Goal: Transaction & Acquisition: Purchase product/service

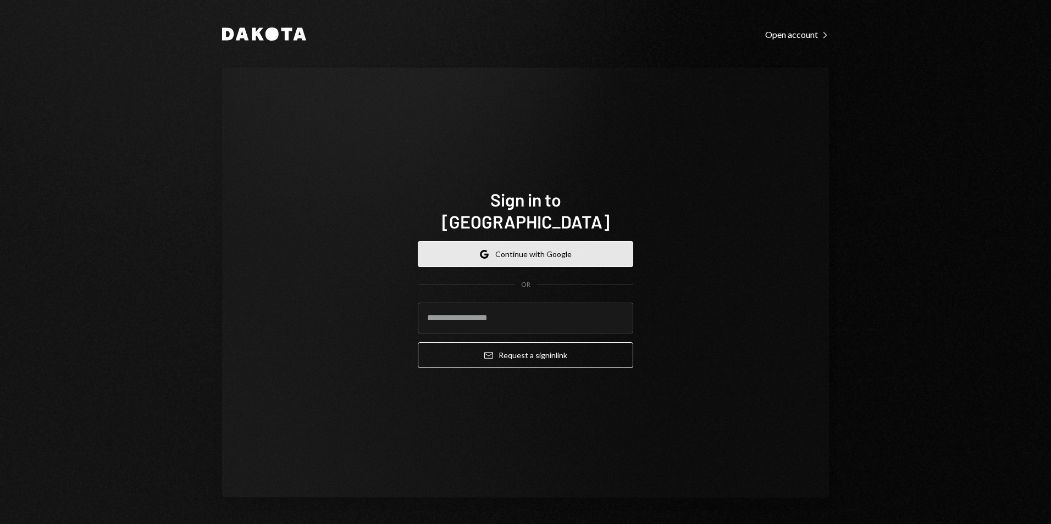
click at [538, 242] on button "Google Continue with Google" at bounding box center [526, 254] width 216 height 26
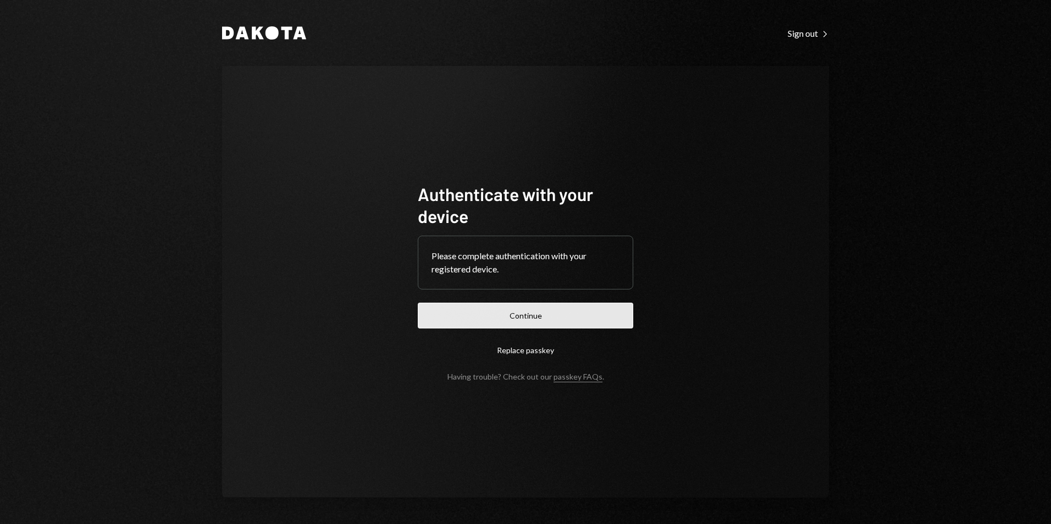
click at [511, 314] on button "Continue" at bounding box center [526, 316] width 216 height 26
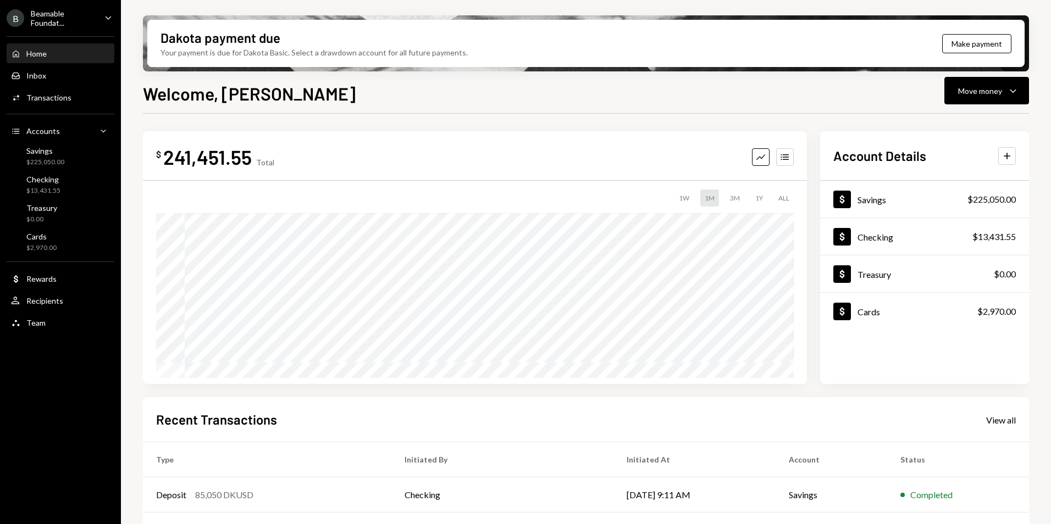
click at [73, 17] on div "Beamable Foundat..." at bounding box center [63, 18] width 65 height 19
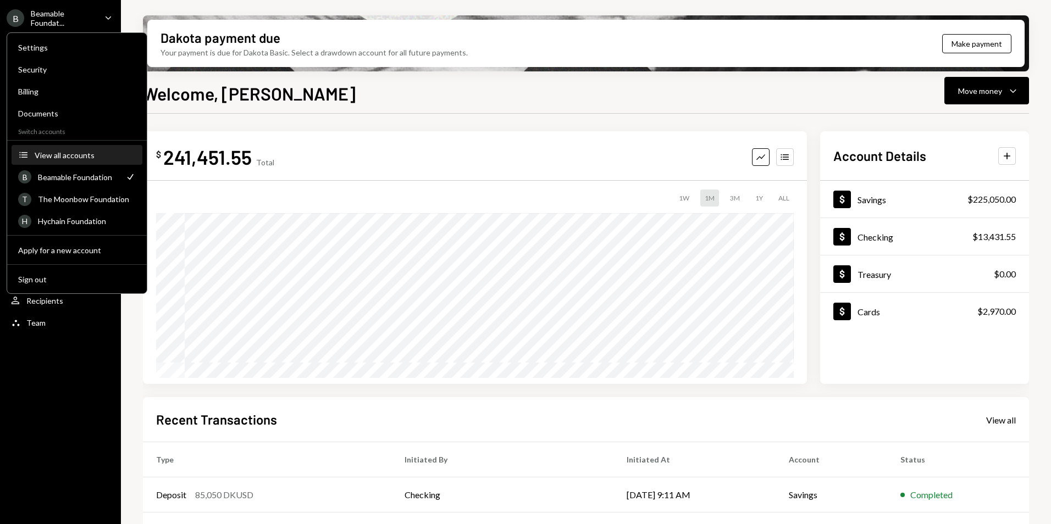
click at [79, 157] on div "View all accounts" at bounding box center [85, 155] width 101 height 9
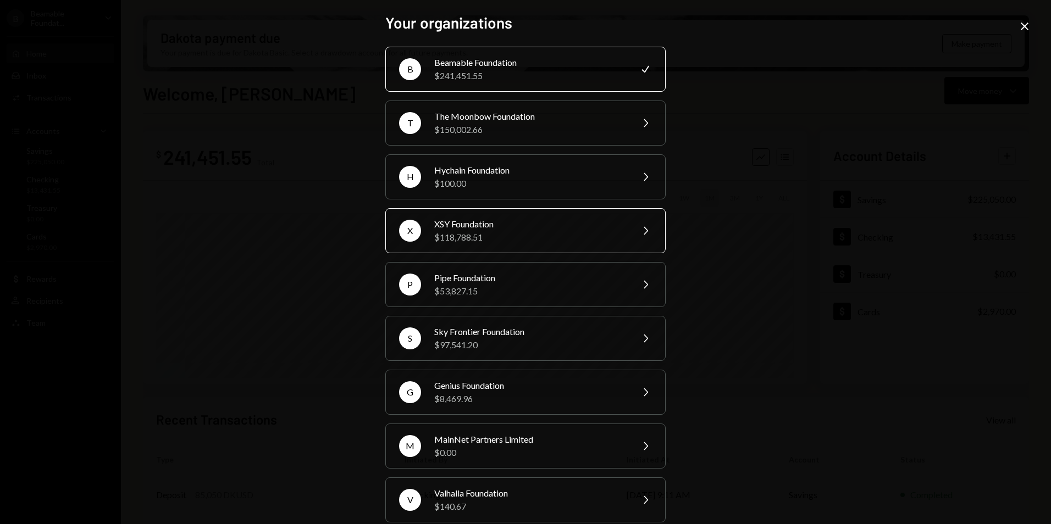
click at [534, 226] on div "XSY Foundation" at bounding box center [529, 224] width 191 height 13
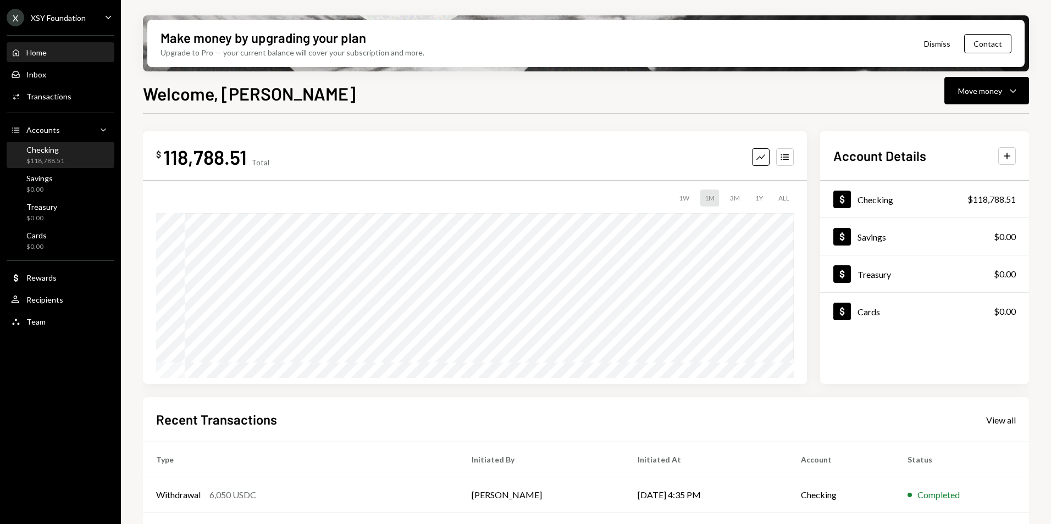
click at [90, 158] on div "Checking $118,788.51" at bounding box center [60, 155] width 99 height 21
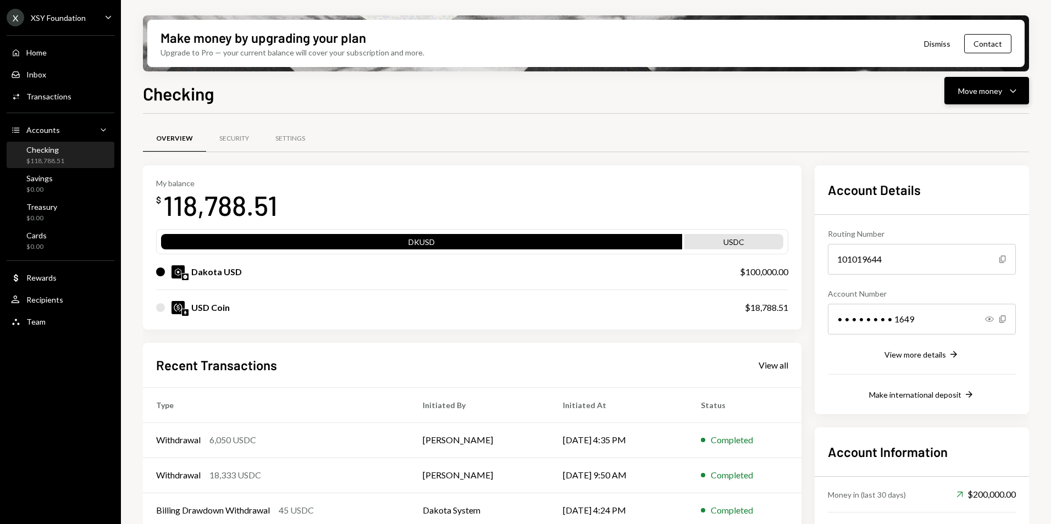
click at [971, 105] on div "Checking Move money Caret Down Overview Security Settings My balance $ 118,788.…" at bounding box center [586, 334] width 886 height 509
click at [972, 96] on div "Move money" at bounding box center [980, 91] width 44 height 12
click at [973, 132] on div "Withdraw Send" at bounding box center [970, 124] width 110 height 25
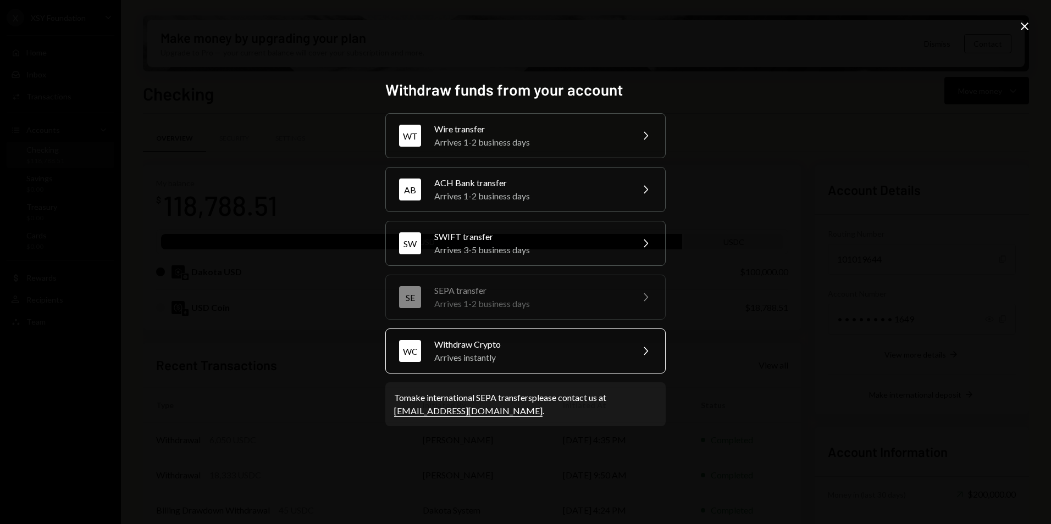
click at [489, 357] on div "Arrives instantly" at bounding box center [529, 357] width 191 height 13
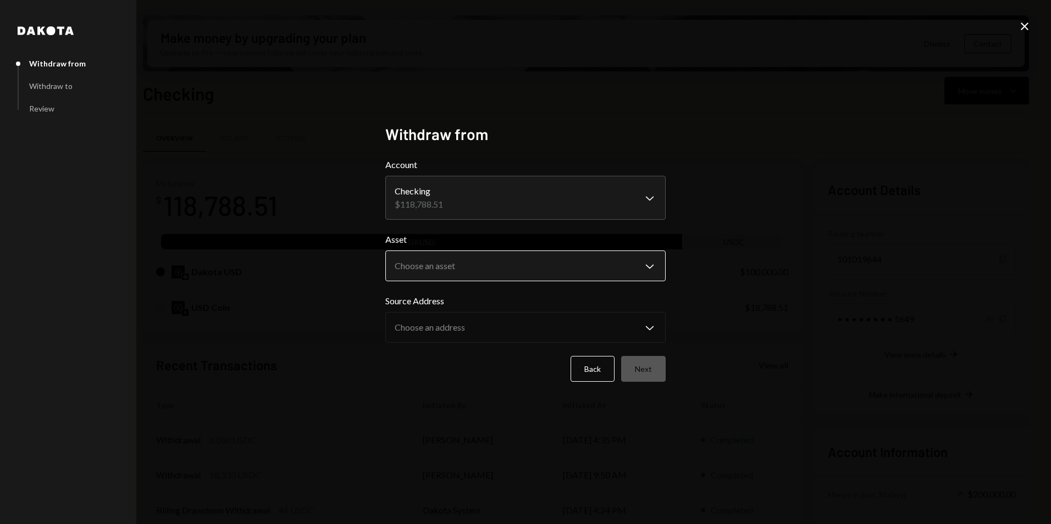
click at [463, 261] on body "X XSY Foundation Caret Down Home Home Inbox Inbox Activities Transactions Accou…" at bounding box center [525, 262] width 1051 height 524
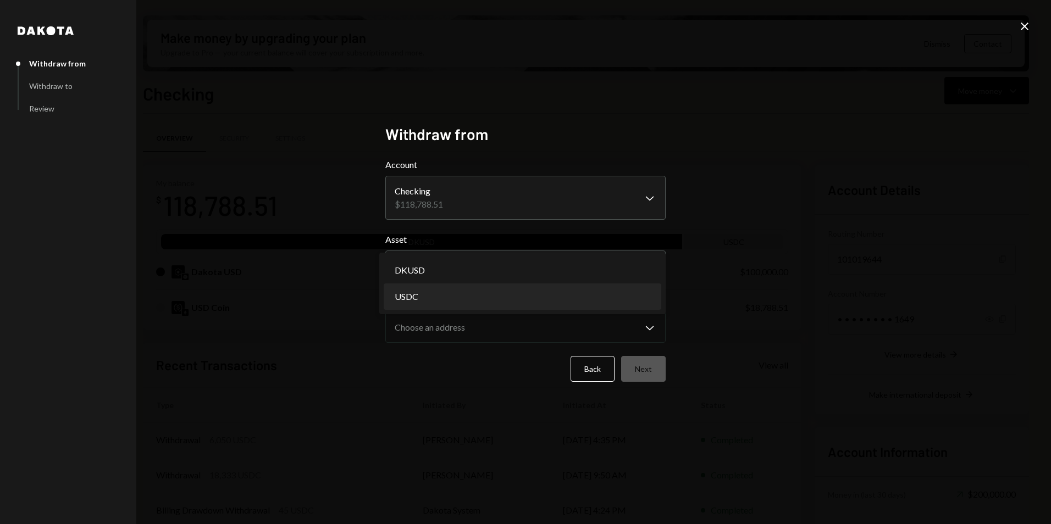
select select "****"
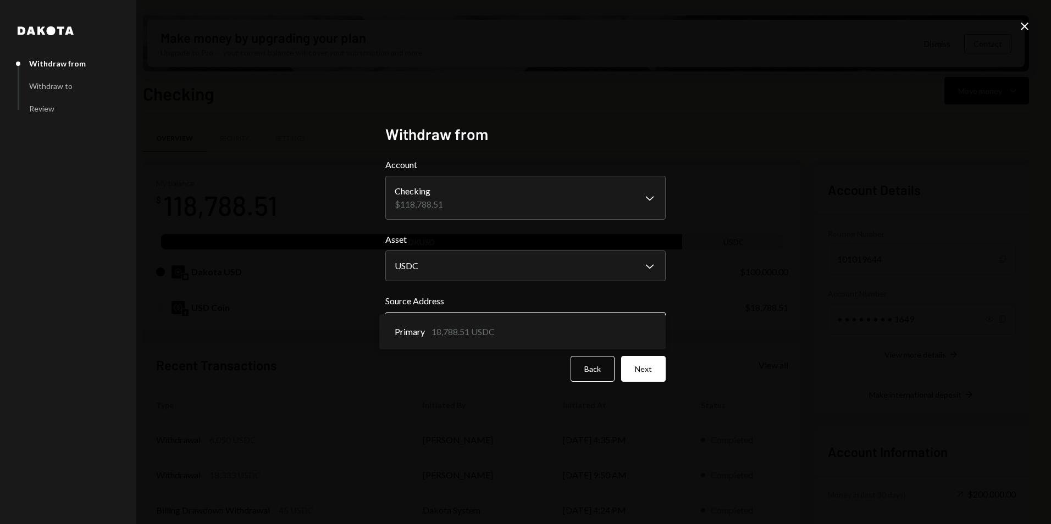
click at [493, 326] on body "X XSY Foundation Caret Down Home Home Inbox Inbox Activities Transactions Accou…" at bounding box center [525, 262] width 1051 height 524
click at [632, 369] on button "Next" at bounding box center [643, 369] width 45 height 26
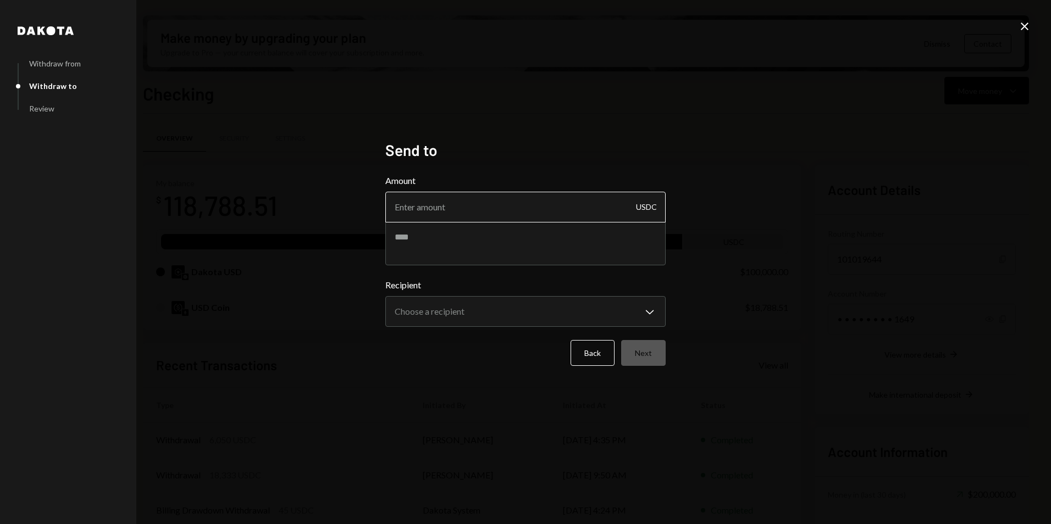
click at [453, 199] on input "Amount" at bounding box center [525, 207] width 280 height 31
type input "12225"
click at [514, 321] on body "X XSY Foundation Caret Down Home Home Inbox Inbox Activities Transactions Accou…" at bounding box center [525, 262] width 1051 height 524
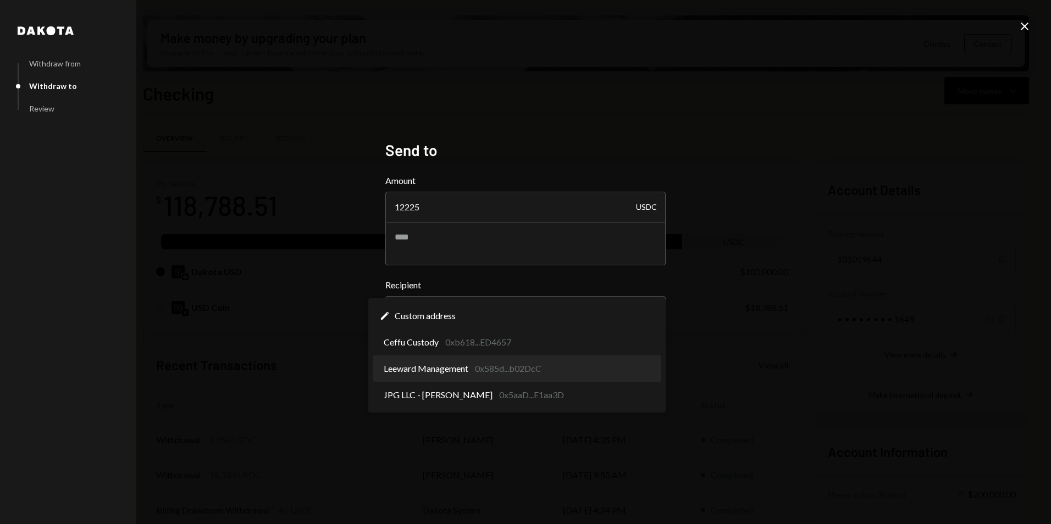
select select "**********"
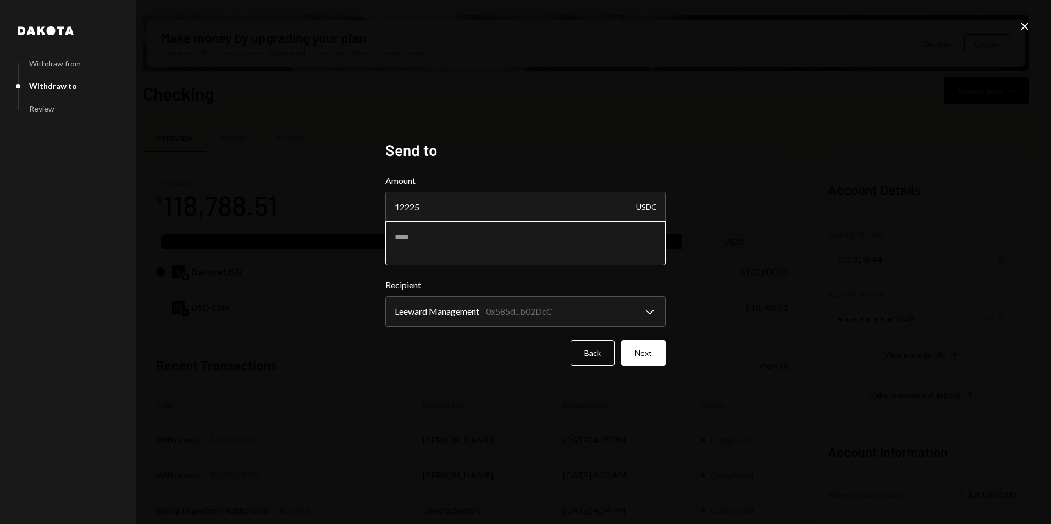
click at [473, 249] on textarea at bounding box center [525, 244] width 280 height 44
paste textarea "********"
type textarea "**********"
click at [641, 350] on button "Next" at bounding box center [643, 353] width 45 height 26
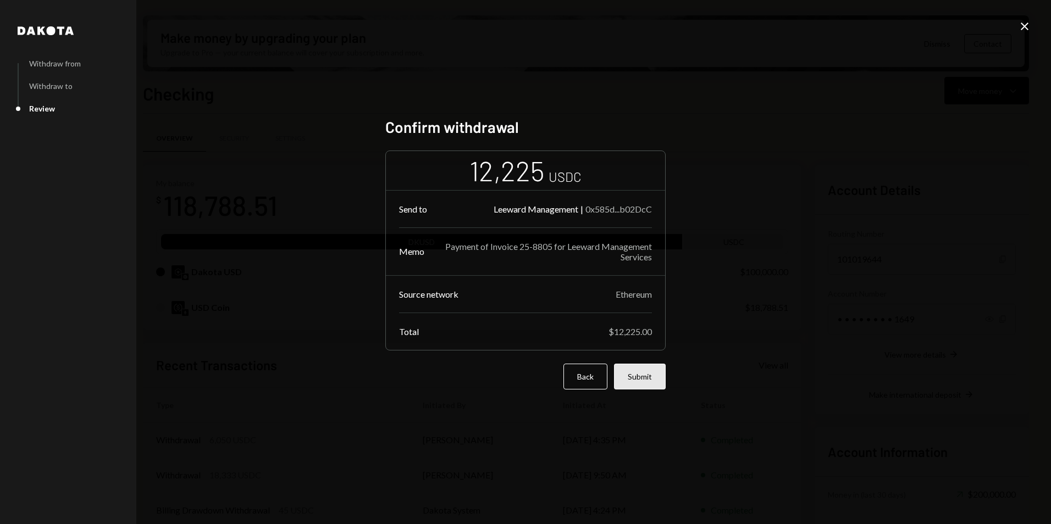
click at [642, 382] on button "Submit" at bounding box center [640, 377] width 52 height 26
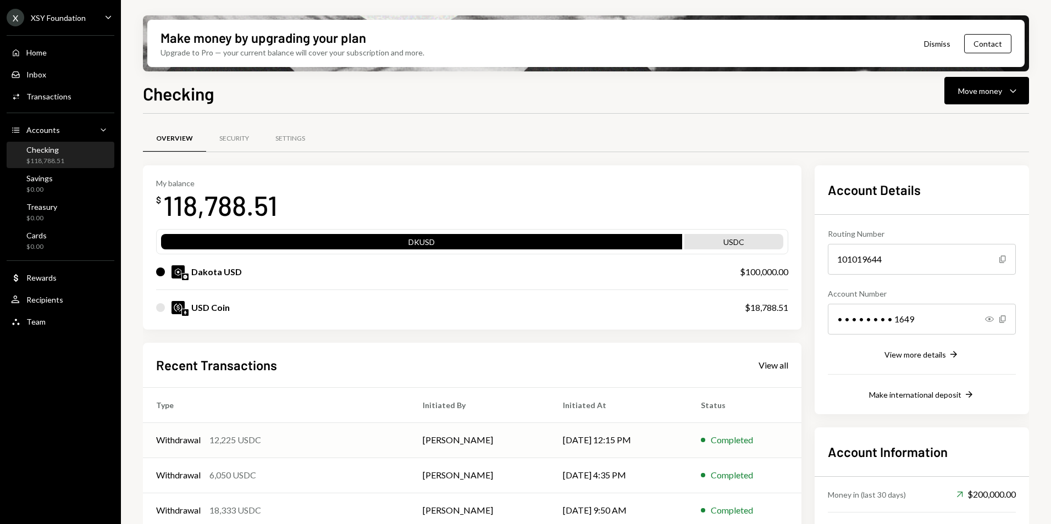
click at [540, 441] on td "[PERSON_NAME]" at bounding box center [480, 440] width 140 height 35
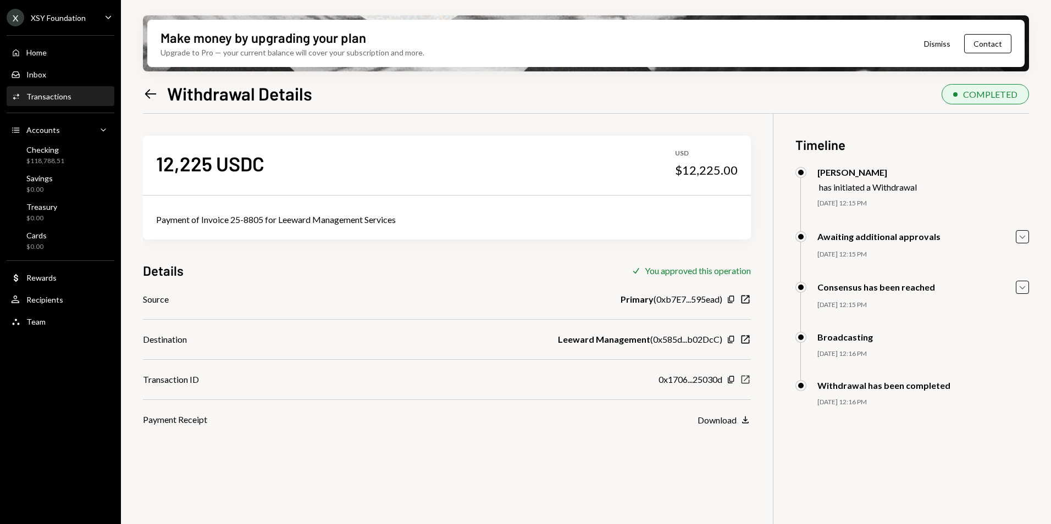
click at [744, 383] on icon "New Window" at bounding box center [745, 379] width 11 height 11
click at [50, 26] on div "X XSY Foundation" at bounding box center [46, 18] width 79 height 18
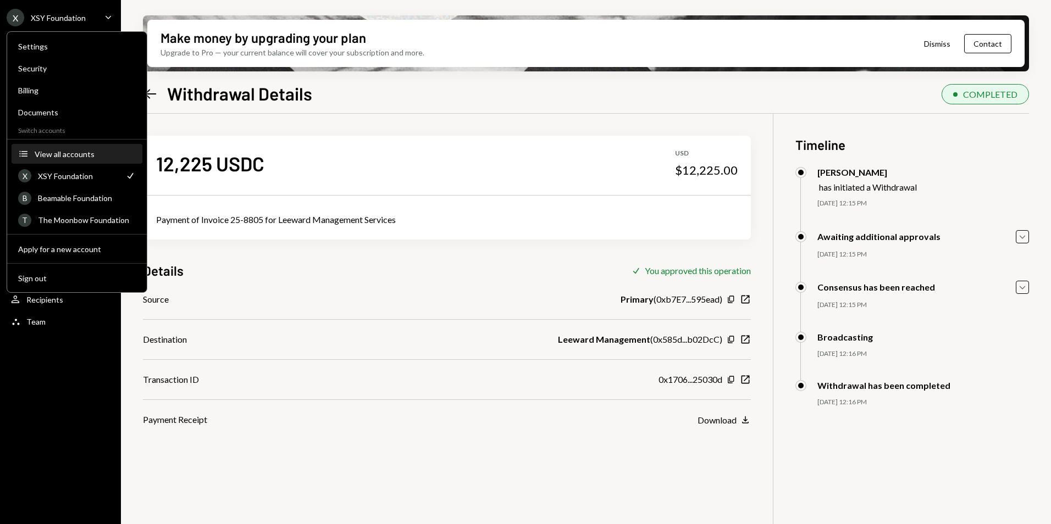
click at [75, 157] on div "View all accounts" at bounding box center [85, 154] width 101 height 9
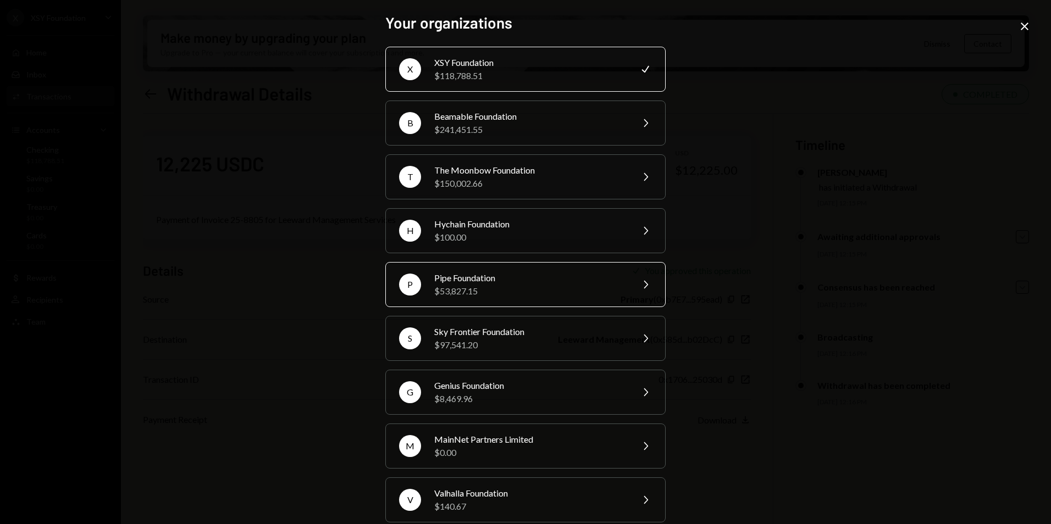
click at [520, 286] on div "Pipe Foundation $53,827.15" at bounding box center [529, 285] width 191 height 26
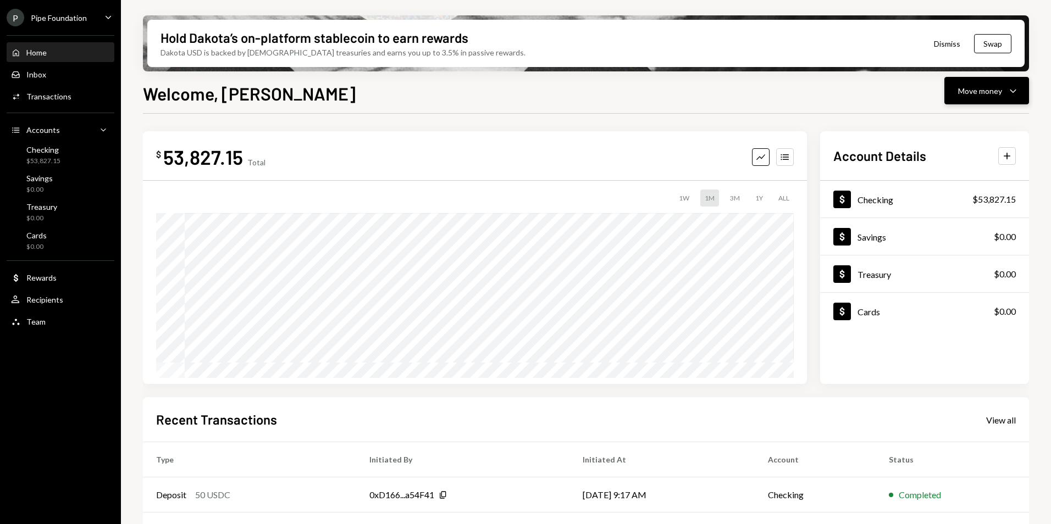
click at [970, 97] on button "Move money Caret Down" at bounding box center [986, 90] width 85 height 27
click at [970, 125] on div "Send" at bounding box center [978, 124] width 80 height 12
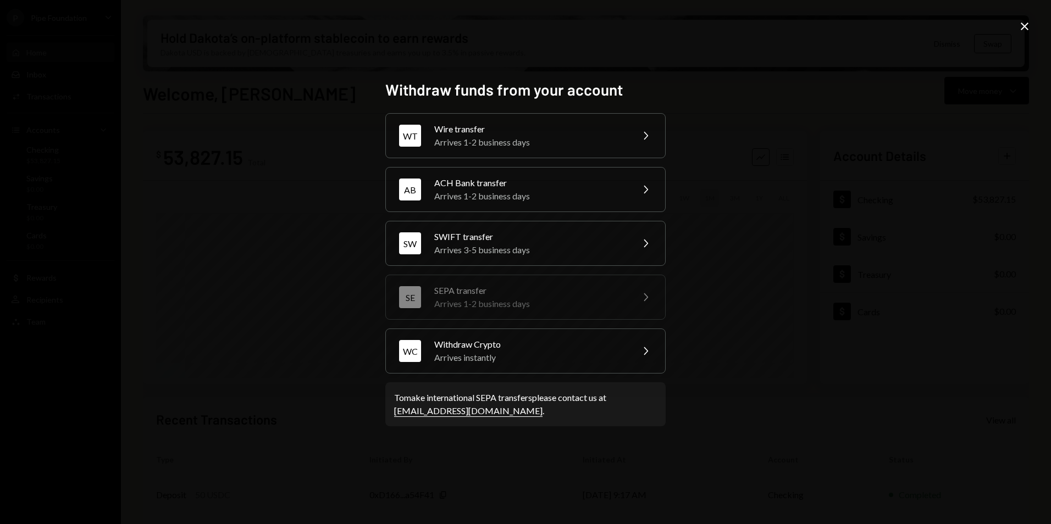
click at [500, 327] on div "WT Wire transfer Arrives 1-2 business days Chevron Right AB ACH Bank transfer A…" at bounding box center [525, 243] width 280 height 261
click at [502, 352] on div "Arrives instantly" at bounding box center [529, 357] width 191 height 13
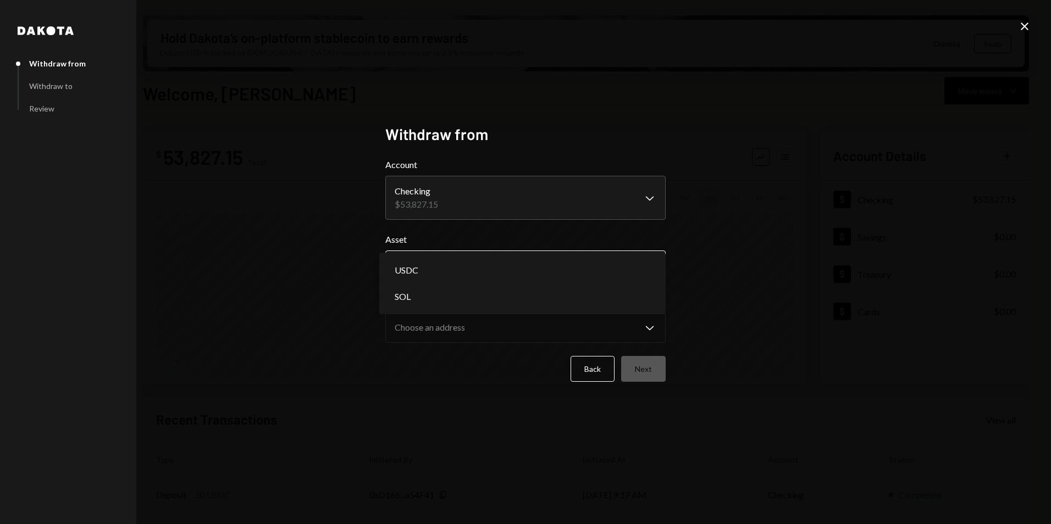
click at [461, 278] on body "P Pipe Foundation Caret Down Home Home Inbox Inbox Activities Transactions Acco…" at bounding box center [525, 262] width 1051 height 524
select select "****"
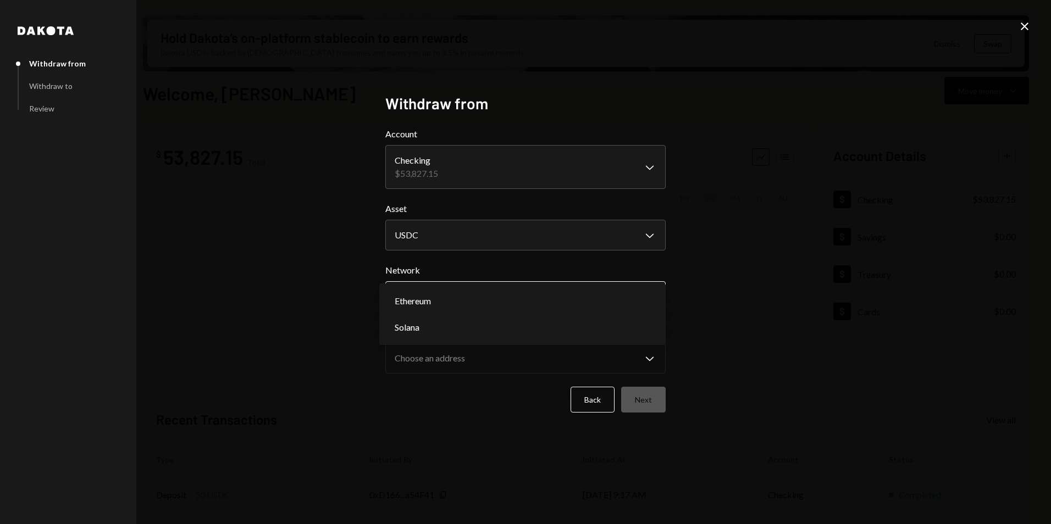
click at [465, 301] on body "P Pipe Foundation Caret Down Home Home Inbox Inbox Activities Transactions Acco…" at bounding box center [525, 262] width 1051 height 524
select select "**********"
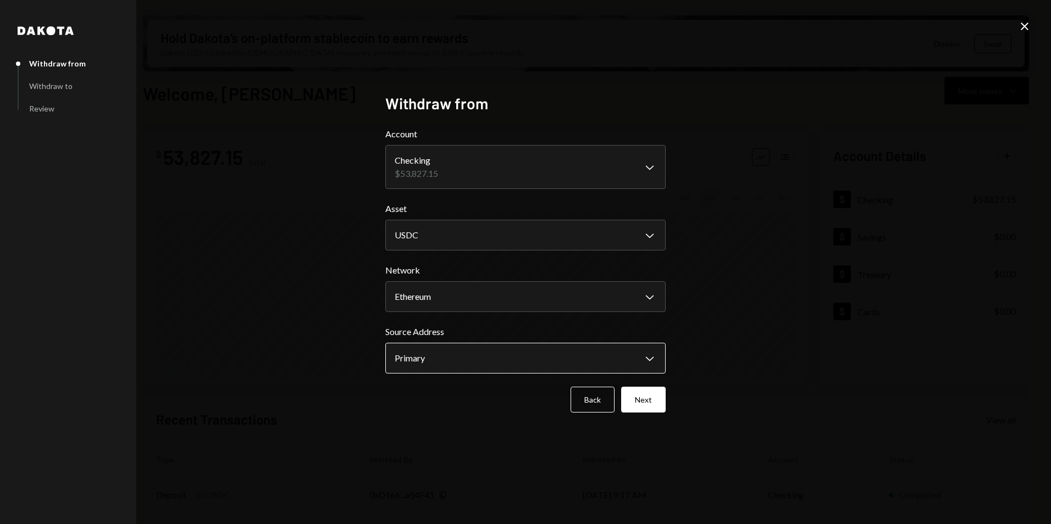
click at [477, 351] on body "P Pipe Foundation Caret Down Home Home Inbox Inbox Activities Transactions Acco…" at bounding box center [525, 262] width 1051 height 524
click at [451, 301] on body "P Pipe Foundation Caret Down Home Home Inbox Inbox Activities Transactions Acco…" at bounding box center [525, 262] width 1051 height 524
drag, startPoint x: 490, startPoint y: 299, endPoint x: 520, endPoint y: 327, distance: 40.5
click at [587, 396] on button "Back" at bounding box center [593, 400] width 44 height 26
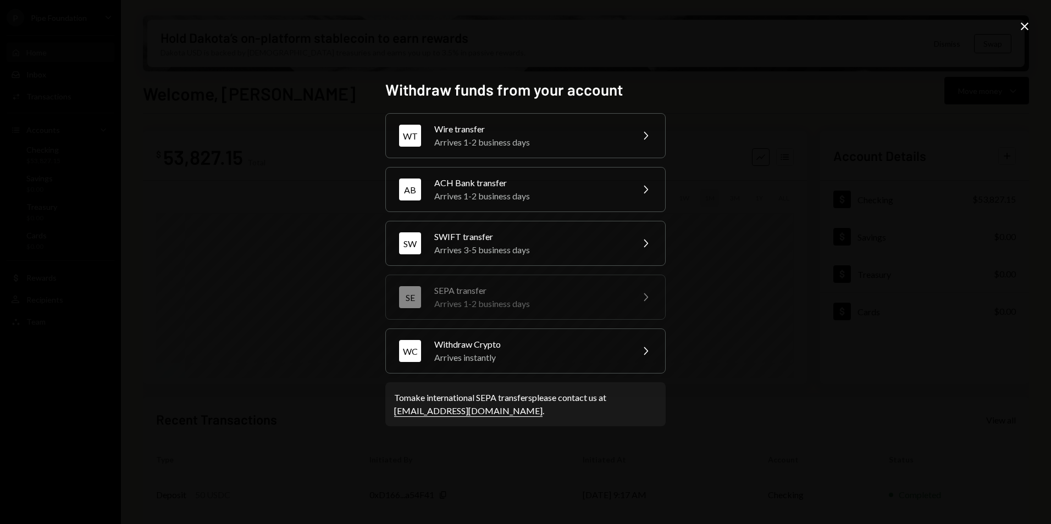
click at [1024, 24] on icon "Close" at bounding box center [1024, 26] width 13 height 13
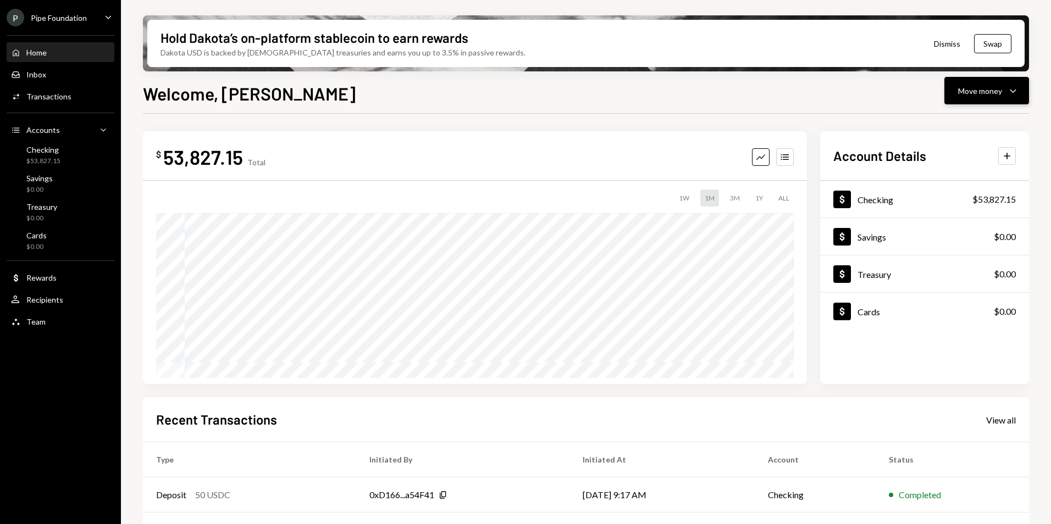
click at [993, 96] on div "Move money" at bounding box center [980, 91] width 44 height 12
click at [971, 207] on div "Swap stablecoins" at bounding box center [978, 208] width 80 height 12
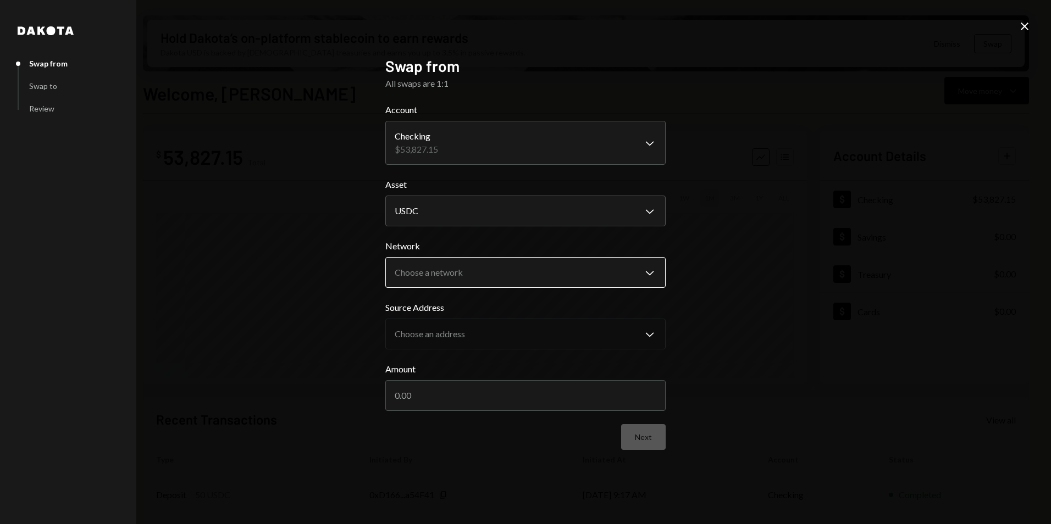
click at [491, 273] on body "P Pipe Foundation Caret Down Home Home Inbox Inbox Activities Transactions Acco…" at bounding box center [525, 262] width 1051 height 524
select select "**********"
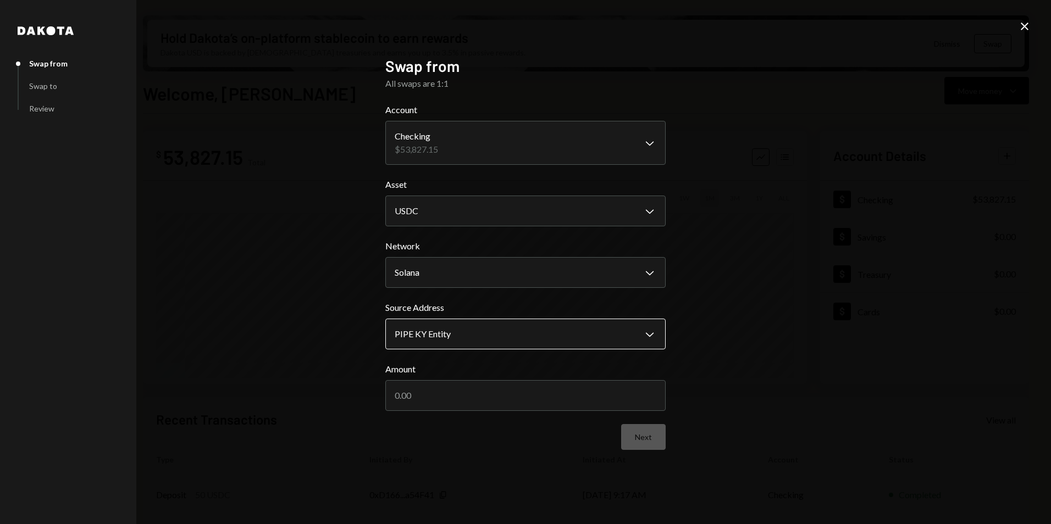
click at [473, 336] on body "P Pipe Foundation Caret Down Home Home Inbox Inbox Activities Transactions Acco…" at bounding box center [525, 262] width 1051 height 524
click at [487, 392] on input "Amount" at bounding box center [525, 395] width 280 height 31
type input "25000"
click at [650, 431] on button "Next" at bounding box center [643, 437] width 45 height 26
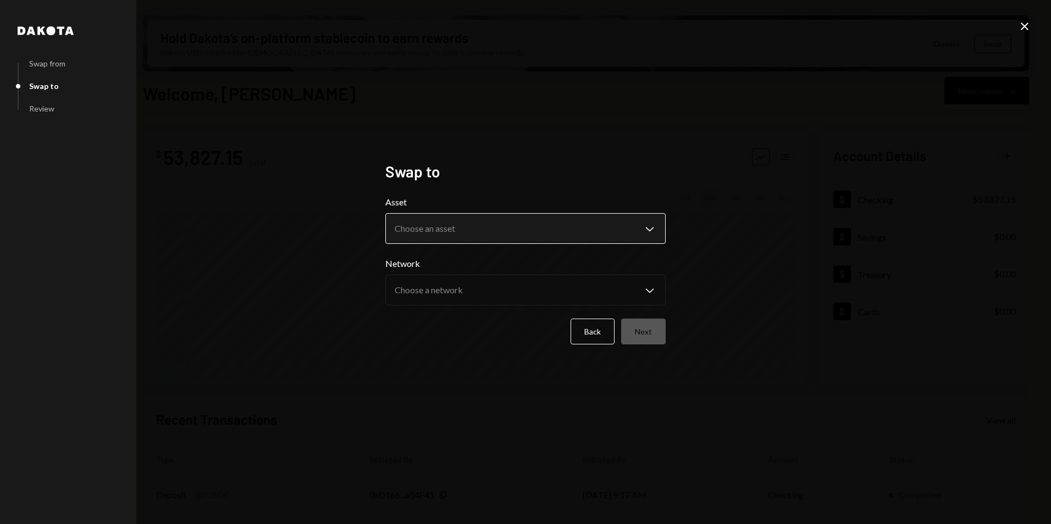
click at [433, 239] on body "P Pipe Foundation Caret Down Home Home Inbox Inbox Activities Transactions Acco…" at bounding box center [525, 262] width 1051 height 524
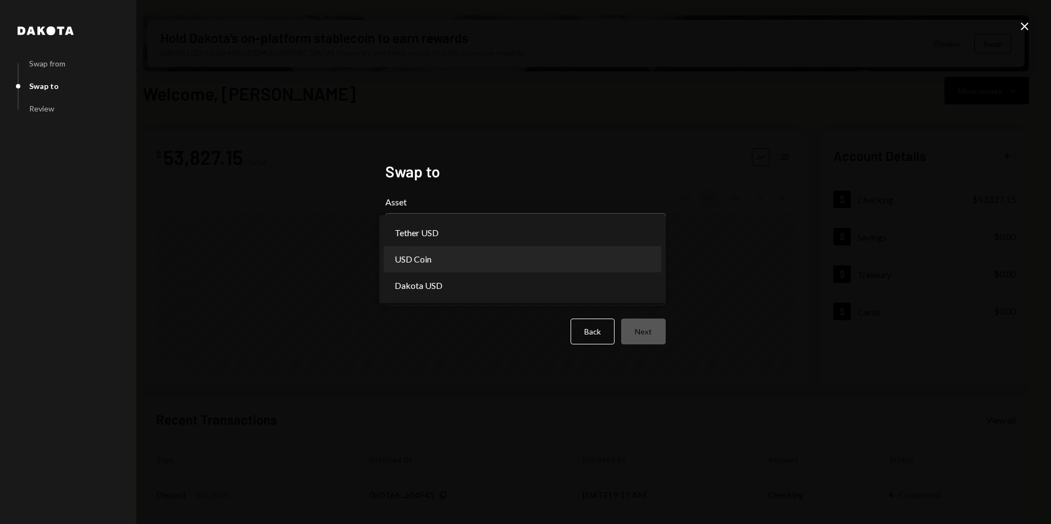
select select "****"
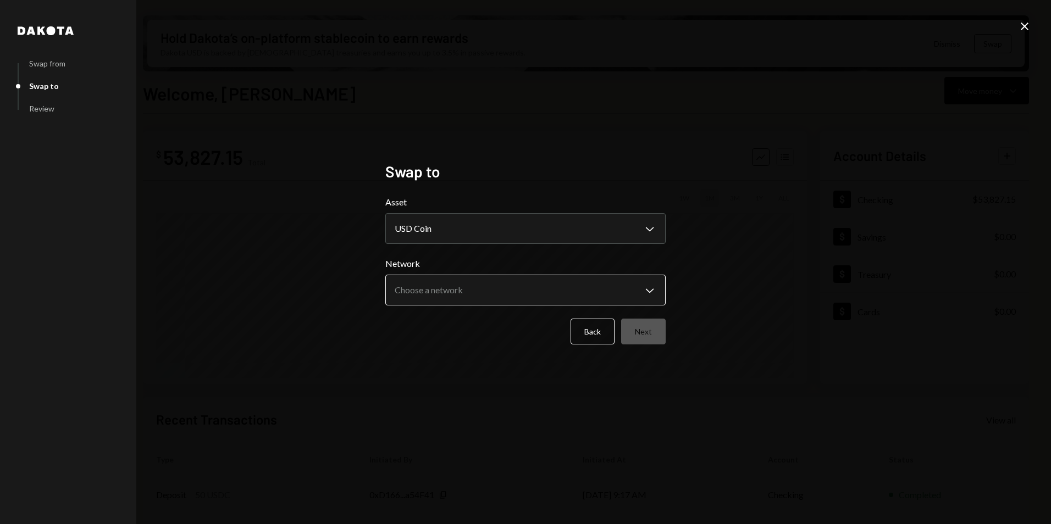
click at [451, 291] on body "P Pipe Foundation Caret Down Home Home Inbox Inbox Activities Transactions Acco…" at bounding box center [525, 262] width 1051 height 524
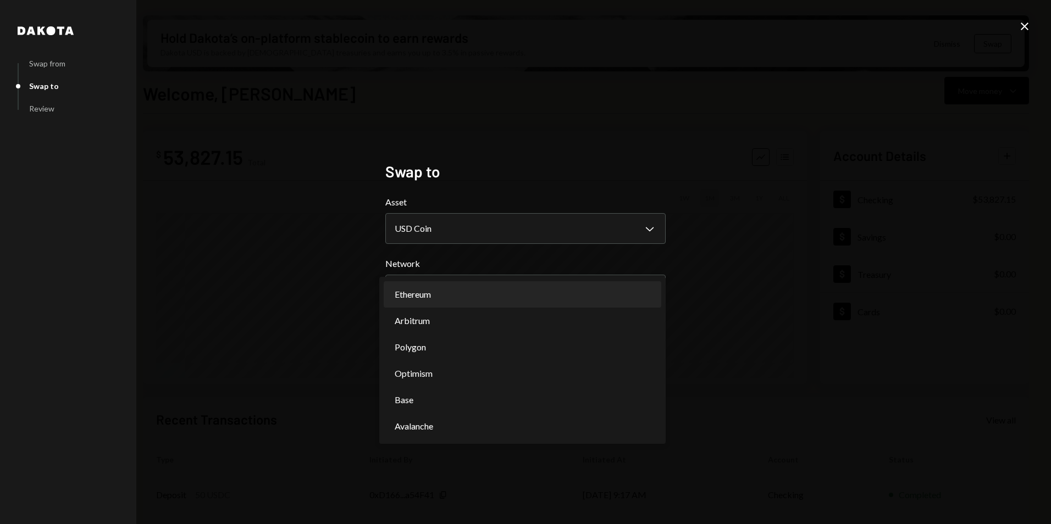
select select "**********"
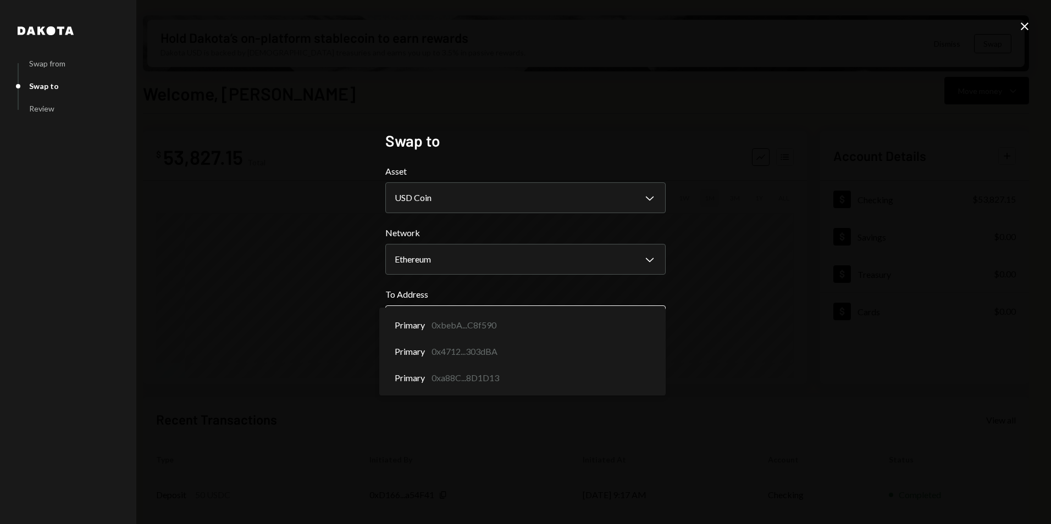
click at [535, 319] on body "P Pipe Foundation Caret Down Home Home Inbox Inbox Activities Transactions Acco…" at bounding box center [525, 262] width 1051 height 524
select select "**********"
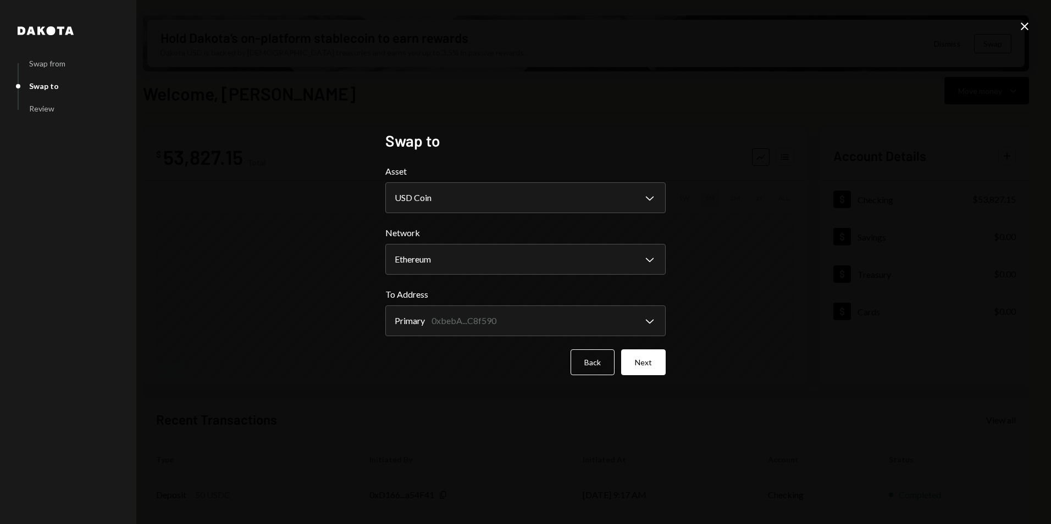
click at [654, 367] on button "Next" at bounding box center [643, 363] width 45 height 26
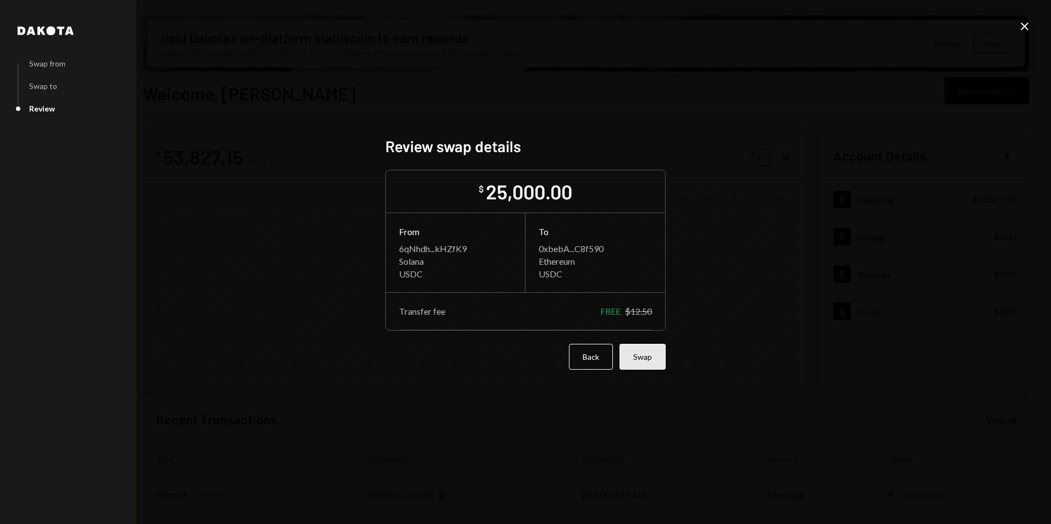
click at [638, 363] on button "Swap" at bounding box center [643, 357] width 46 height 26
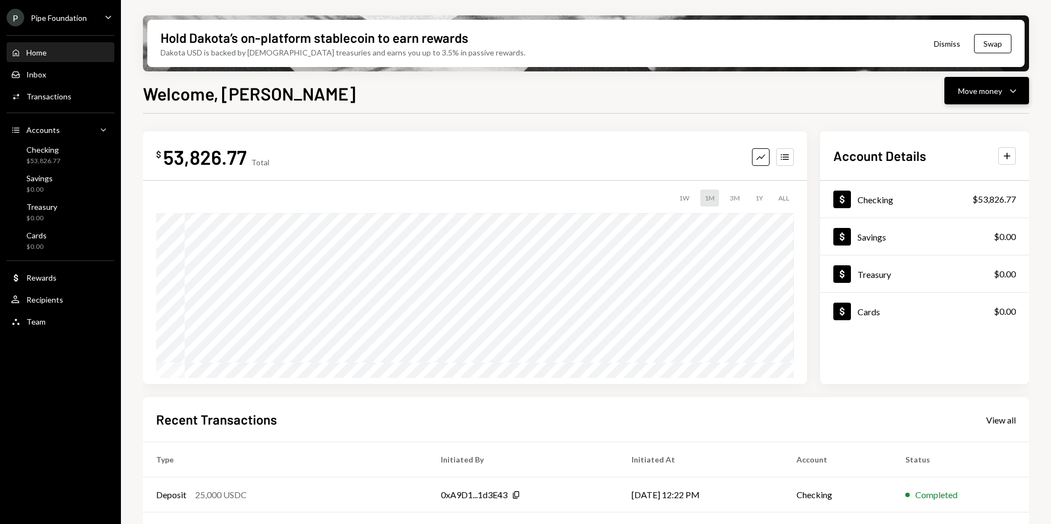
click at [988, 91] on div "Move money" at bounding box center [980, 91] width 44 height 12
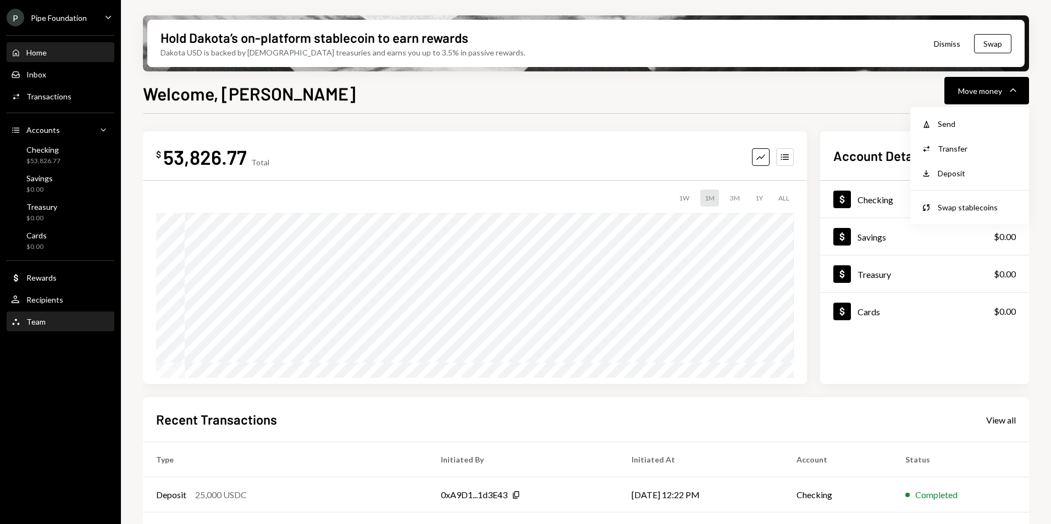
click at [57, 323] on div "Team Team" at bounding box center [60, 322] width 99 height 10
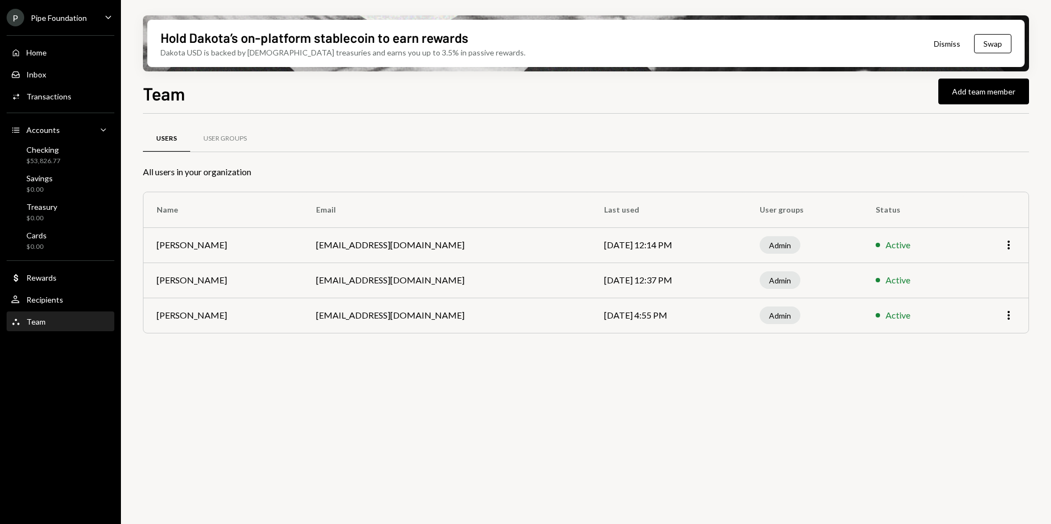
click at [980, 78] on div "Hold Dakota’s on-platform stablecoin to earn rewards Dakota USD is backed by U.…" at bounding box center [586, 262] width 930 height 524
click at [980, 97] on button "Add team member" at bounding box center [983, 92] width 91 height 26
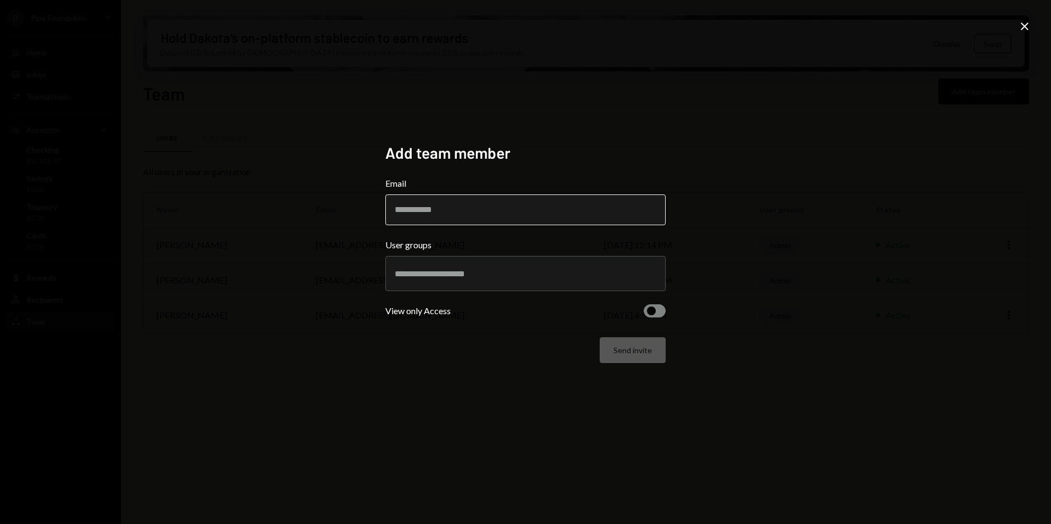
click at [458, 217] on input "Email" at bounding box center [525, 210] width 280 height 31
paste input "**********"
type input "**********"
click at [313, 283] on div "**********" at bounding box center [525, 262] width 1051 height 524
click at [512, 286] on div at bounding box center [526, 273] width 262 height 27
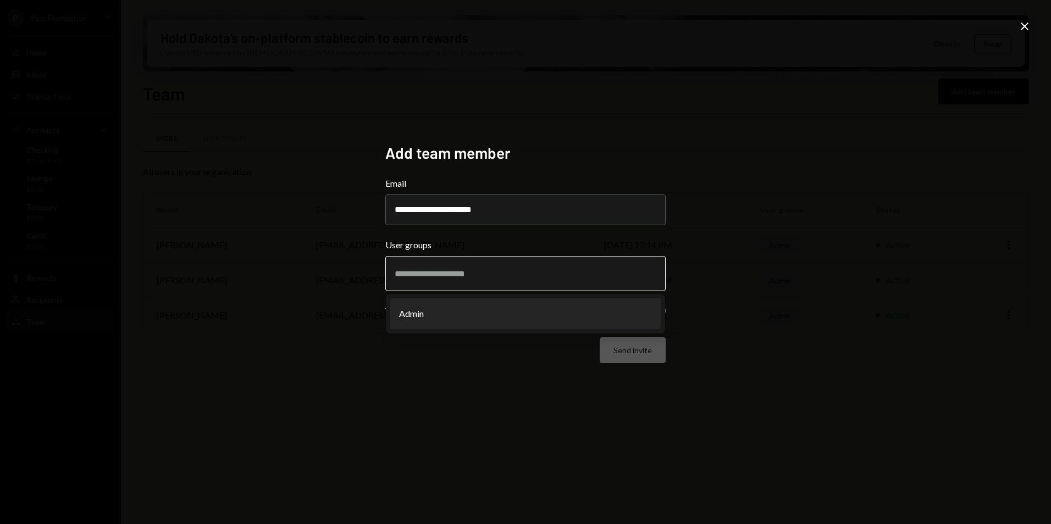
click at [458, 308] on li "Admin" at bounding box center [525, 314] width 270 height 31
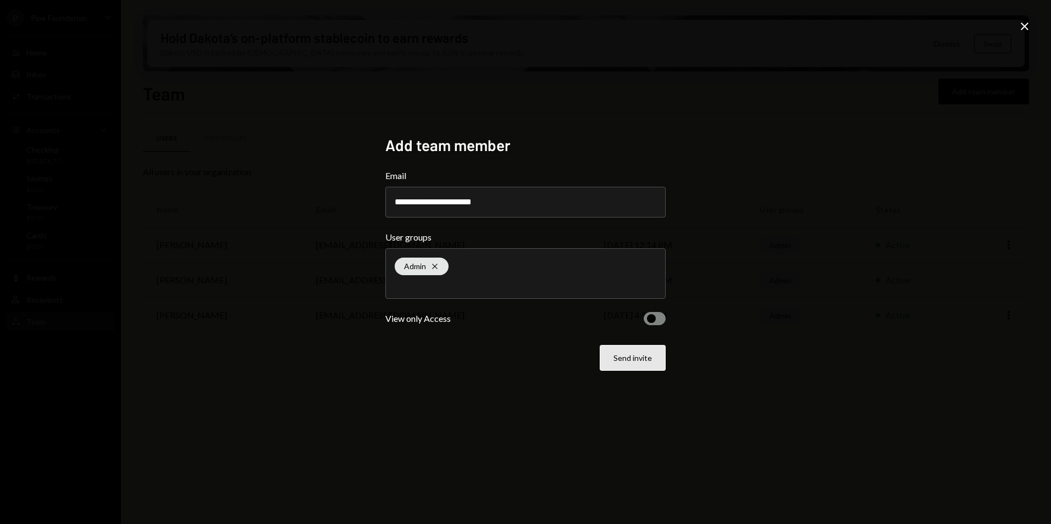
click at [651, 362] on button "Send invite" at bounding box center [633, 358] width 66 height 26
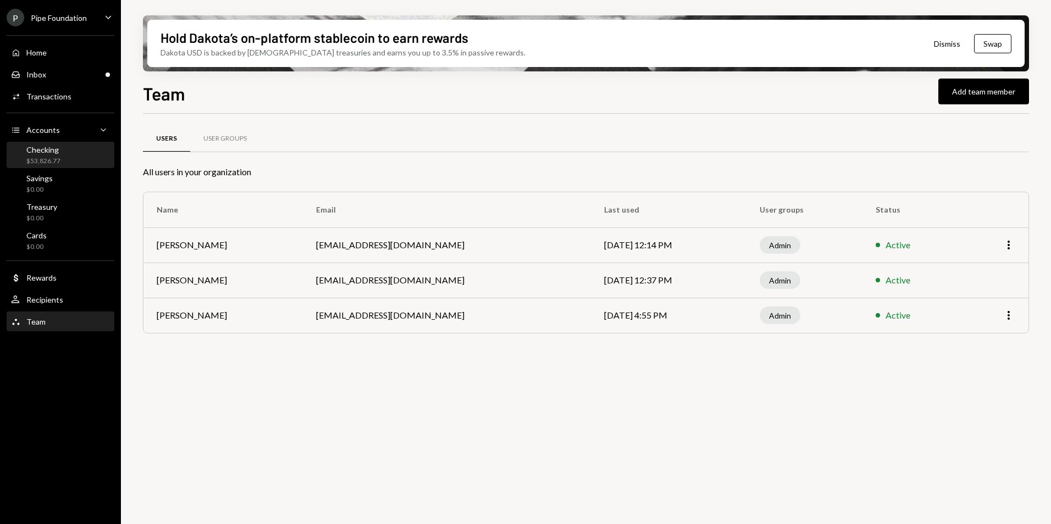
click at [51, 158] on div "$53,826.77" at bounding box center [43, 161] width 34 height 9
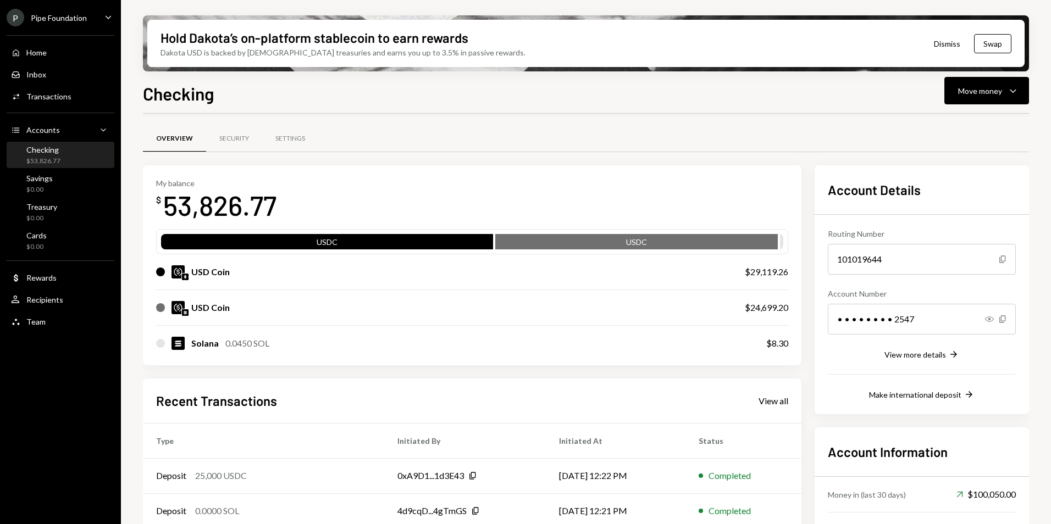
scroll to position [119, 0]
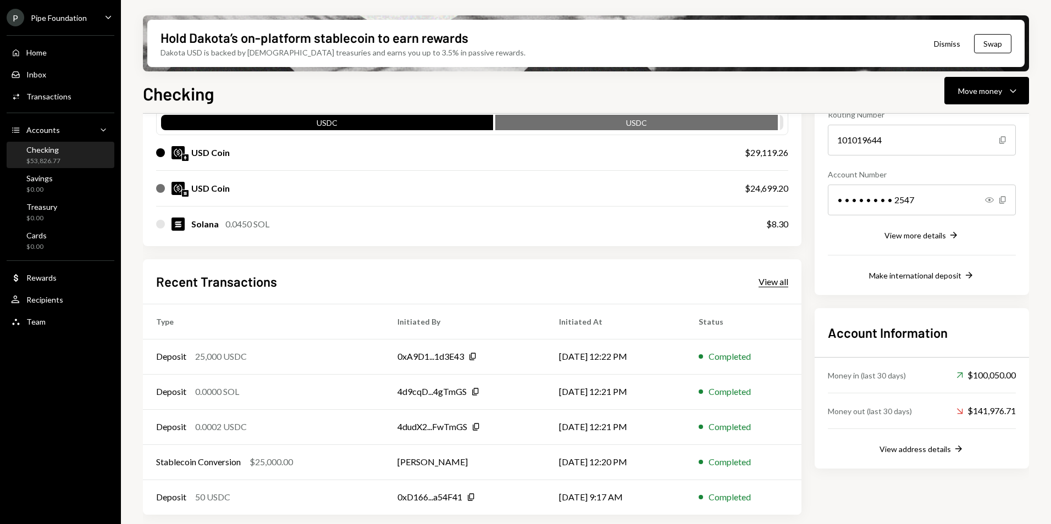
click at [786, 286] on div "View all" at bounding box center [774, 282] width 30 height 11
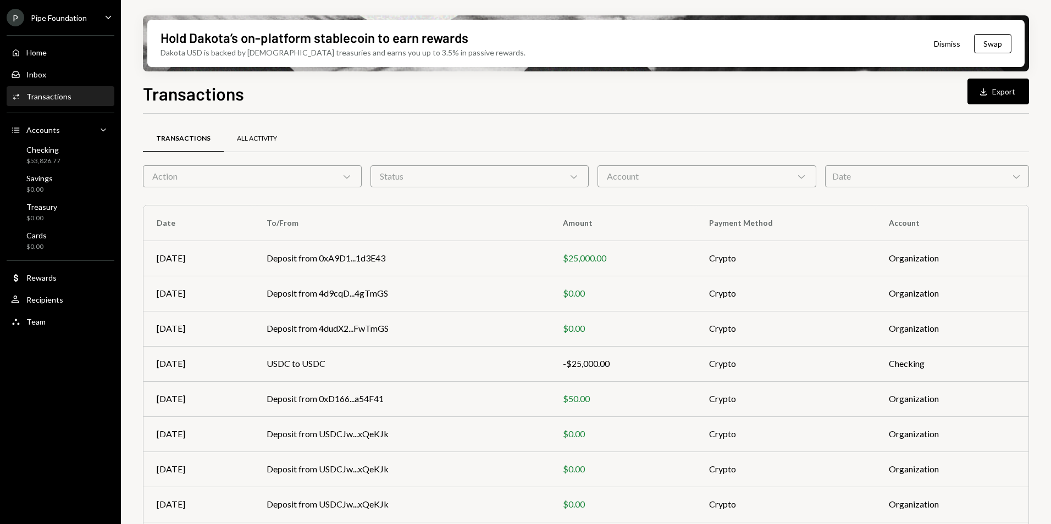
click at [261, 138] on div "All Activity" at bounding box center [257, 138] width 40 height 9
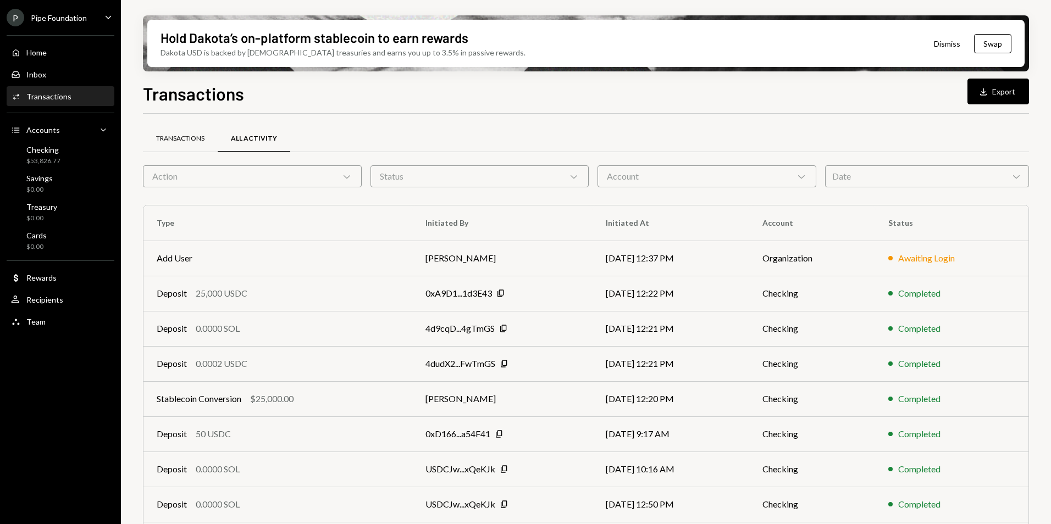
click at [189, 138] on div "Transactions" at bounding box center [180, 138] width 48 height 9
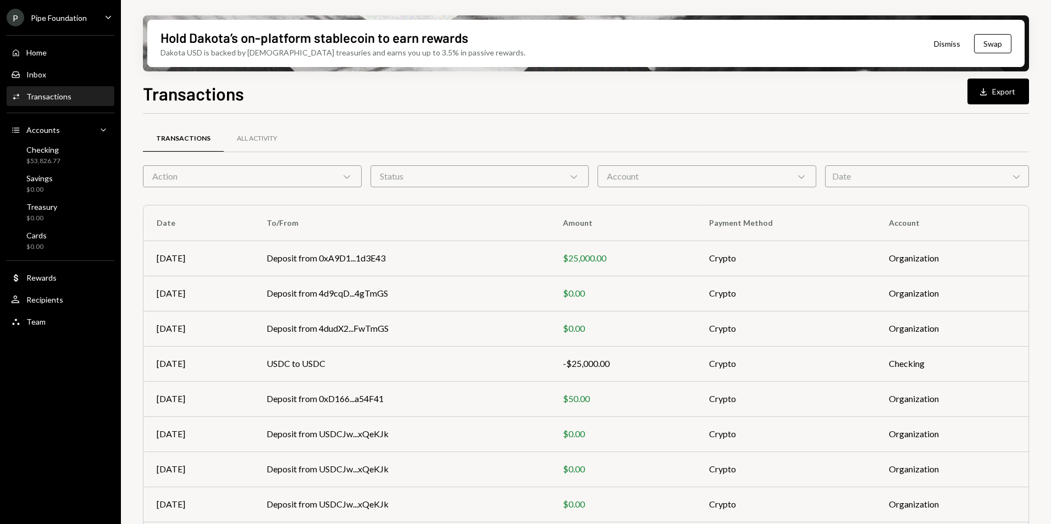
click at [277, 182] on div "Action Chevron Down" at bounding box center [252, 176] width 219 height 22
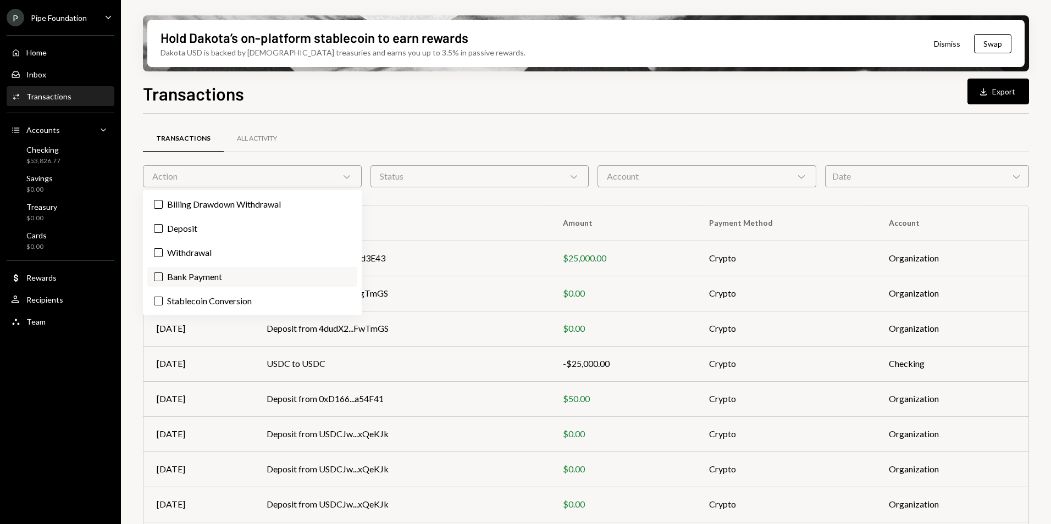
click at [242, 281] on label "Bank Payment" at bounding box center [252, 277] width 210 height 20
click at [163, 281] on button "Bank Payment" at bounding box center [158, 277] width 9 height 9
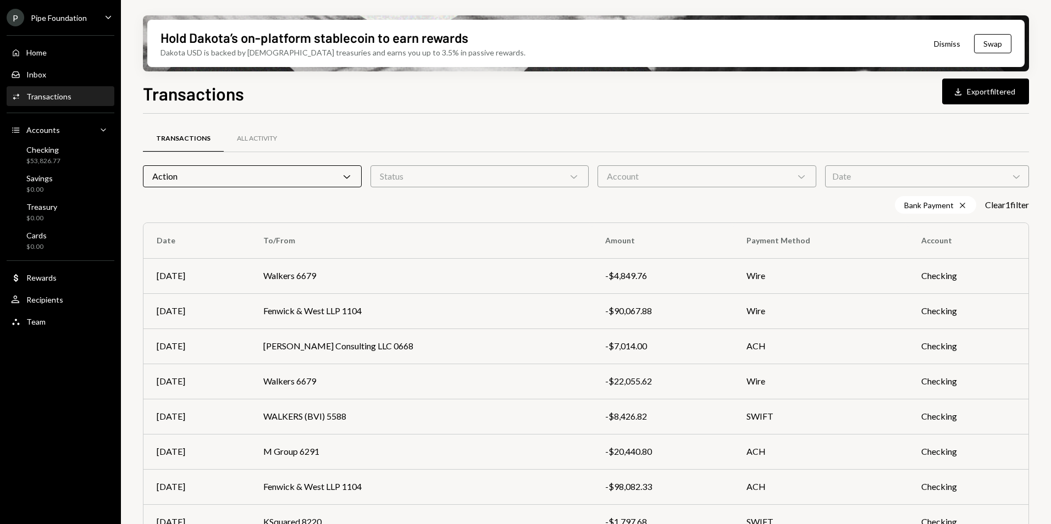
click at [494, 113] on div at bounding box center [586, 113] width 886 height 1
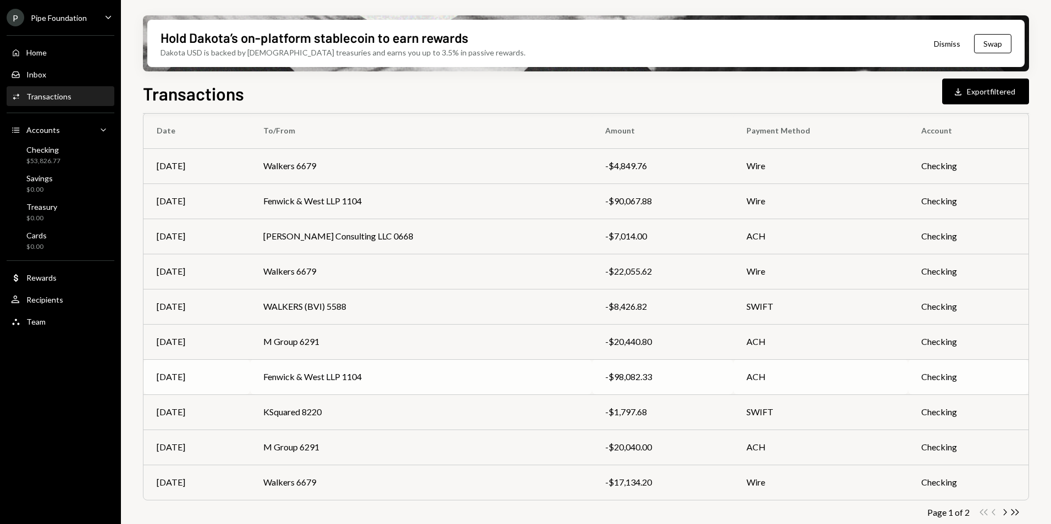
scroll to position [119, 0]
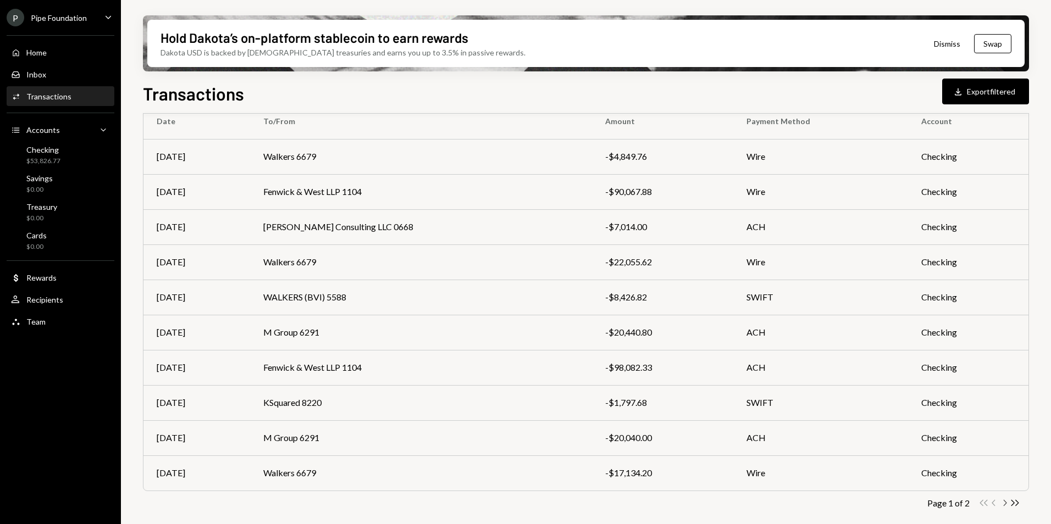
click at [1004, 505] on icon "Chevron Right" at bounding box center [1004, 503] width 10 height 10
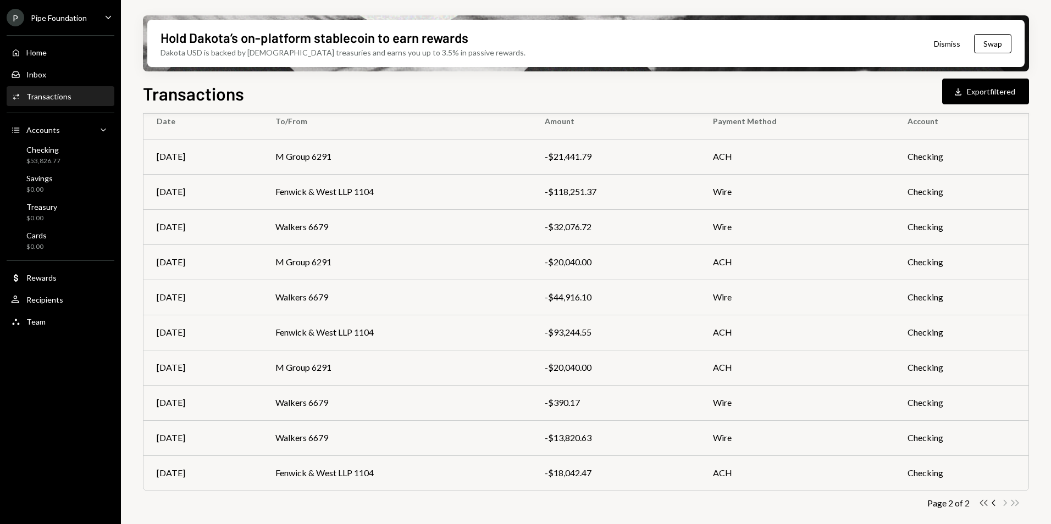
click at [984, 506] on icon "Double Arrow Left" at bounding box center [984, 503] width 10 height 10
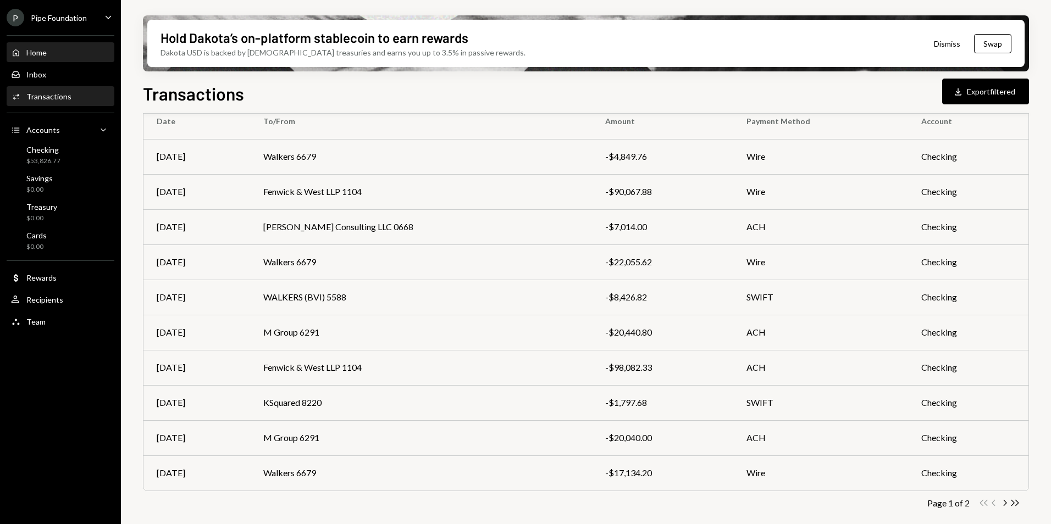
click at [57, 52] on div "Home Home" at bounding box center [60, 53] width 99 height 10
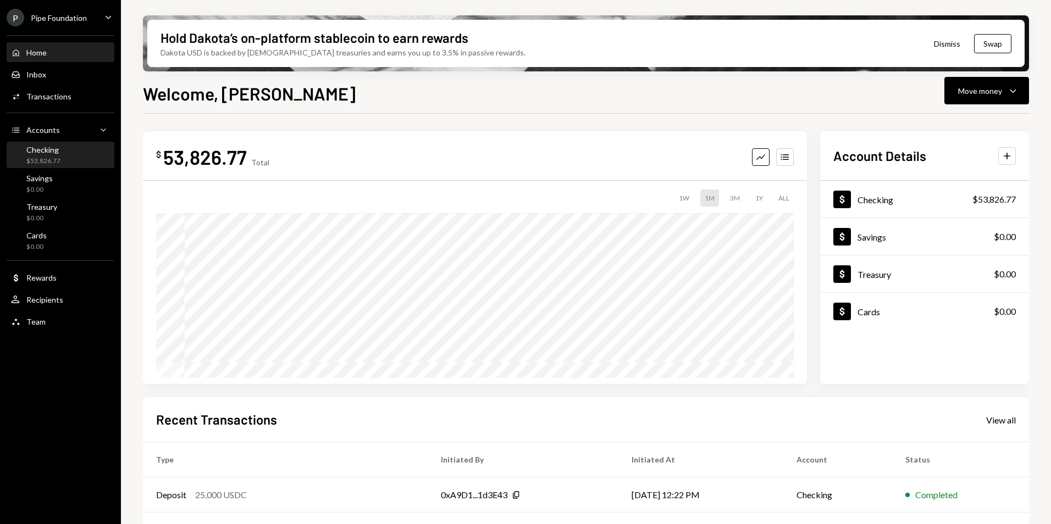
click at [52, 143] on div "Checking $53,826.77" at bounding box center [60, 155] width 99 height 25
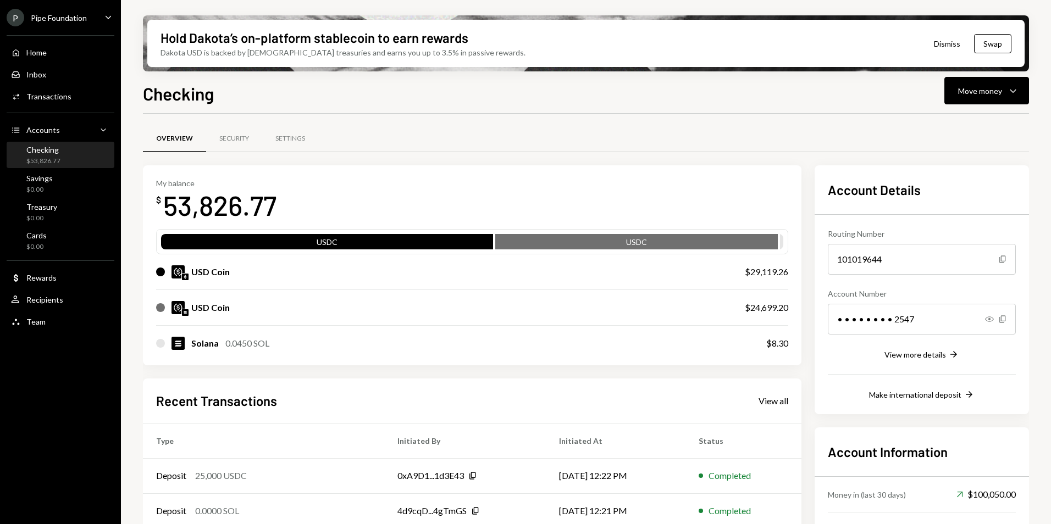
click at [1003, 106] on div "Checking Move money Caret Down Overview Security Settings My balance $ 53,826.7…" at bounding box center [586, 334] width 886 height 509
click at [1002, 101] on button "Move money Caret Down" at bounding box center [986, 90] width 85 height 27
click at [940, 176] on div "Deposit" at bounding box center [978, 174] width 80 height 12
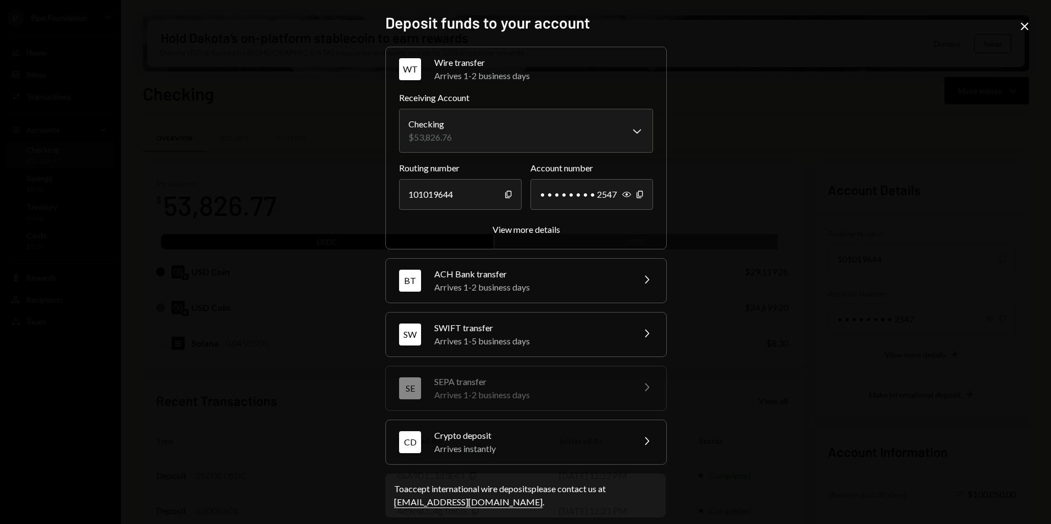
scroll to position [11, 0]
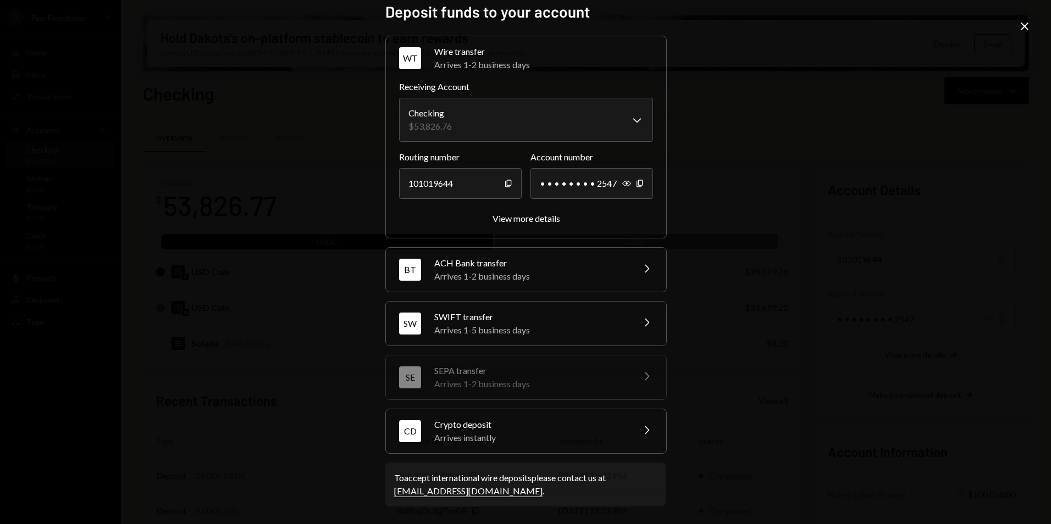
click at [1034, 31] on div "**********" at bounding box center [525, 262] width 1051 height 524
click at [1020, 26] on icon "Close" at bounding box center [1024, 26] width 13 height 13
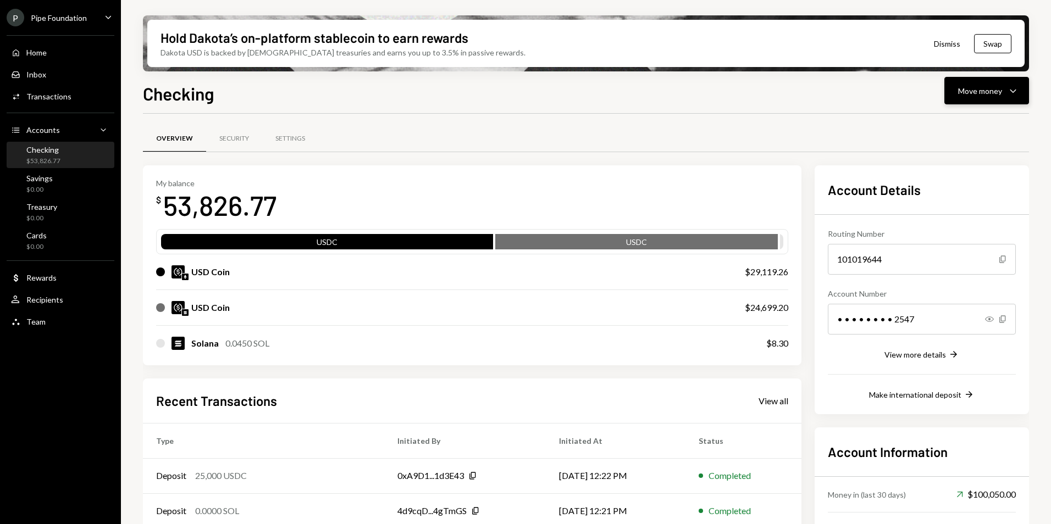
click at [976, 93] on div "Move money" at bounding box center [980, 91] width 44 height 12
click at [968, 173] on div "Deposit" at bounding box center [978, 174] width 80 height 12
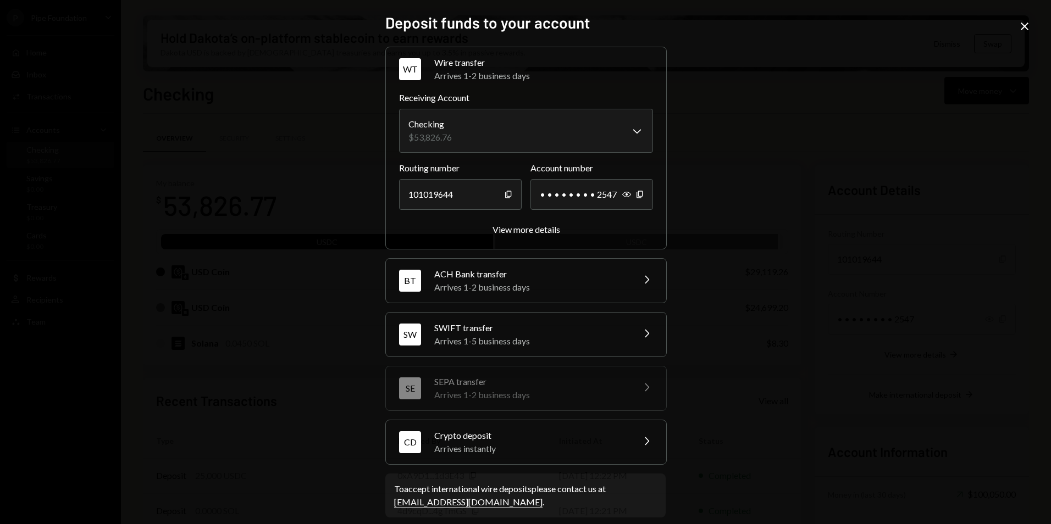
click at [513, 441] on div "Crypto deposit" at bounding box center [530, 435] width 192 height 13
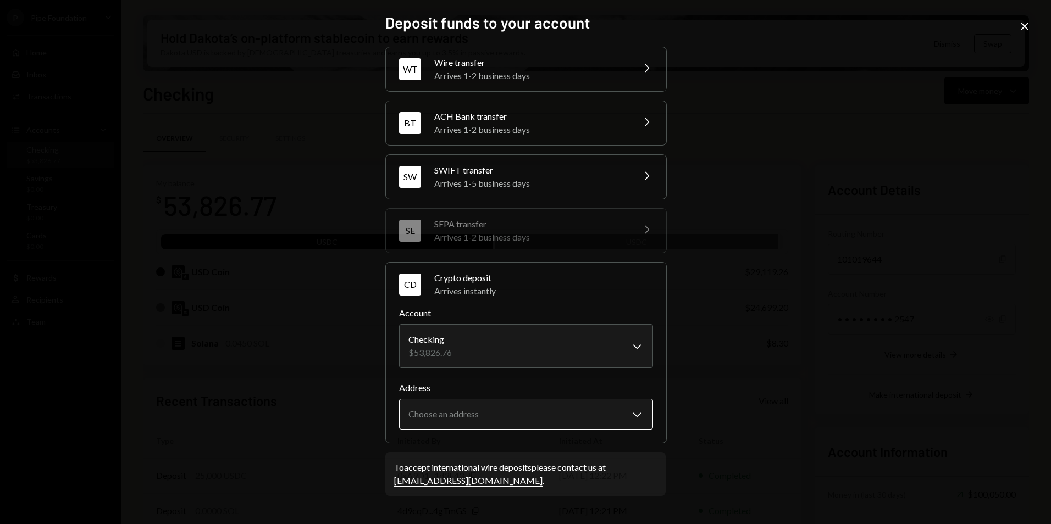
click at [494, 417] on body "P Pipe Foundation Caret Down Home Home Inbox Inbox Activities Transactions Acco…" at bounding box center [525, 262] width 1051 height 524
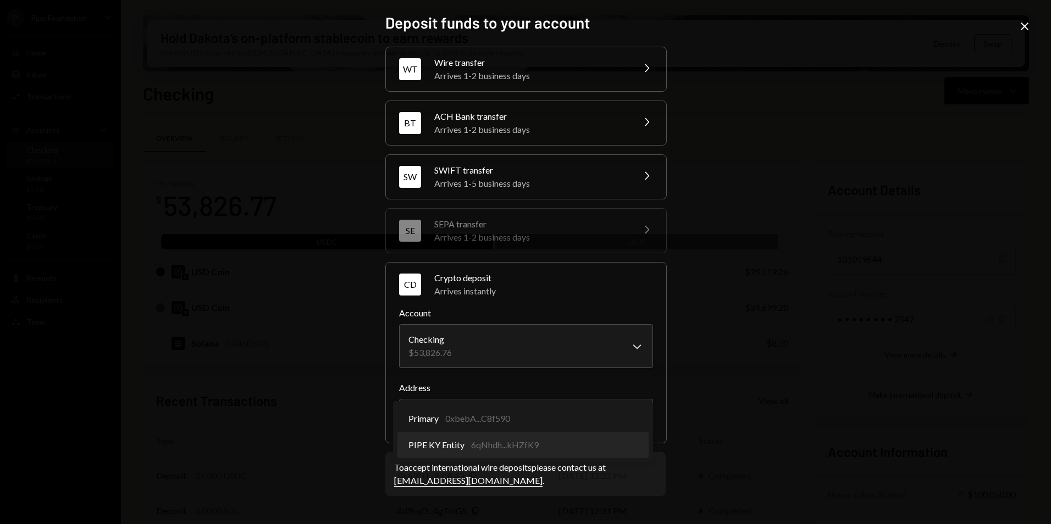
select select "**********"
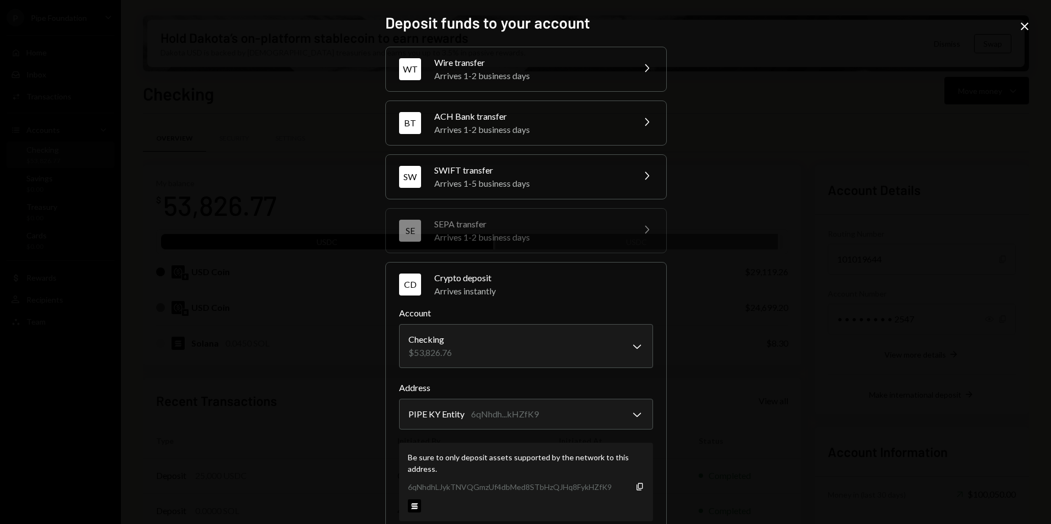
scroll to position [81, 0]
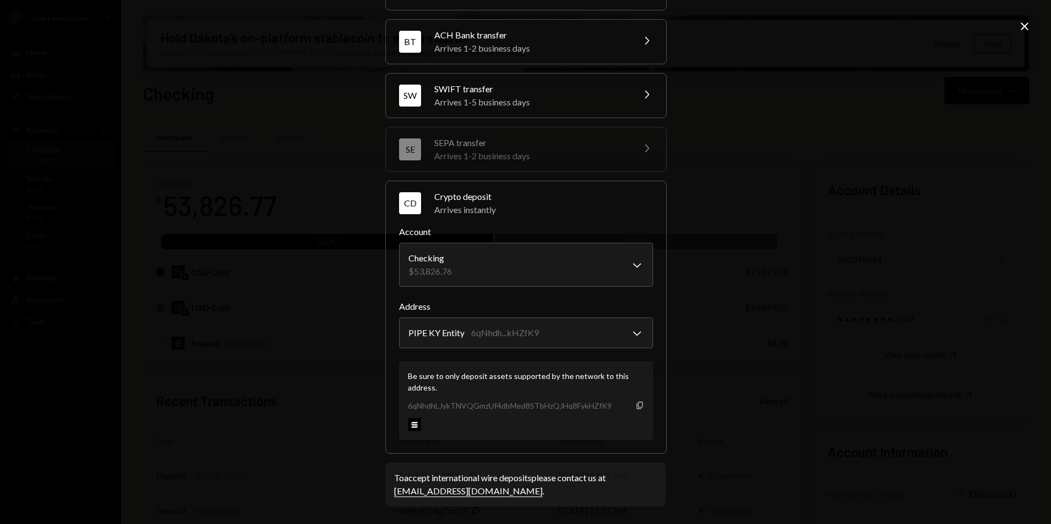
click at [636, 405] on icon "Copy" at bounding box center [640, 405] width 9 height 9
drag, startPoint x: 634, startPoint y: 403, endPoint x: 58, endPoint y: 156, distance: 627.5
click at [636, 404] on icon "Copy" at bounding box center [640, 405] width 9 height 9
click at [637, 406] on icon "Copy" at bounding box center [640, 405] width 9 height 9
click at [1021, 22] on icon "Close" at bounding box center [1024, 26] width 13 height 13
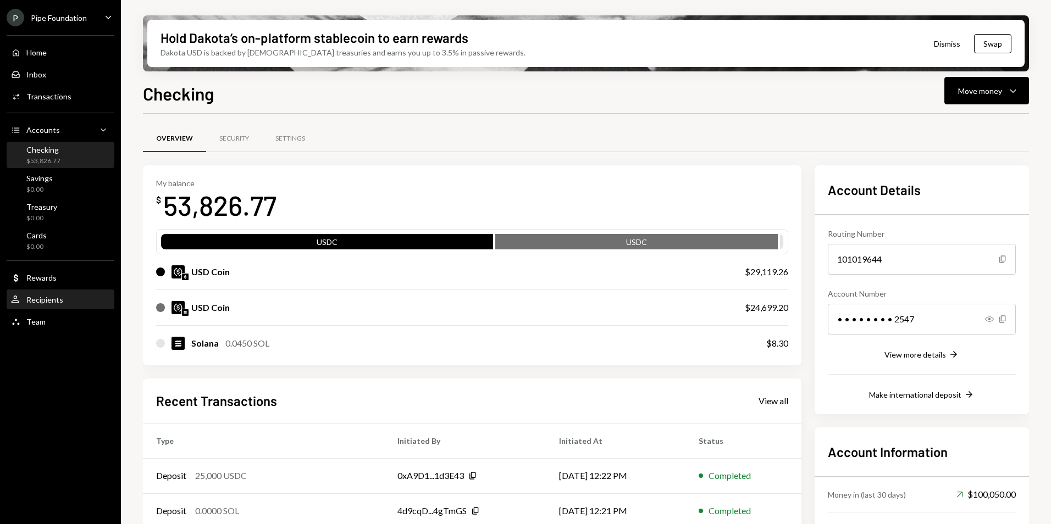
click at [48, 303] on div "Recipients" at bounding box center [44, 299] width 37 height 9
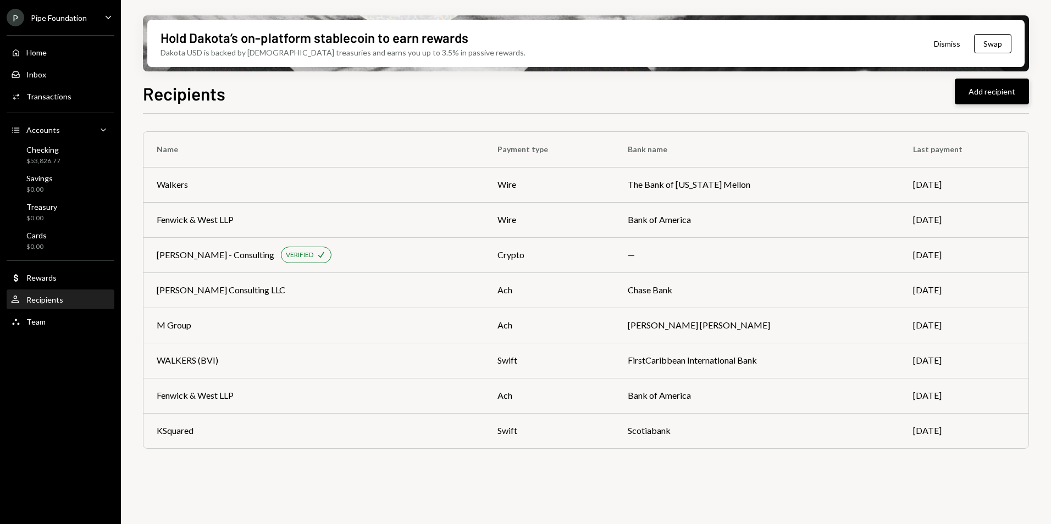
click at [988, 95] on button "Add recipient" at bounding box center [992, 92] width 74 height 26
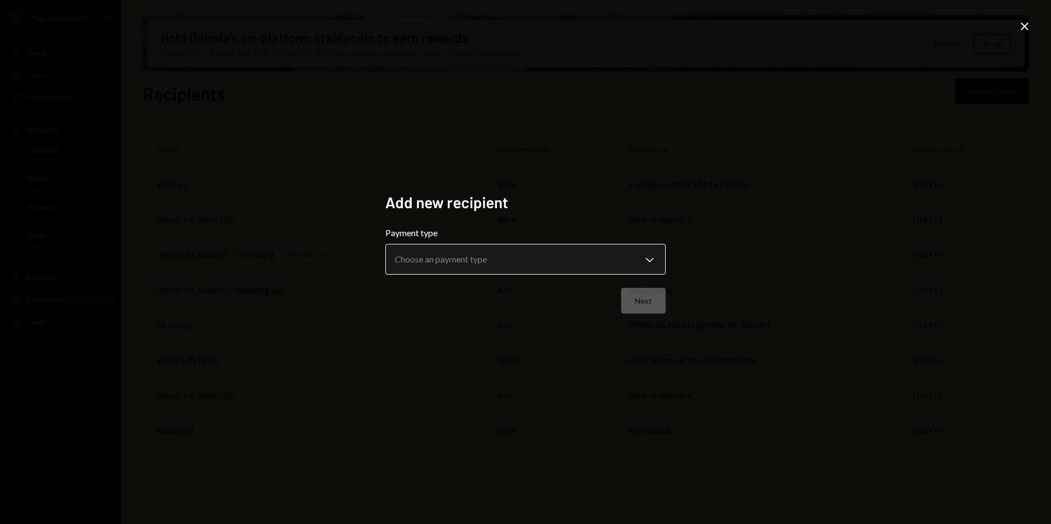
click at [457, 268] on body "**********" at bounding box center [525, 262] width 1051 height 524
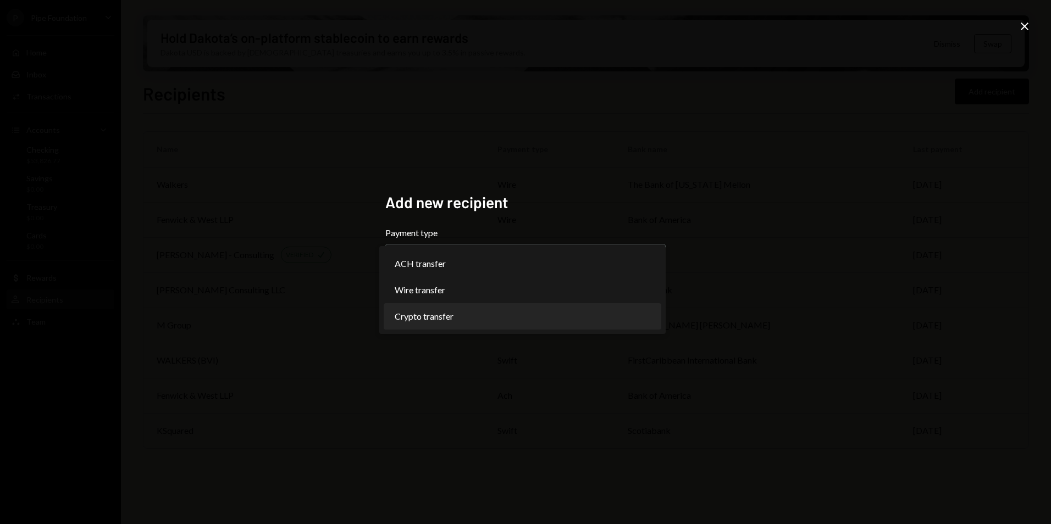
select select "******"
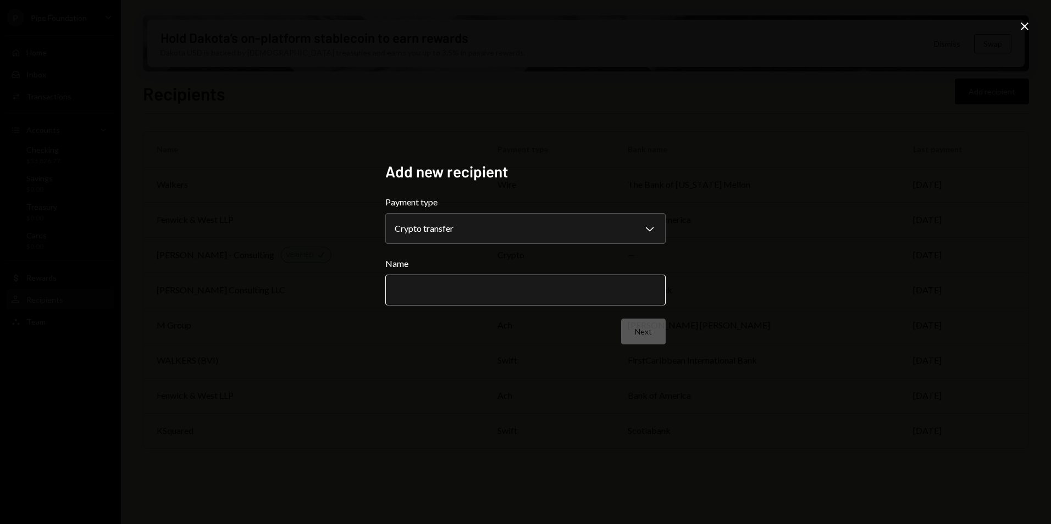
click at [461, 292] on input "Name" at bounding box center [525, 290] width 280 height 31
type input "**********"
click at [630, 328] on button "Next" at bounding box center [643, 332] width 45 height 26
click at [445, 223] on body "P Pipe Foundation Caret Down Home Home Inbox Inbox Activities Transactions Acco…" at bounding box center [525, 262] width 1051 height 524
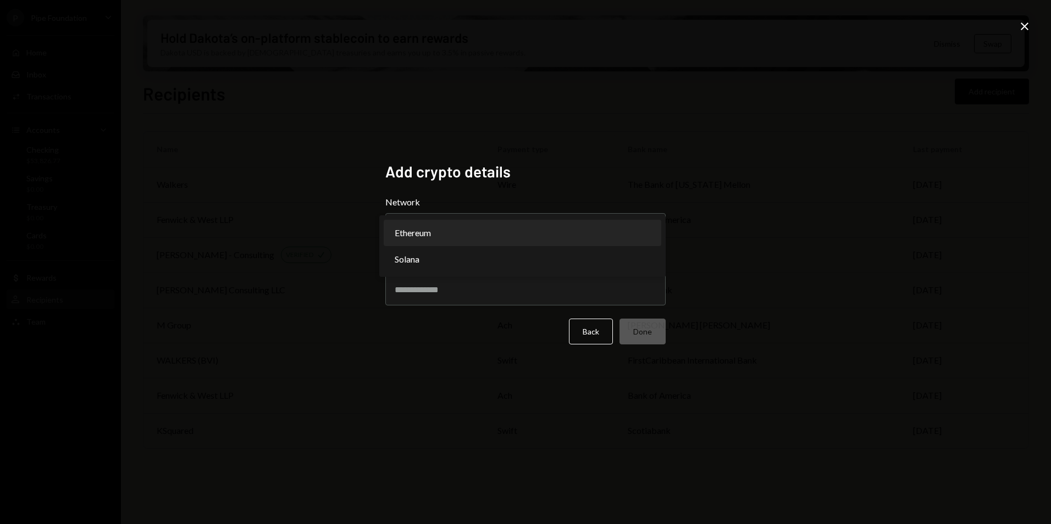
select select "**********"
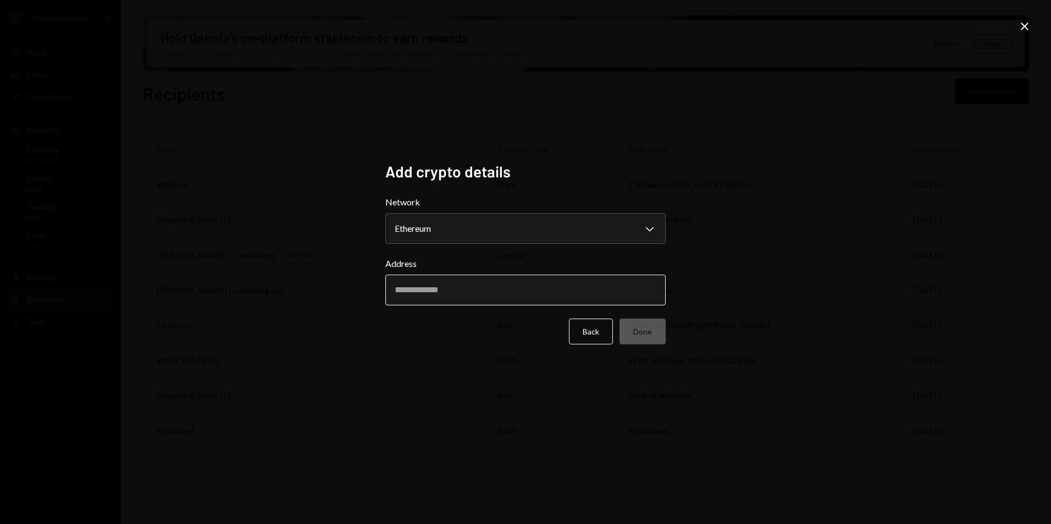
click at [440, 279] on input "Address" at bounding box center [525, 290] width 280 height 31
paste input "**********"
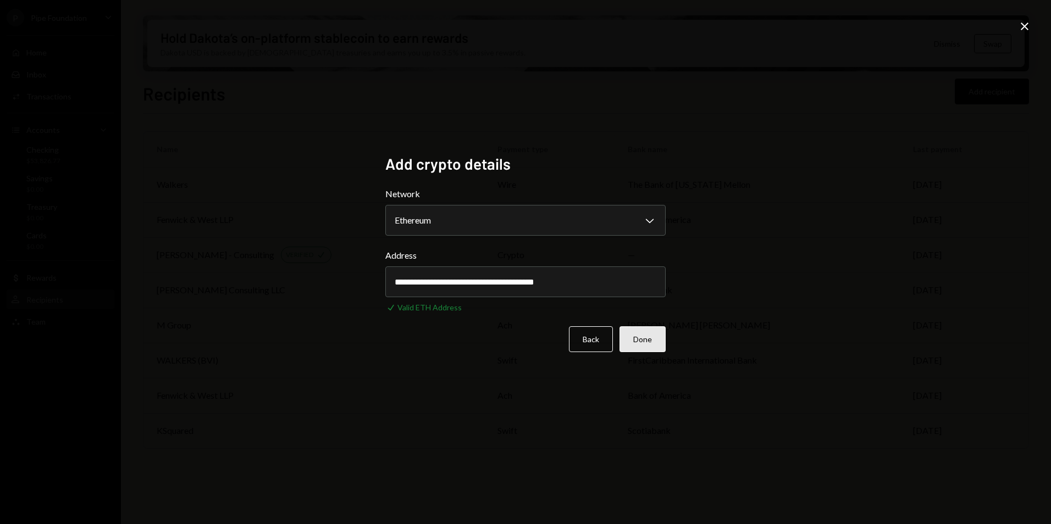
type input "**********"
click at [655, 344] on button "Done" at bounding box center [643, 340] width 46 height 26
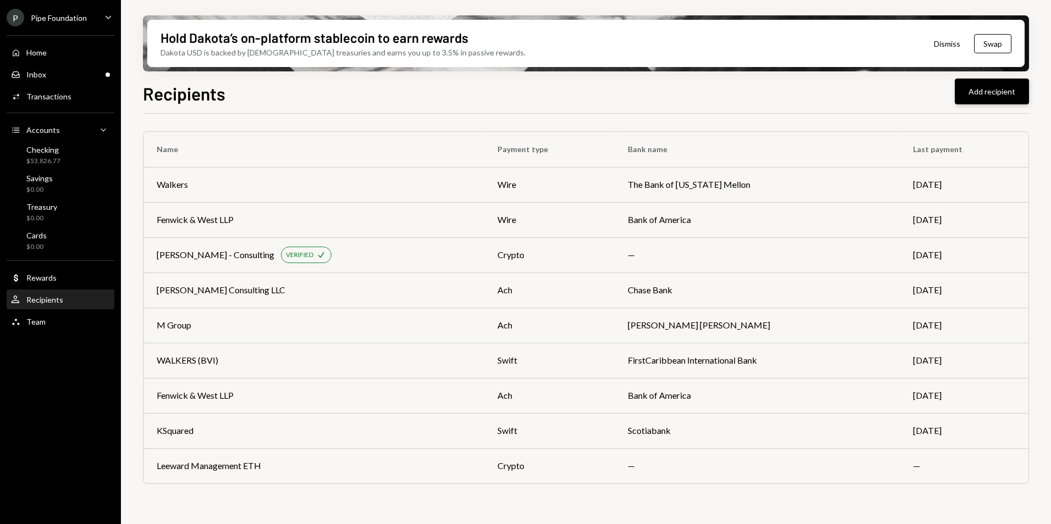
click at [999, 91] on button "Add recipient" at bounding box center [992, 92] width 74 height 26
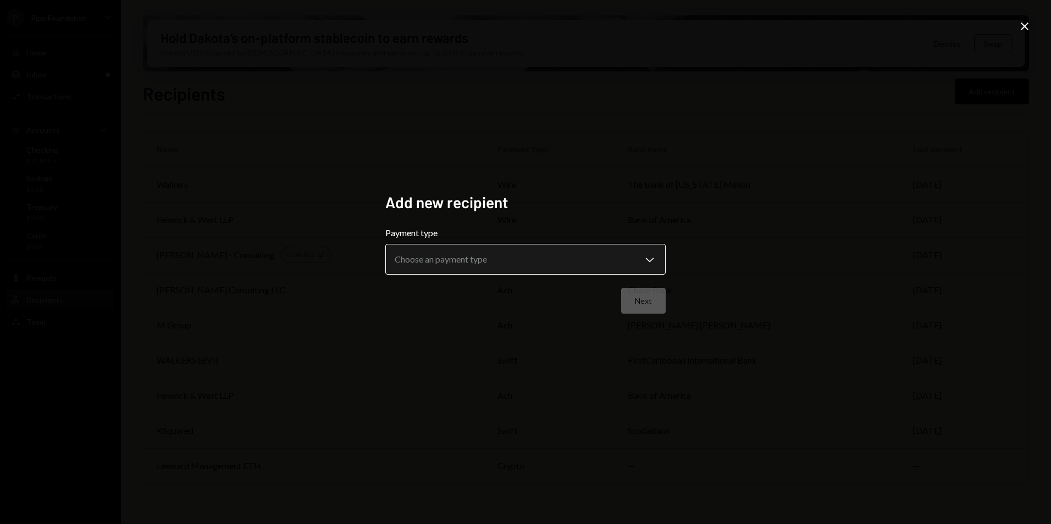
click at [498, 253] on body "**********" at bounding box center [525, 262] width 1051 height 524
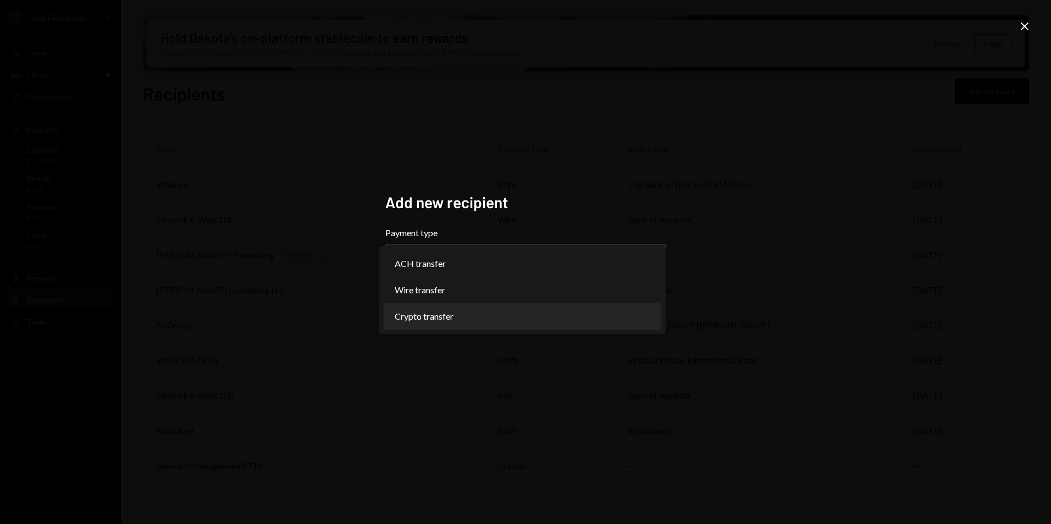
select select "******"
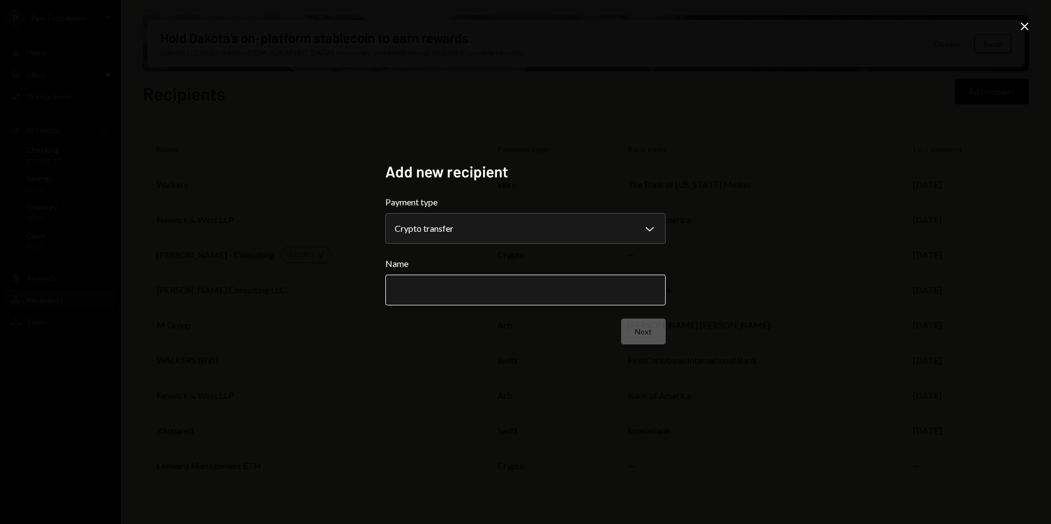
click at [475, 281] on input "Name" at bounding box center [525, 290] width 280 height 31
type input "**********"
click at [627, 337] on button "Next" at bounding box center [643, 332] width 45 height 26
click at [471, 223] on body "P Pipe Foundation Caret Down Home Home Inbox Inbox Activities Transactions Acco…" at bounding box center [525, 262] width 1051 height 524
select select "**********"
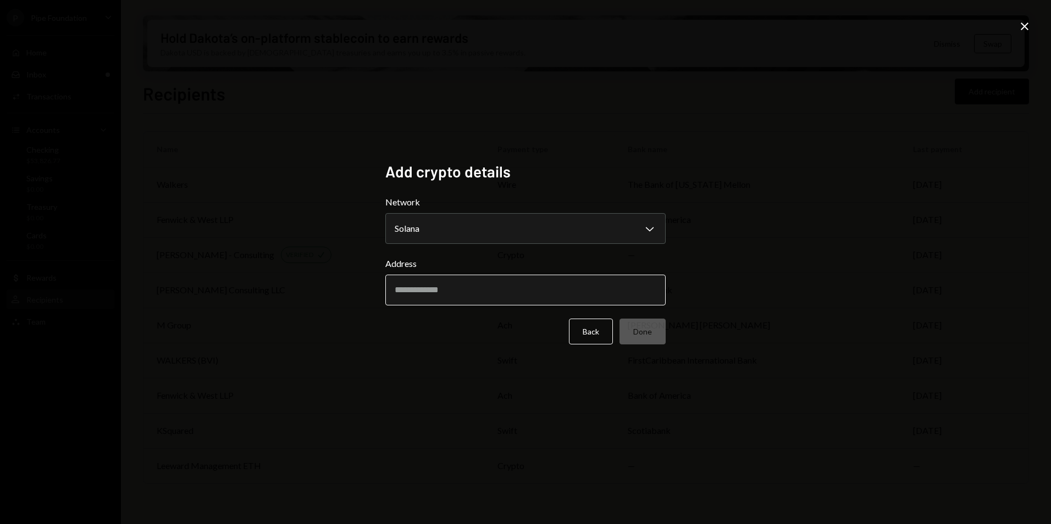
click at [484, 296] on input "Address" at bounding box center [525, 290] width 280 height 31
paste input "**********"
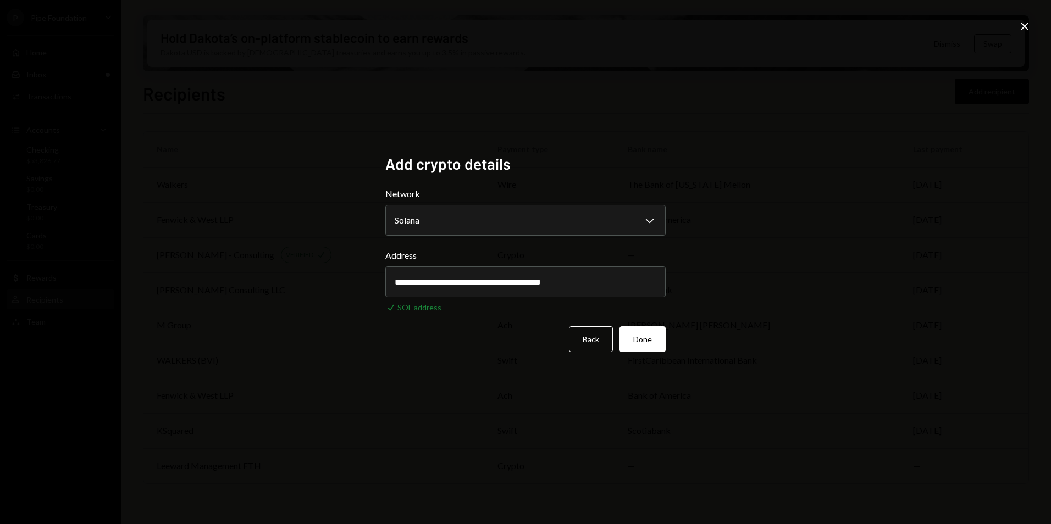
type input "**********"
click at [656, 324] on form "**********" at bounding box center [525, 269] width 280 height 165
click at [655, 331] on button "Done" at bounding box center [643, 340] width 46 height 26
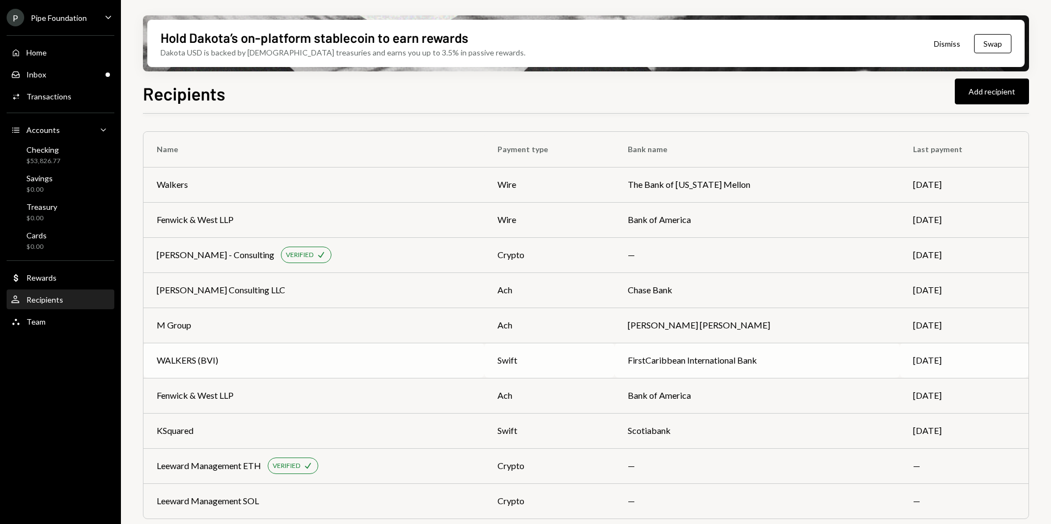
scroll to position [4, 0]
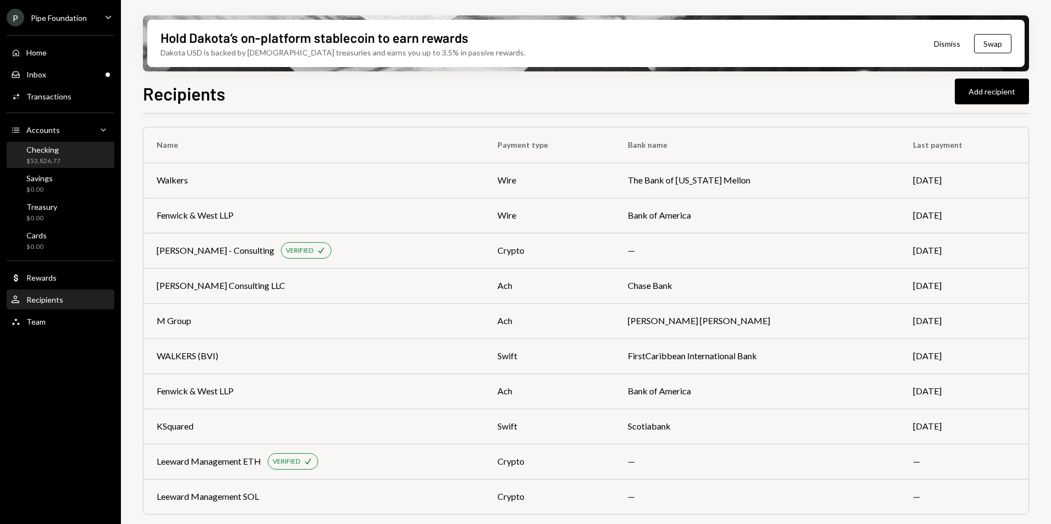
click at [73, 164] on div "Checking $53,826.77" at bounding box center [60, 155] width 99 height 21
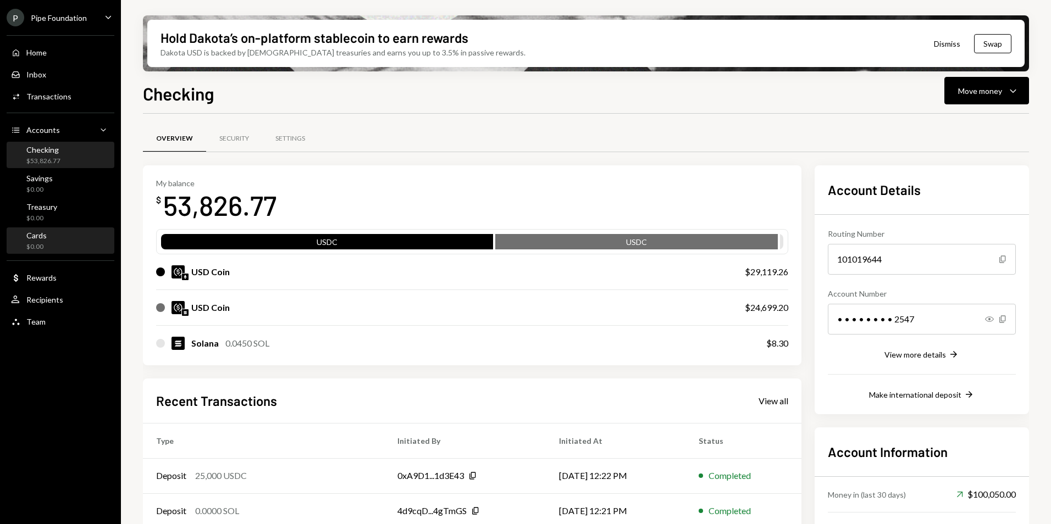
click at [34, 241] on div "Cards $0.00" at bounding box center [36, 241] width 20 height 21
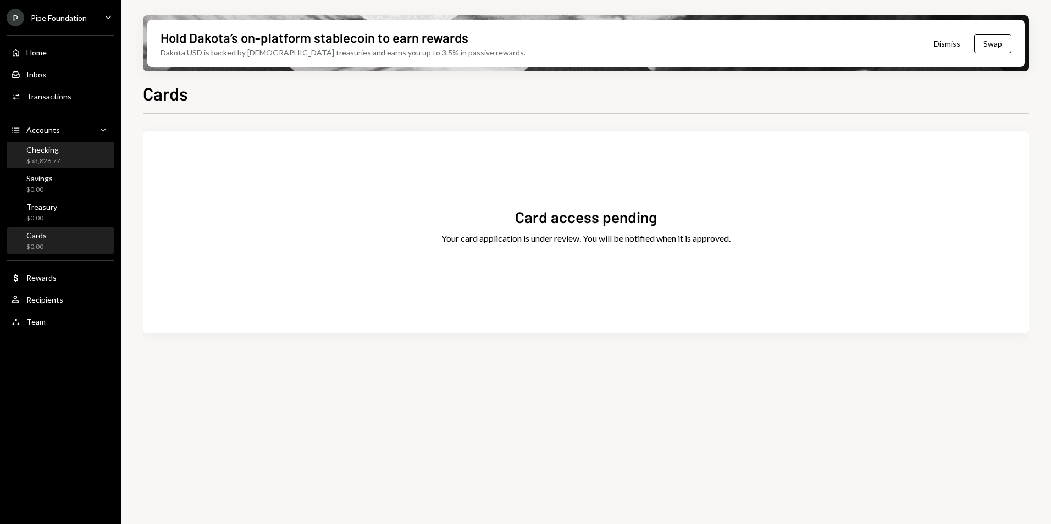
click at [72, 158] on div "Checking $53,826.77" at bounding box center [60, 155] width 99 height 21
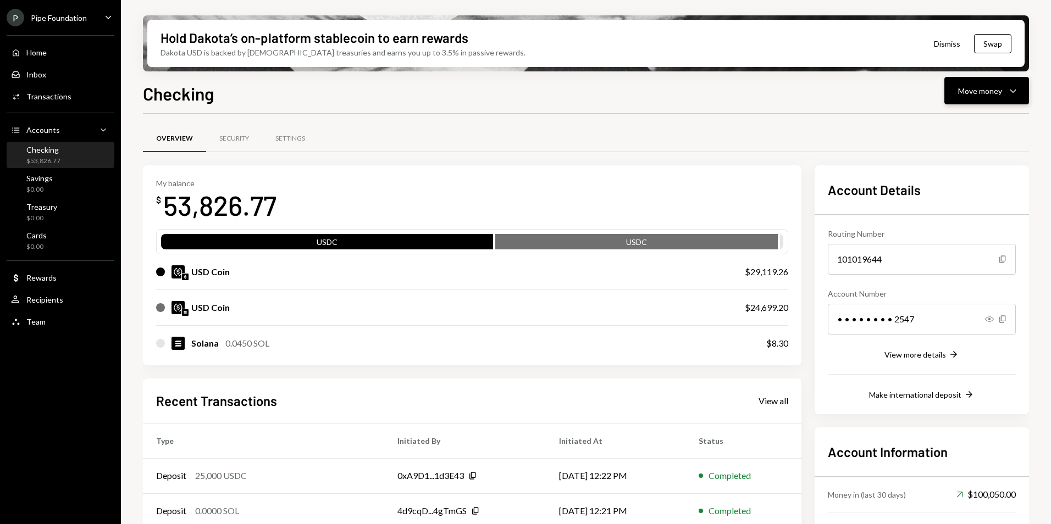
click at [978, 90] on div "Move money" at bounding box center [980, 91] width 44 height 12
click at [959, 122] on div "Send" at bounding box center [978, 124] width 80 height 12
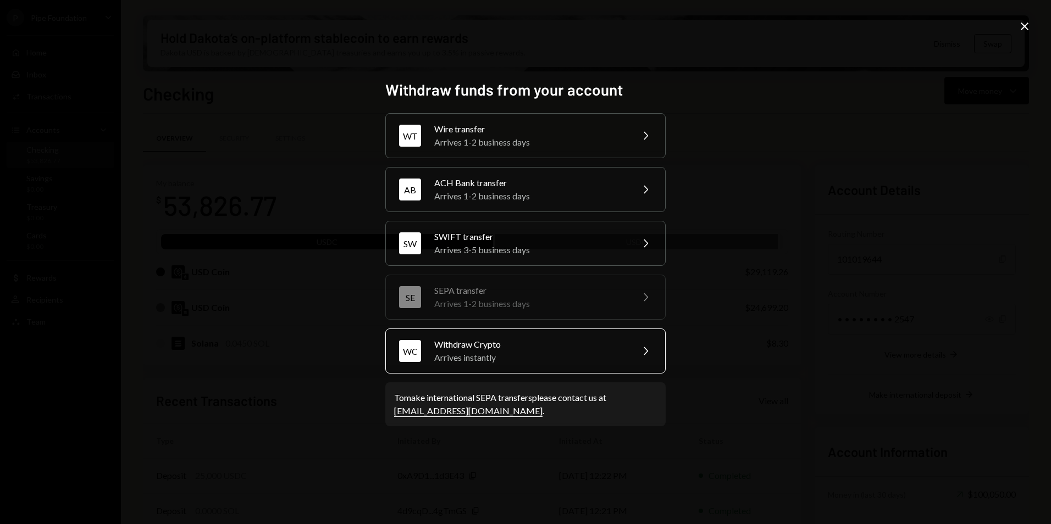
click at [483, 357] on div "Arrives instantly" at bounding box center [529, 357] width 191 height 13
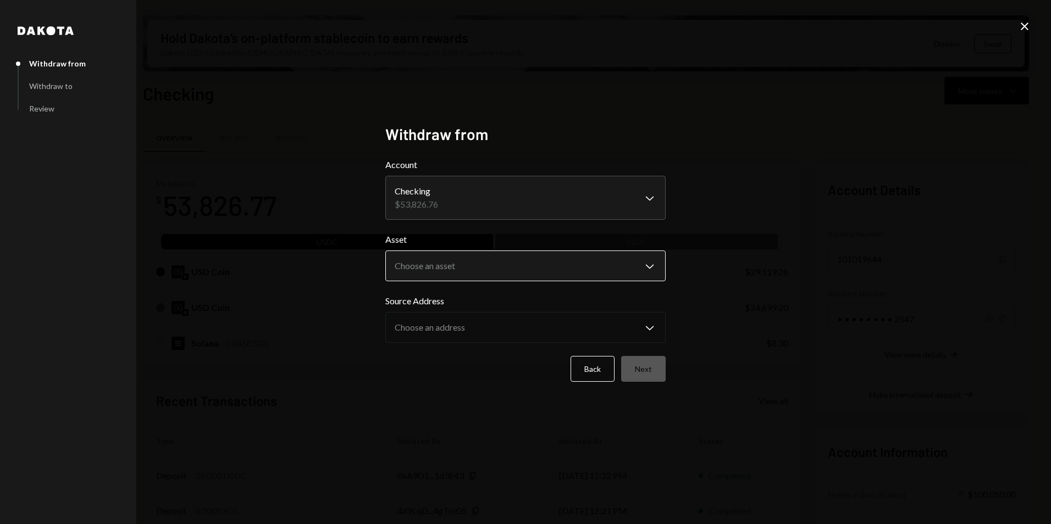
click at [472, 257] on body "P Pipe Foundation Caret Down Home Home Inbox Inbox Activities Transactions Acco…" at bounding box center [525, 262] width 1051 height 524
select select "****"
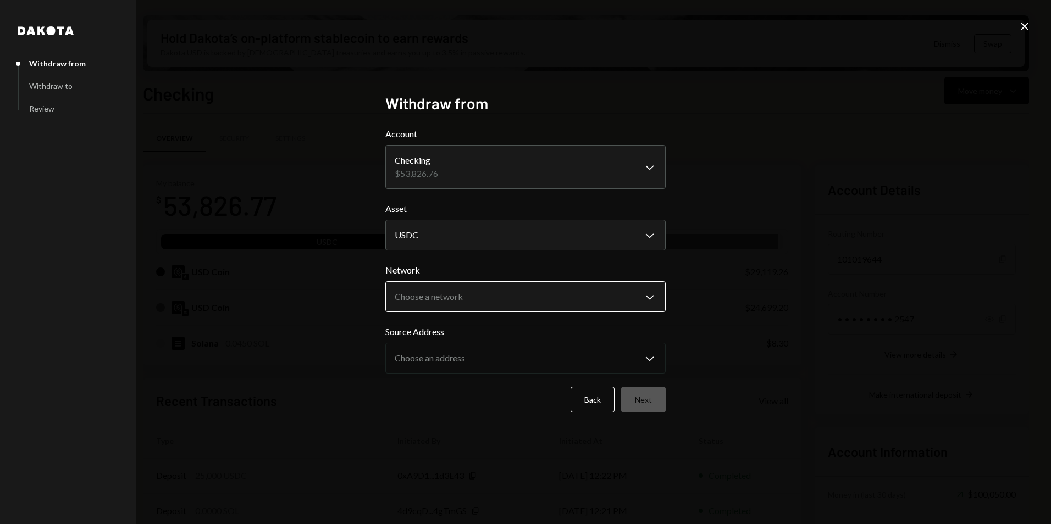
click at [465, 302] on body "P Pipe Foundation Caret Down Home Home Inbox Inbox Activities Transactions Acco…" at bounding box center [525, 262] width 1051 height 524
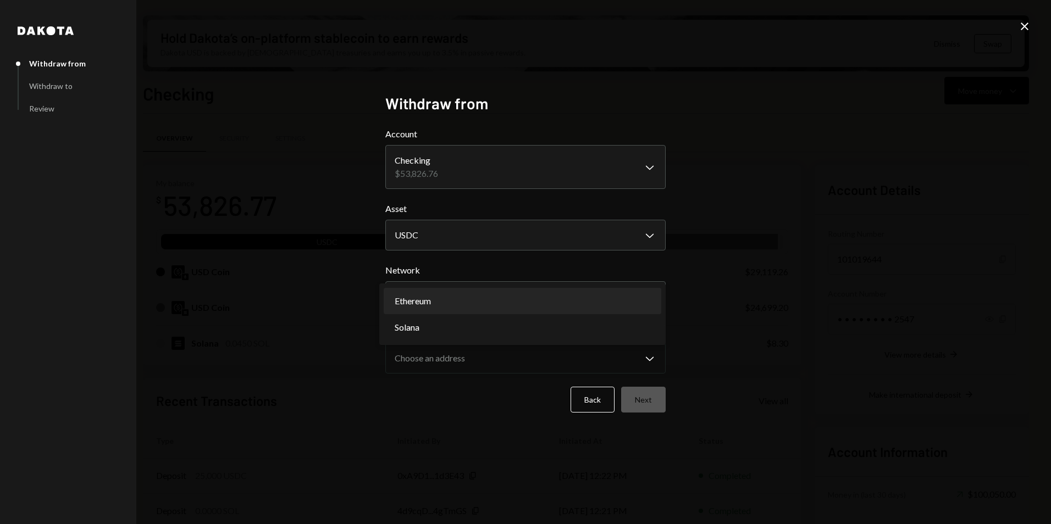
select select "**********"
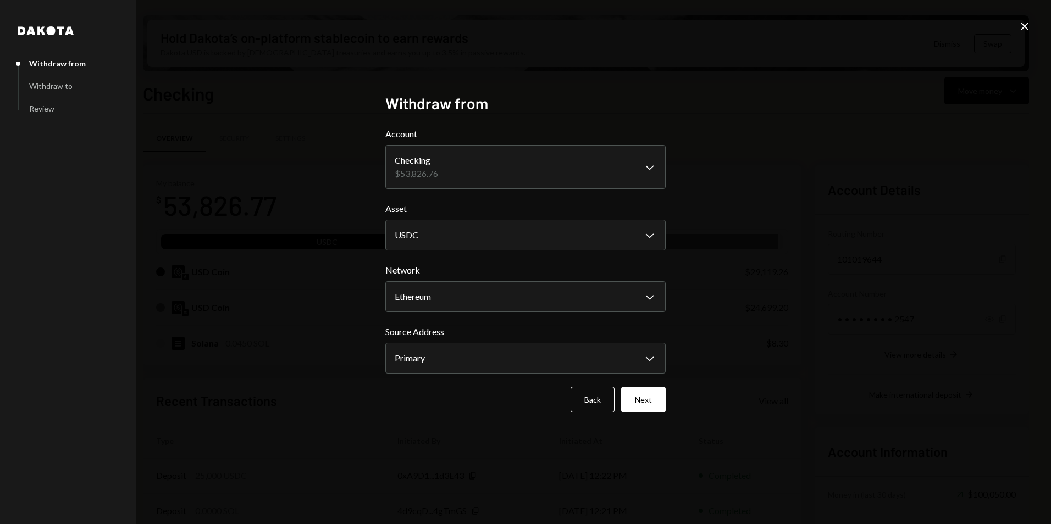
click at [1020, 25] on icon "Close" at bounding box center [1024, 26] width 13 height 13
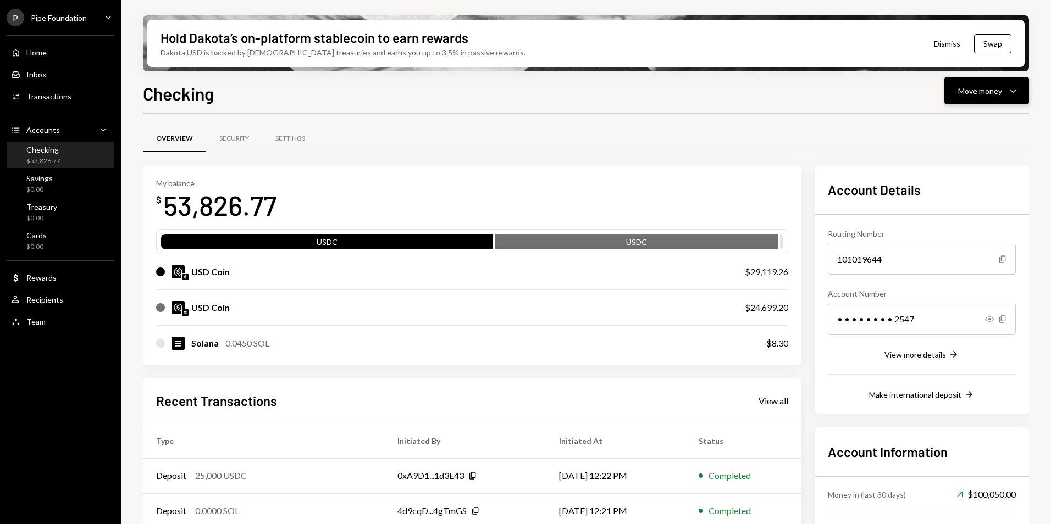
click at [989, 93] on div "Move money" at bounding box center [980, 91] width 44 height 12
click at [973, 120] on div "Send" at bounding box center [978, 124] width 80 height 12
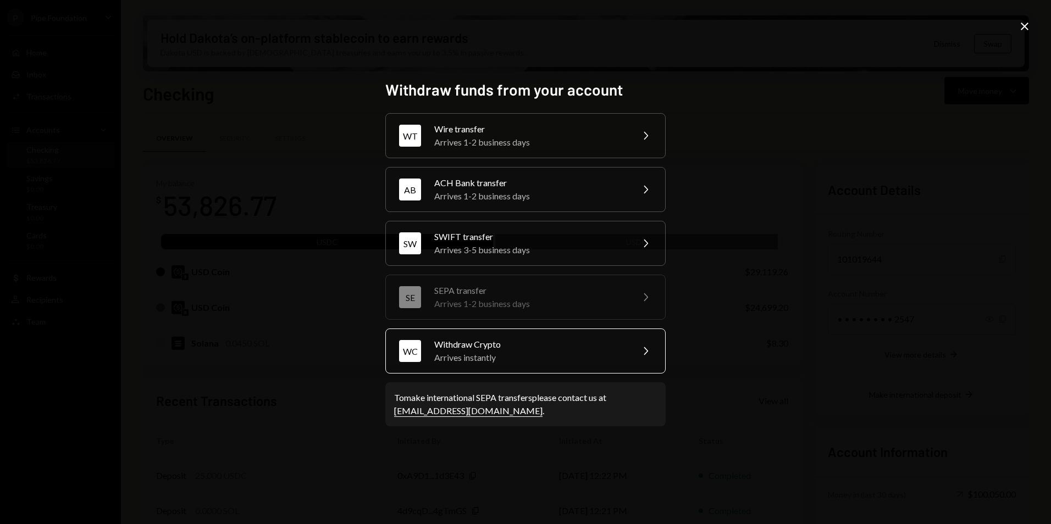
click at [481, 345] on div "Withdraw Crypto" at bounding box center [529, 344] width 191 height 13
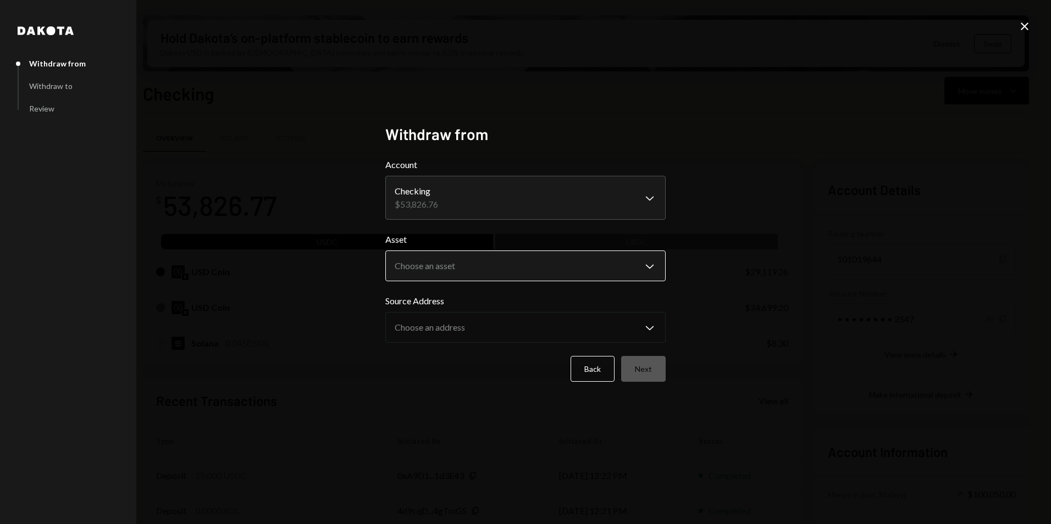
click at [471, 264] on body "P Pipe Foundation Caret Down Home Home Inbox Inbox Activities Transactions Acco…" at bounding box center [525, 262] width 1051 height 524
select select "****"
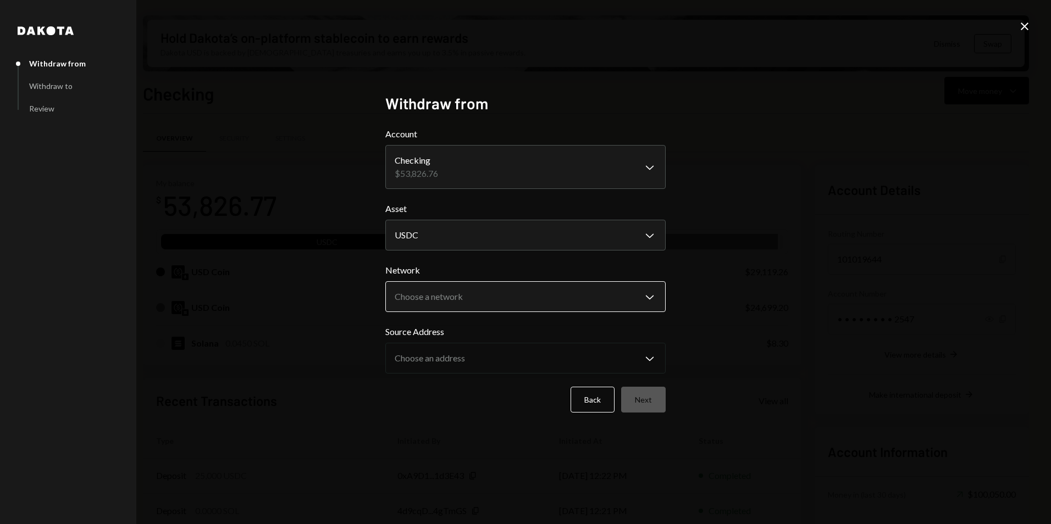
click at [466, 304] on body "P Pipe Foundation Caret Down Home Home Inbox Inbox Activities Transactions Acco…" at bounding box center [525, 262] width 1051 height 524
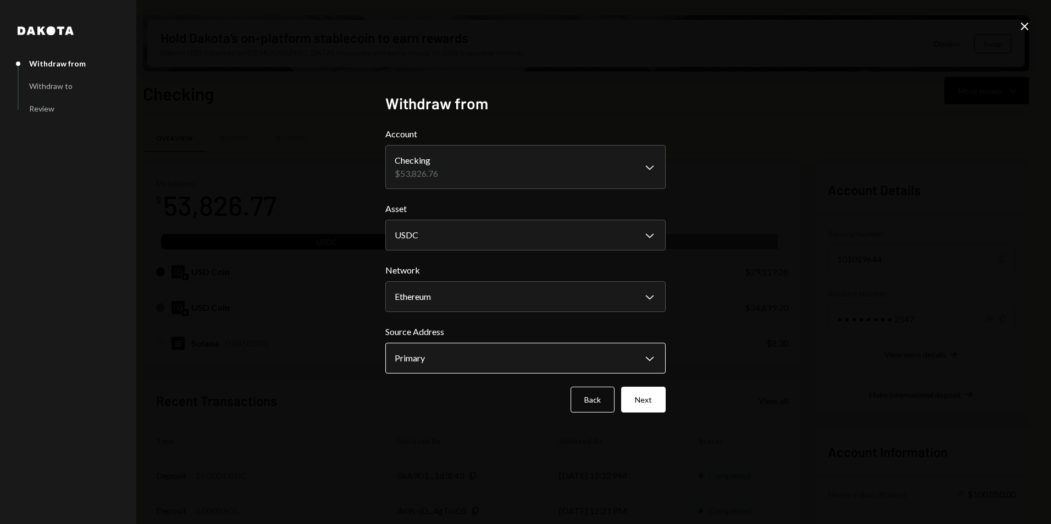
click at [490, 373] on body "P Pipe Foundation Caret Down Home Home Inbox Inbox Activities Transactions Acco…" at bounding box center [525, 262] width 1051 height 524
click at [443, 299] on body "P Pipe Foundation Caret Down Home Home Inbox Inbox Activities Transactions Acco…" at bounding box center [525, 262] width 1051 height 524
click at [444, 349] on body "P Pipe Foundation Caret Down Home Home Inbox Inbox Activities Transactions Acco…" at bounding box center [525, 262] width 1051 height 524
click at [449, 283] on body "P Pipe Foundation Caret Down Home Home Inbox Inbox Activities Transactions Acco…" at bounding box center [525, 262] width 1051 height 524
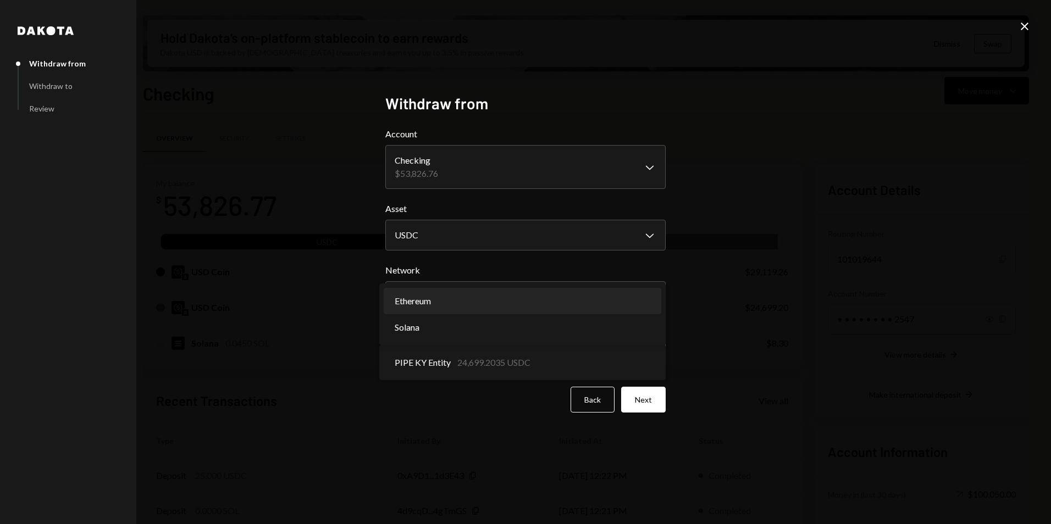
select select "**********"
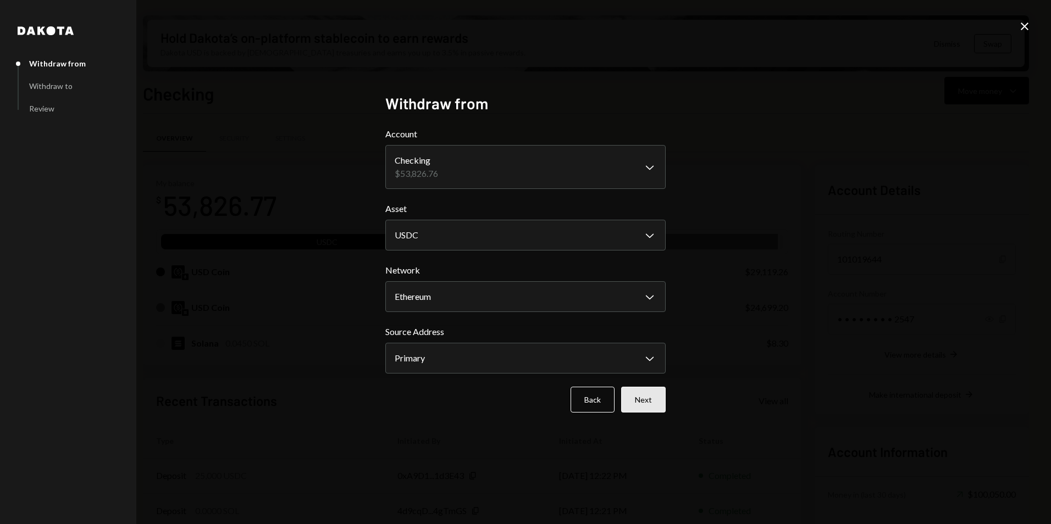
click at [648, 392] on button "Next" at bounding box center [643, 400] width 45 height 26
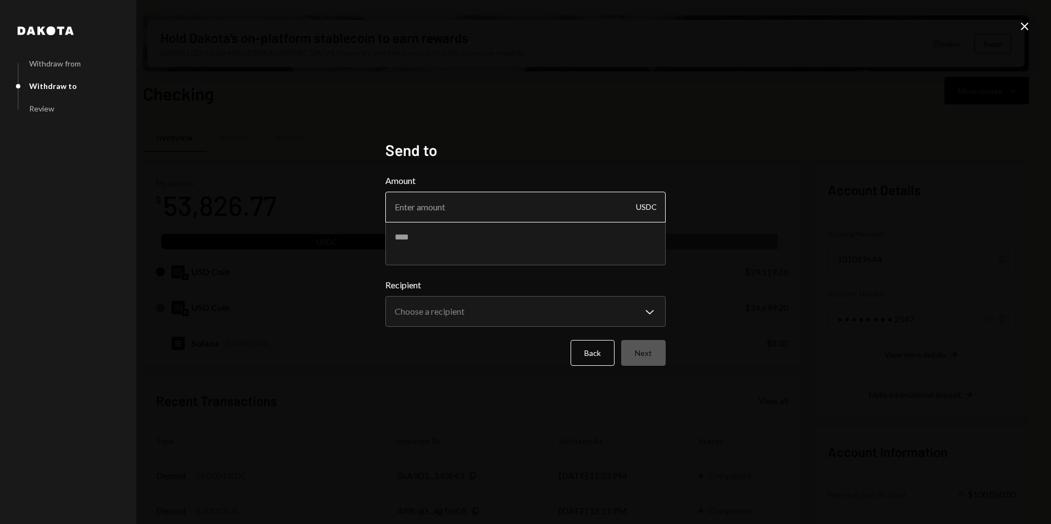
click at [461, 214] on input "Amount" at bounding box center [525, 207] width 280 height 31
type input "8500"
type textarea "**********"
click at [433, 321] on body "P Pipe Foundation Caret Down Home Home Inbox Inbox Activities Transactions Acco…" at bounding box center [525, 262] width 1051 height 524
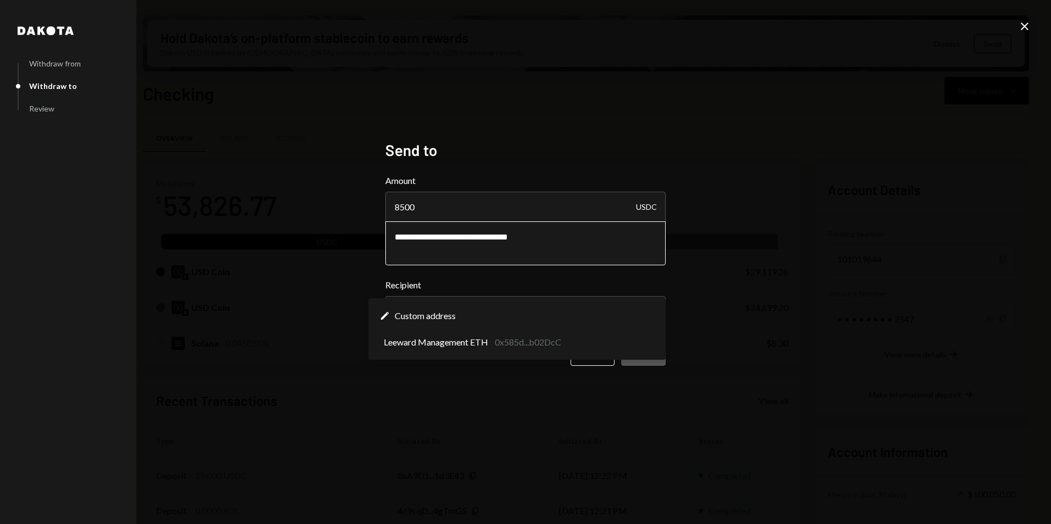
click at [560, 244] on textarea "**********" at bounding box center [525, 244] width 280 height 44
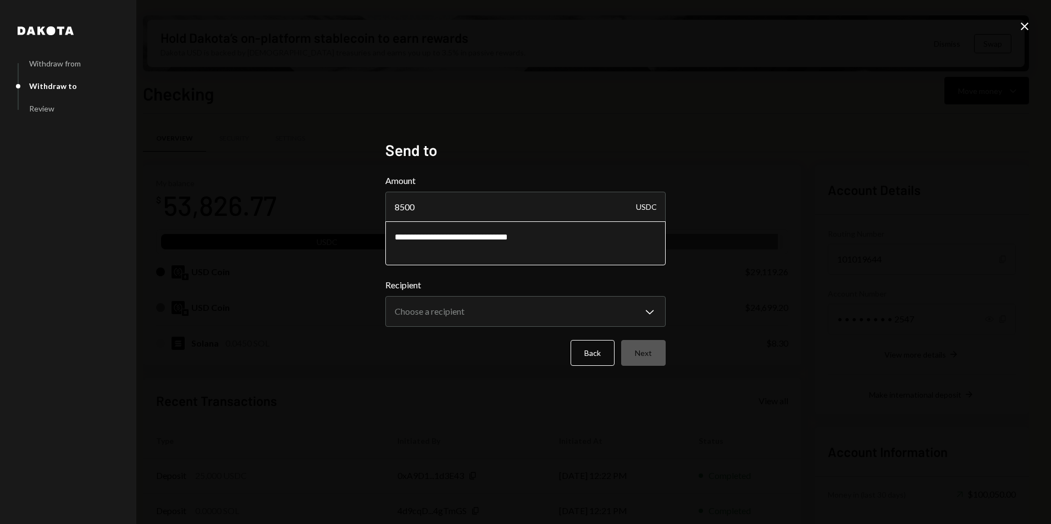
drag, startPoint x: 556, startPoint y: 241, endPoint x: 505, endPoint y: 240, distance: 51.7
click at [505, 240] on textarea "**********" at bounding box center [525, 244] width 280 height 44
click at [496, 323] on body "P Pipe Foundation Caret Down Home Home Inbox Inbox Activities Transactions Acco…" at bounding box center [525, 262] width 1051 height 524
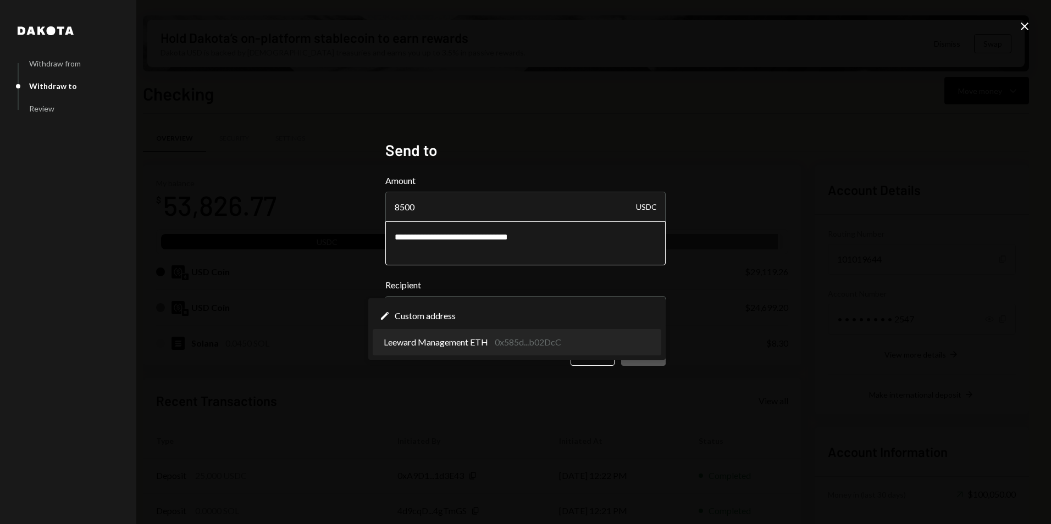
select select "**********"
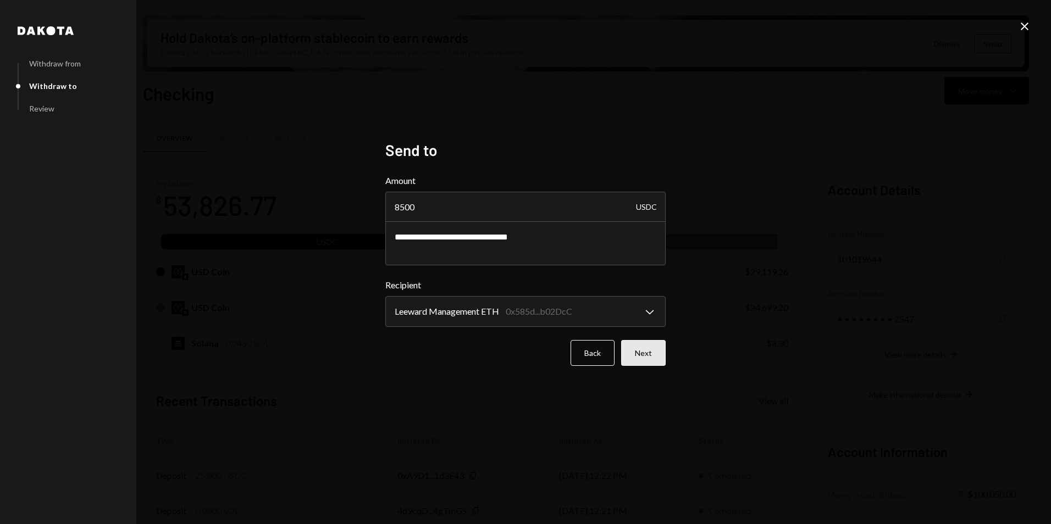
click at [644, 356] on button "Next" at bounding box center [643, 353] width 45 height 26
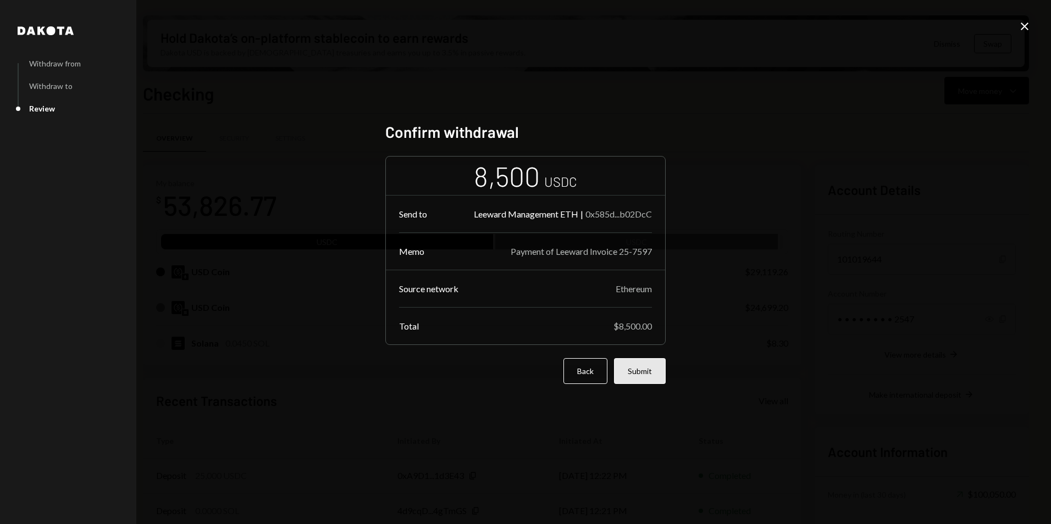
click at [633, 375] on button "Submit" at bounding box center [640, 371] width 52 height 26
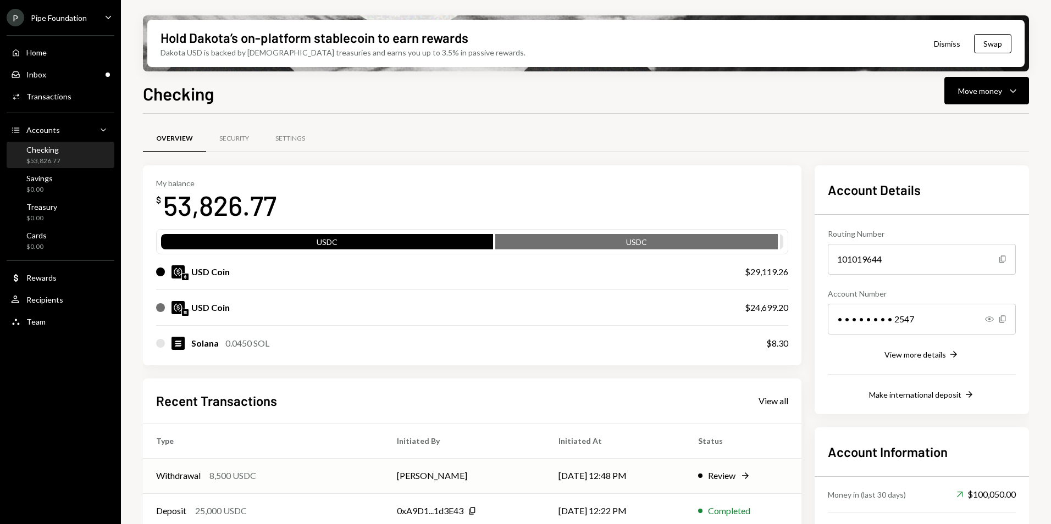
click at [523, 476] on td "[PERSON_NAME]" at bounding box center [465, 475] width 162 height 35
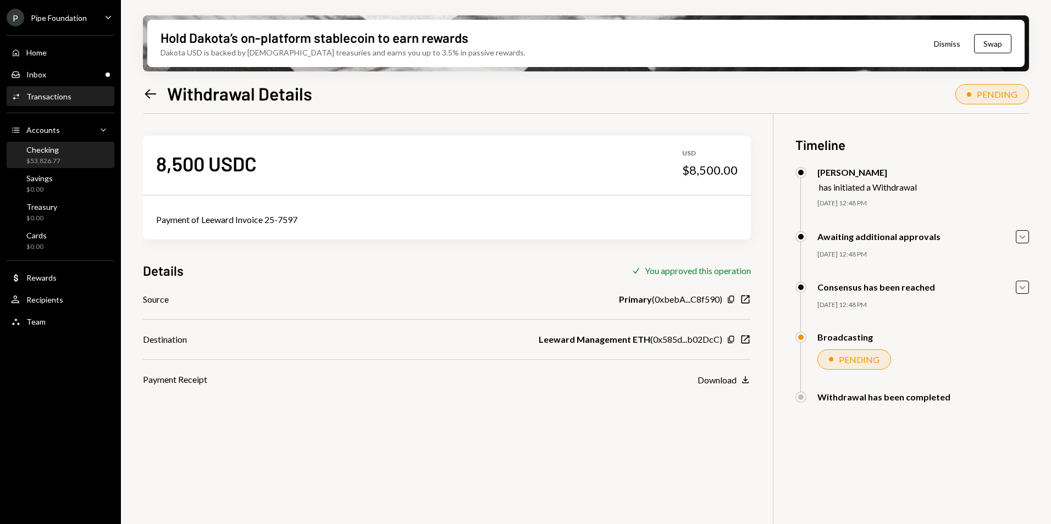
click at [71, 153] on div "Checking $53,826.77" at bounding box center [60, 155] width 99 height 21
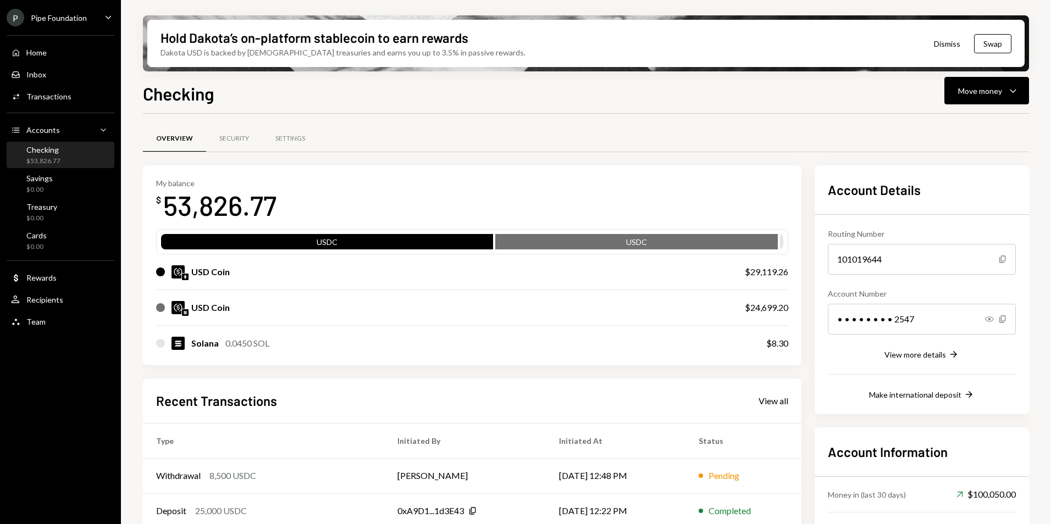
click at [58, 18] on div "Pipe Foundation" at bounding box center [59, 17] width 56 height 9
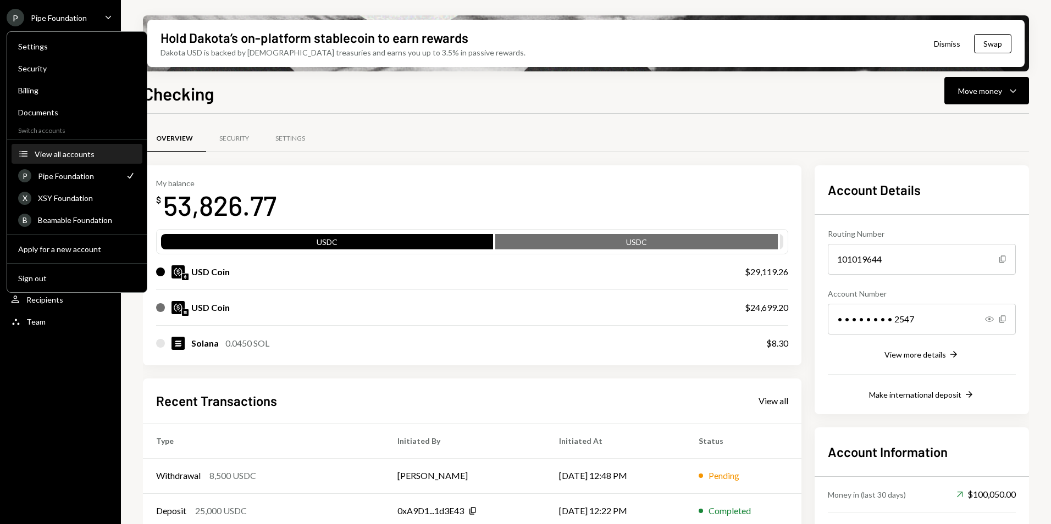
click at [64, 147] on button "Accounts View all accounts" at bounding box center [77, 155] width 131 height 20
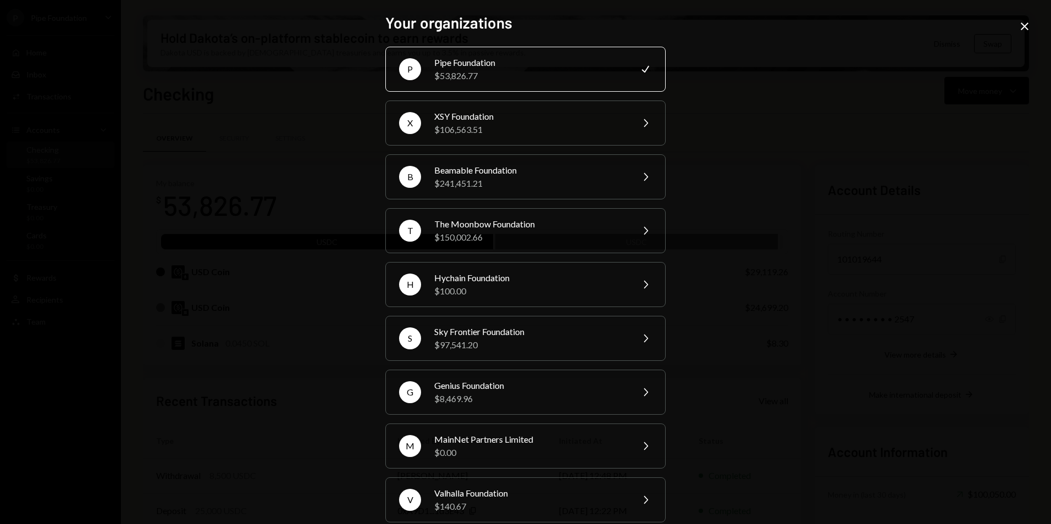
click at [1015, 28] on div "Your organizations P Pipe Foundation $53,826.77 Check X XSY Foundation $106,563…" at bounding box center [525, 262] width 1051 height 524
click at [1020, 27] on icon "Close" at bounding box center [1024, 26] width 13 height 13
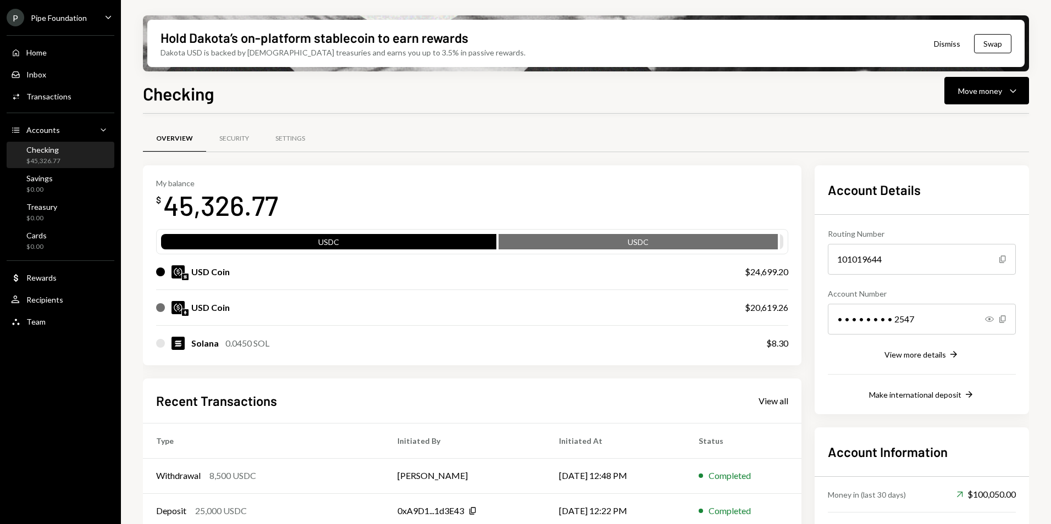
scroll to position [55, 0]
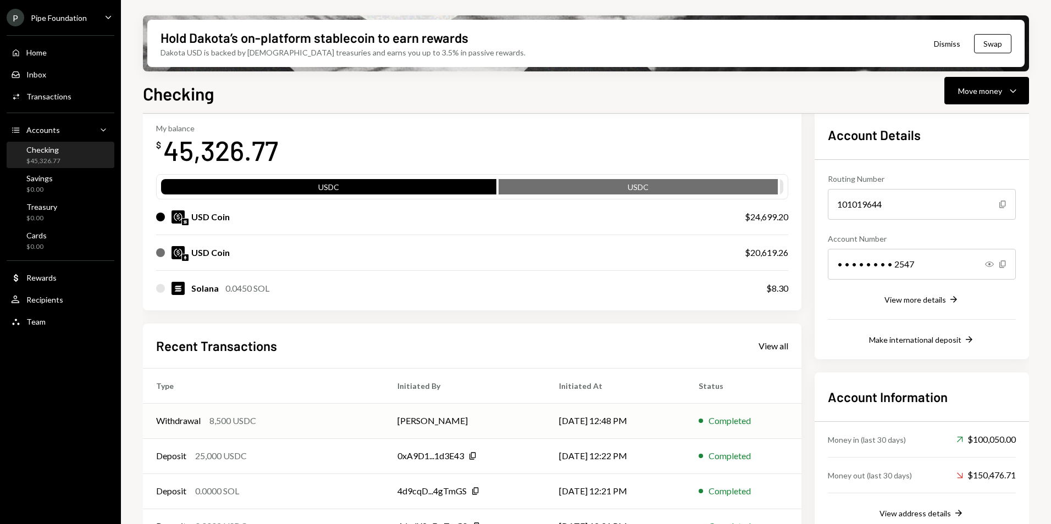
click at [504, 420] on td "[PERSON_NAME]" at bounding box center [465, 421] width 162 height 35
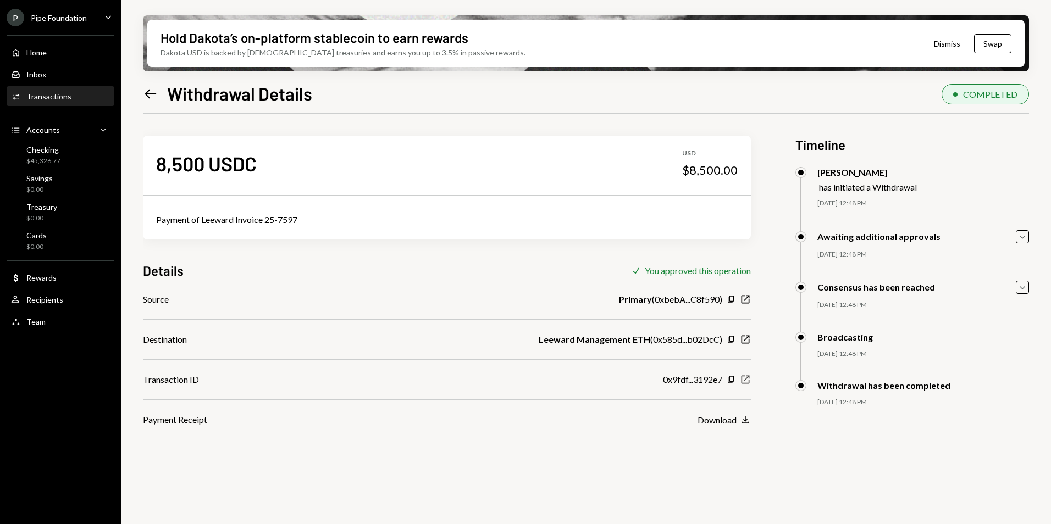
click at [748, 377] on icon "button" at bounding box center [746, 380] width 8 height 8
click at [136, 91] on div "Hold Dakota’s on-platform stablecoin to earn rewards Dakota USD is backed by U.…" at bounding box center [586, 262] width 930 height 524
click at [139, 91] on div "Hold Dakota’s on-platform stablecoin to earn rewards Dakota USD is backed by U.…" at bounding box center [586, 262] width 930 height 524
click at [142, 91] on div "Hold Dakota’s on-platform stablecoin to earn rewards Dakota USD is backed by U.…" at bounding box center [586, 262] width 930 height 524
click at [144, 91] on icon "Left Arrow" at bounding box center [150, 93] width 15 height 15
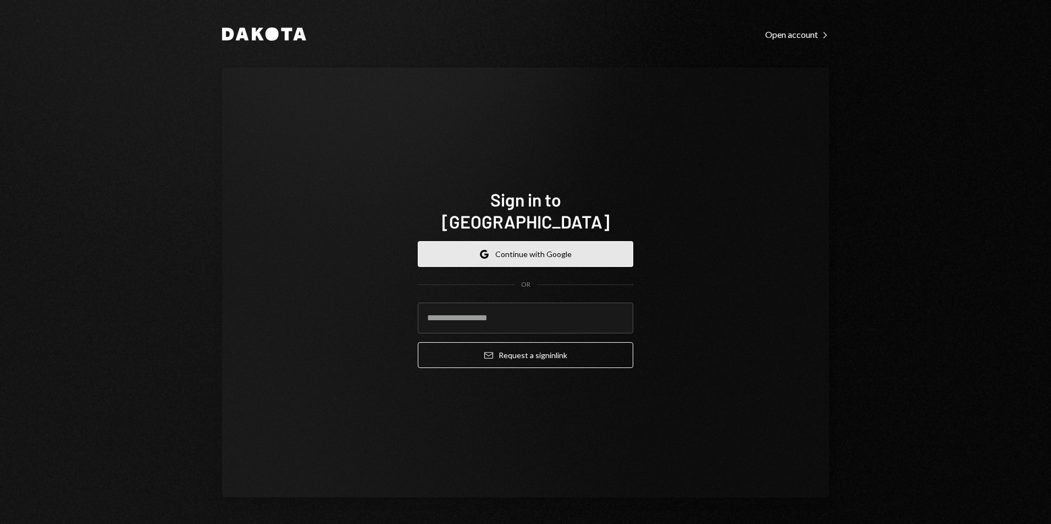
click at [568, 245] on button "Google Continue with Google" at bounding box center [526, 254] width 216 height 26
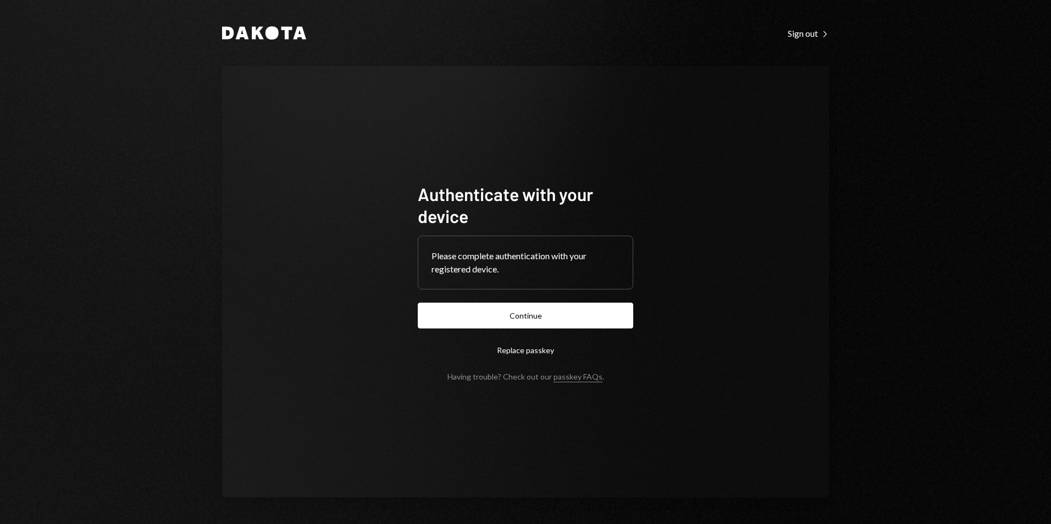
click at [542, 314] on button "Continue" at bounding box center [526, 316] width 216 height 26
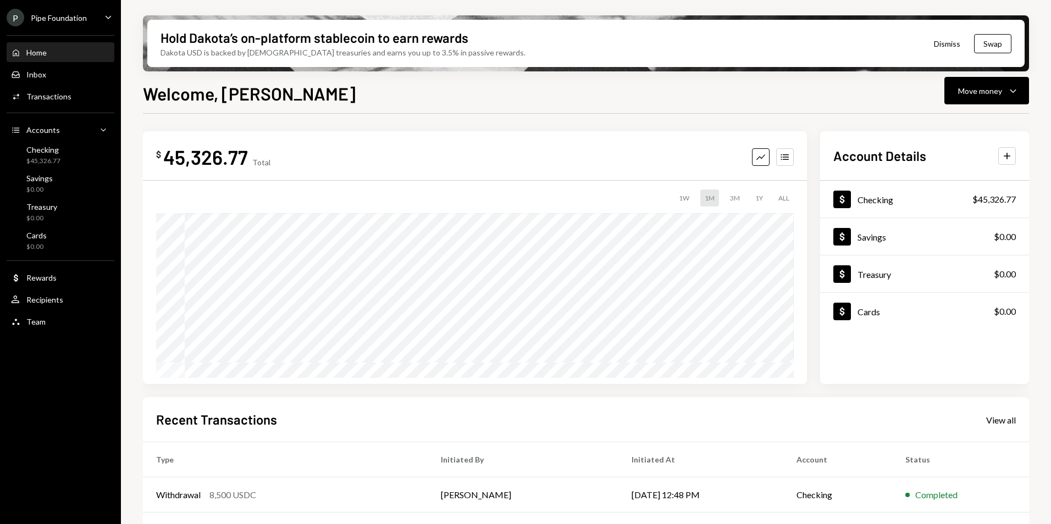
click at [65, 17] on div "Pipe Foundation" at bounding box center [59, 17] width 56 height 9
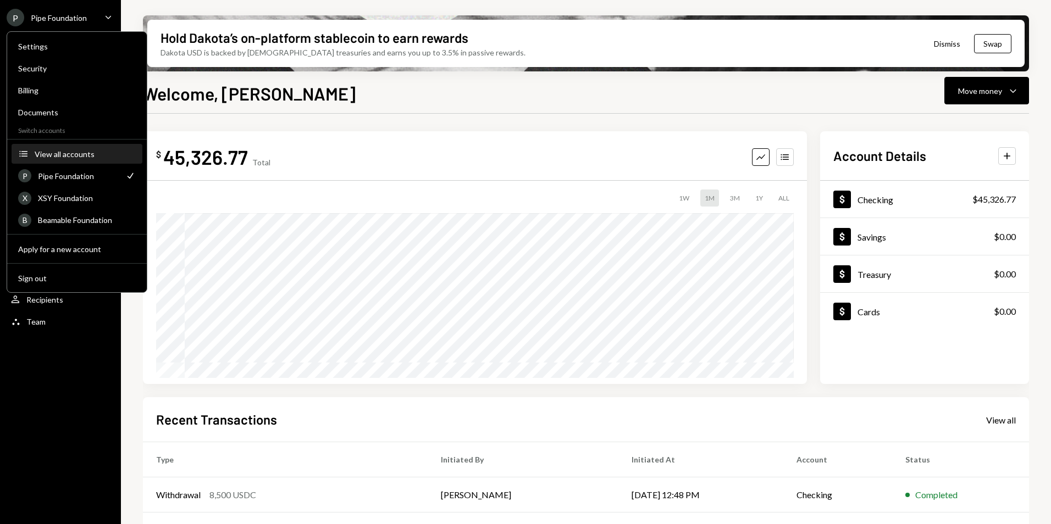
click at [78, 157] on div "View all accounts" at bounding box center [85, 154] width 101 height 9
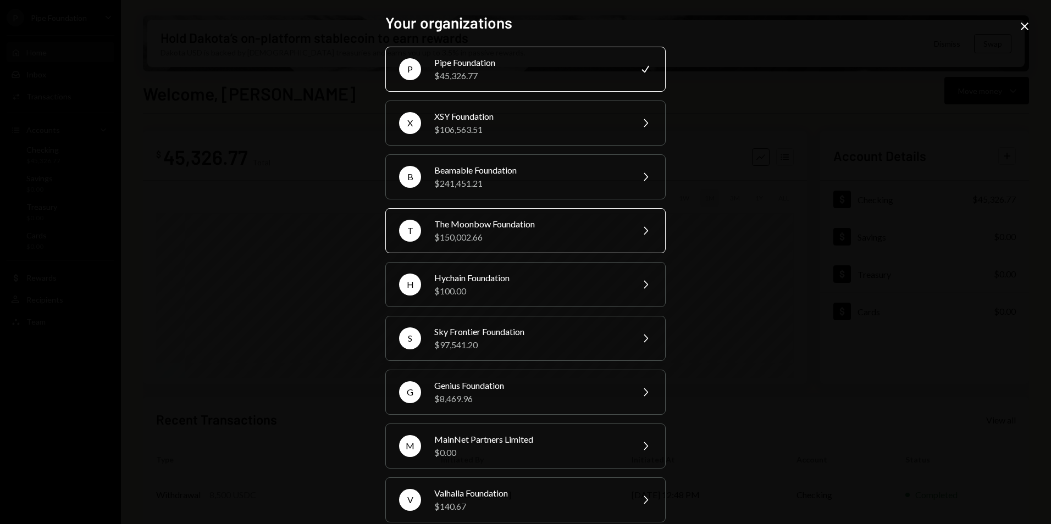
click at [516, 240] on div "$150,002.66" at bounding box center [529, 237] width 191 height 13
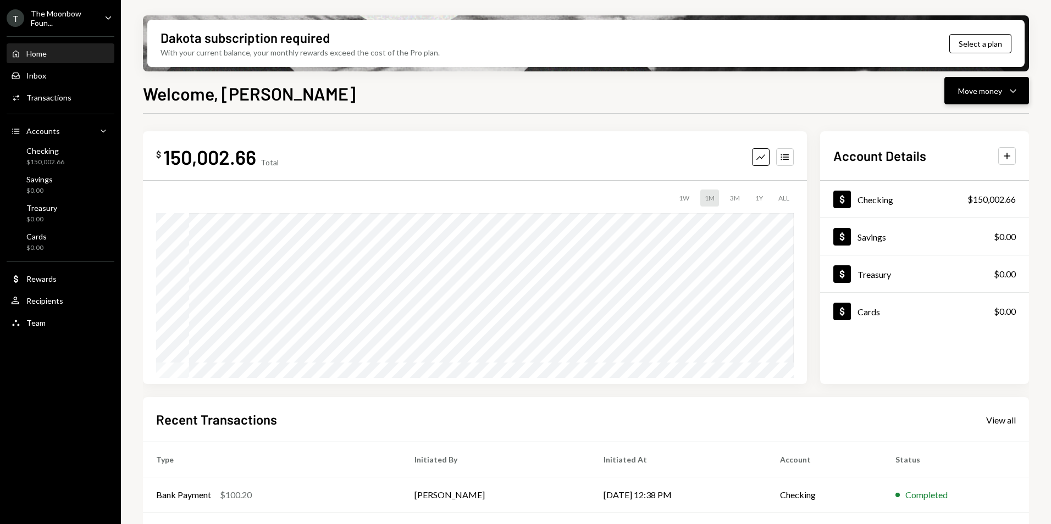
click at [974, 91] on div "Move money" at bounding box center [980, 91] width 44 height 12
click at [969, 124] on div "Send" at bounding box center [978, 124] width 80 height 12
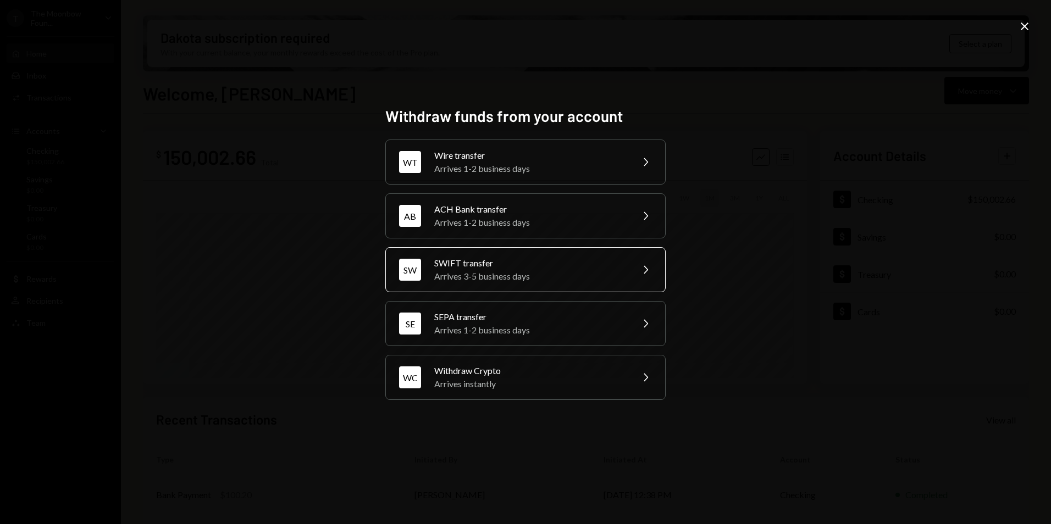
click at [506, 267] on div "SWIFT transfer" at bounding box center [529, 263] width 191 height 13
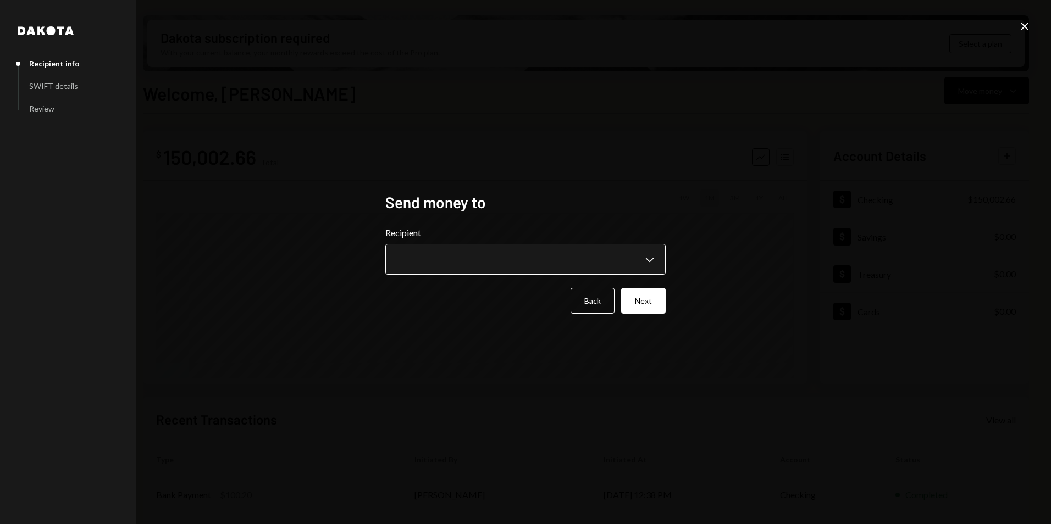
click at [492, 267] on body "T The Moonbow Foun... Caret Down Home Home Inbox Inbox Activities Transactions …" at bounding box center [525, 262] width 1051 height 524
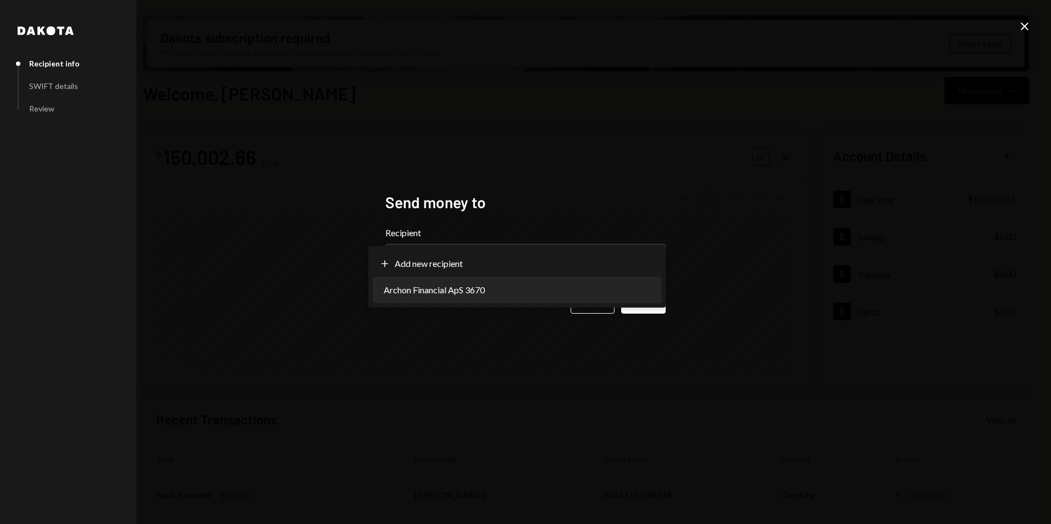
select select "**********"
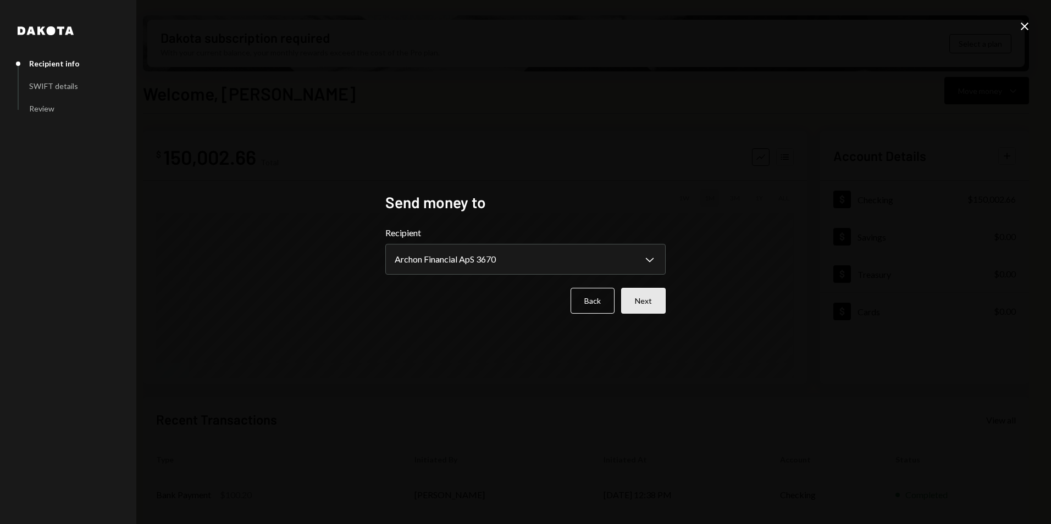
click at [662, 308] on button "Next" at bounding box center [643, 301] width 45 height 26
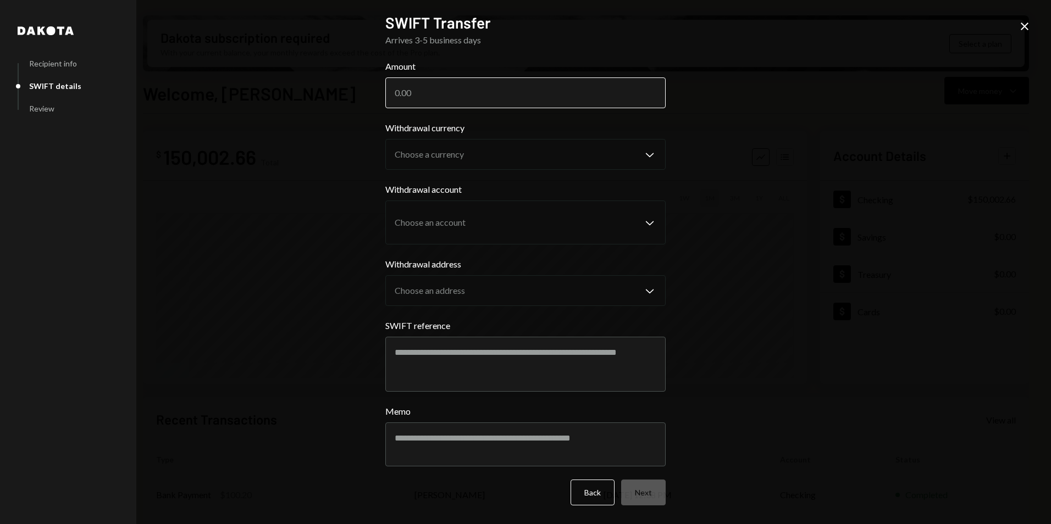
click at [441, 92] on input "Amount" at bounding box center [525, 93] width 280 height 31
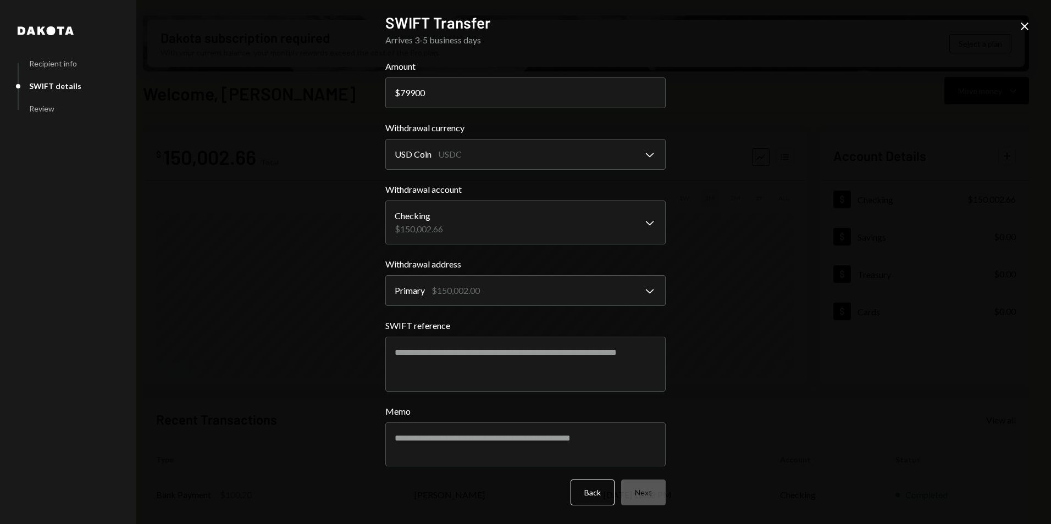
type input "79900"
click at [587, 489] on button "Back" at bounding box center [593, 493] width 44 height 26
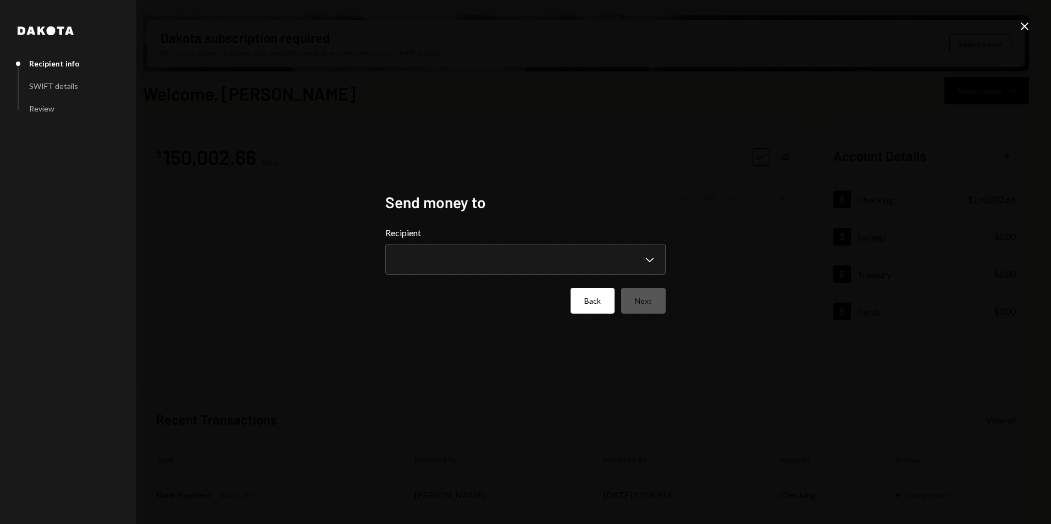
click at [590, 289] on button "Back" at bounding box center [593, 301] width 44 height 26
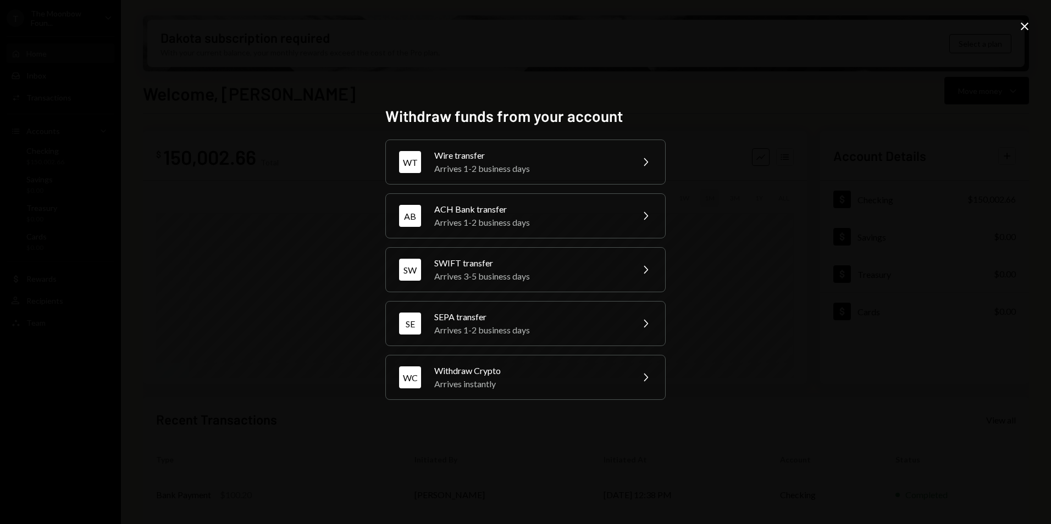
click at [1021, 20] on icon "Close" at bounding box center [1024, 26] width 13 height 13
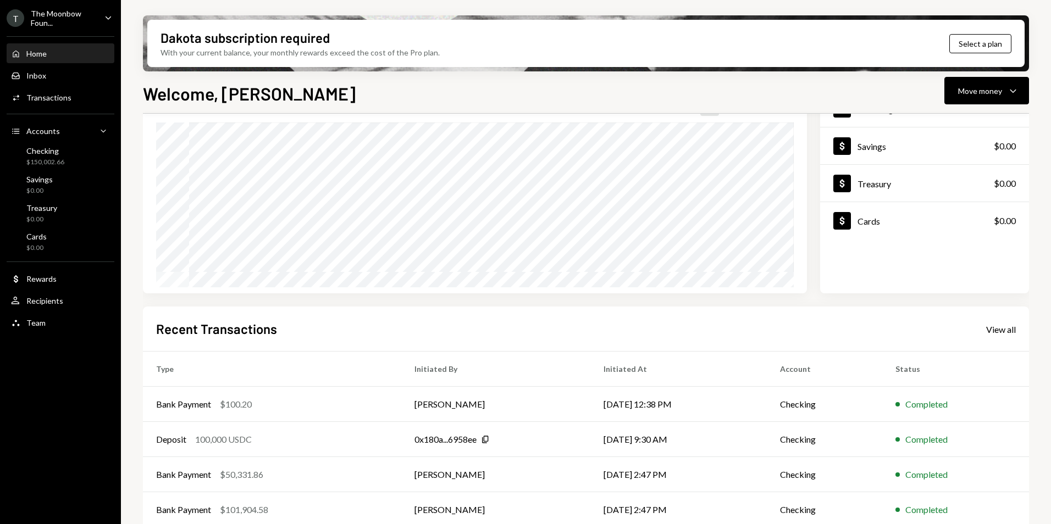
scroll to position [110, 0]
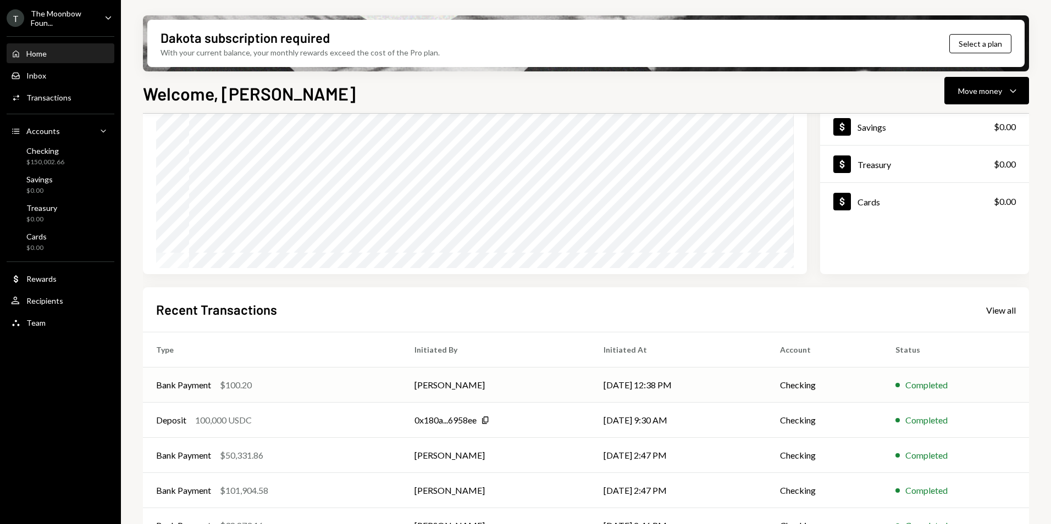
click at [514, 390] on td "[PERSON_NAME]" at bounding box center [496, 385] width 190 height 35
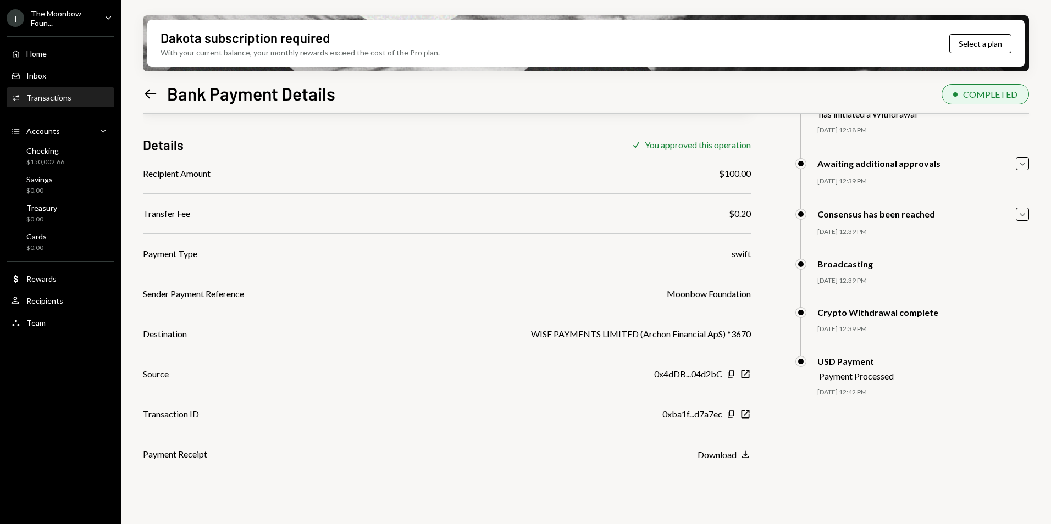
scroll to position [88, 0]
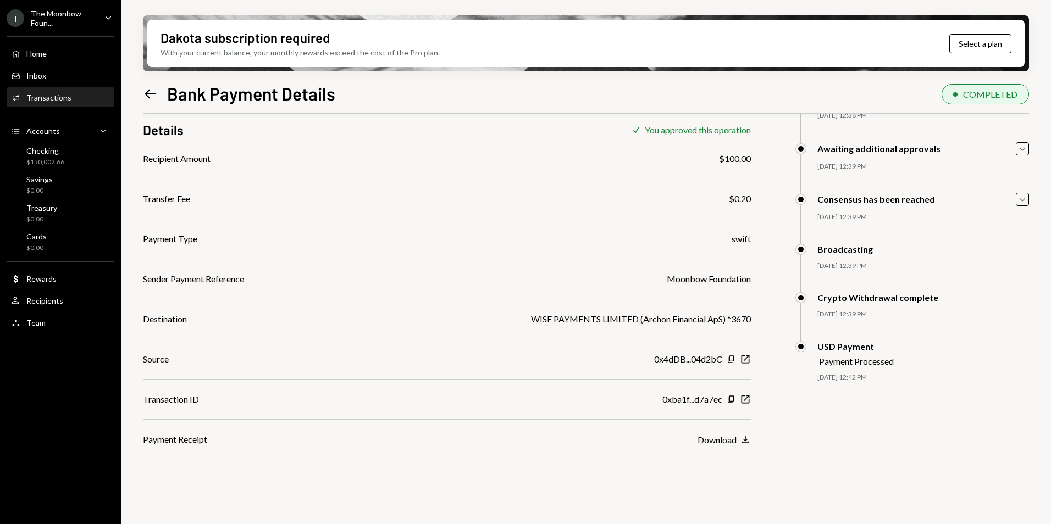
click at [745, 433] on div "Download Download" at bounding box center [724, 439] width 53 height 13
click at [748, 440] on icon "Download" at bounding box center [745, 439] width 11 height 11
click at [75, 157] on div "Checking $150,002.66" at bounding box center [60, 156] width 99 height 21
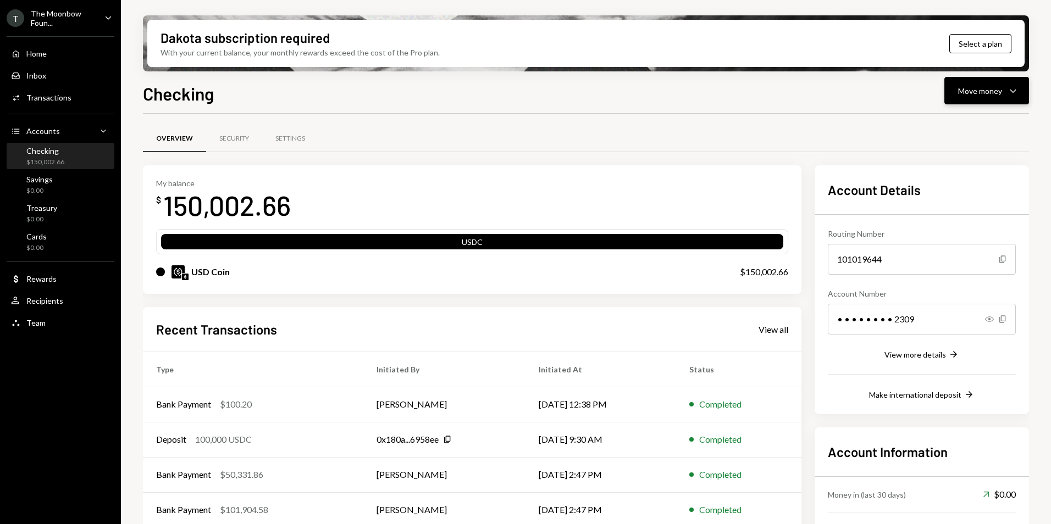
click at [1009, 86] on icon "Caret Down" at bounding box center [1013, 90] width 13 height 13
click at [969, 127] on div "Send" at bounding box center [978, 124] width 80 height 12
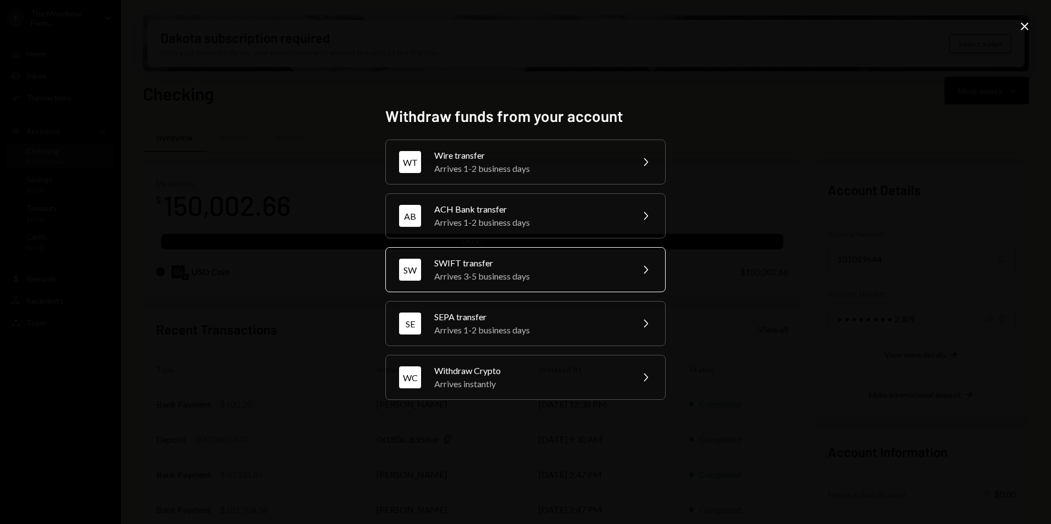
click at [516, 273] on div "Arrives 3-5 business days" at bounding box center [529, 276] width 191 height 13
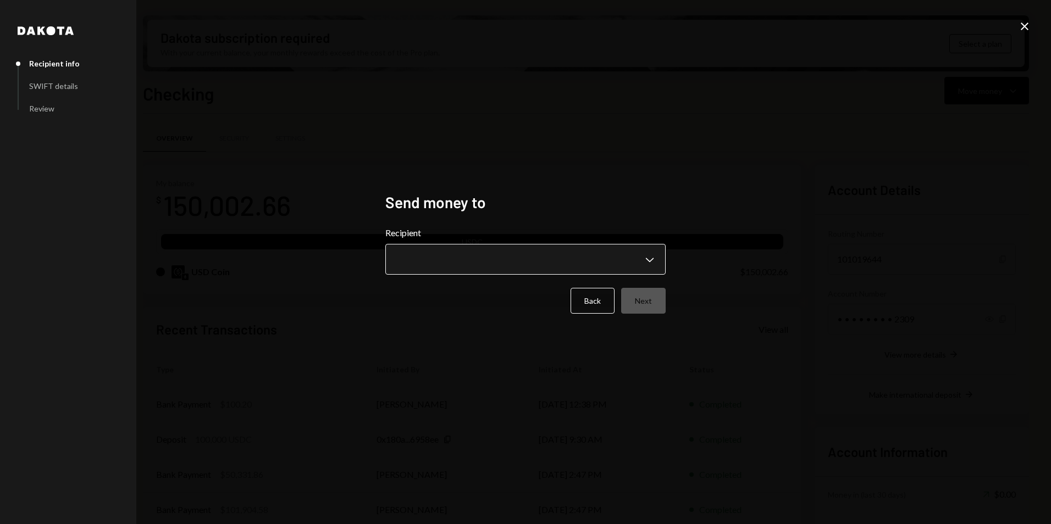
click at [488, 252] on body "T The Moonbow Foun... Caret Down Home Home Inbox Inbox Activities Transactions …" at bounding box center [525, 262] width 1051 height 524
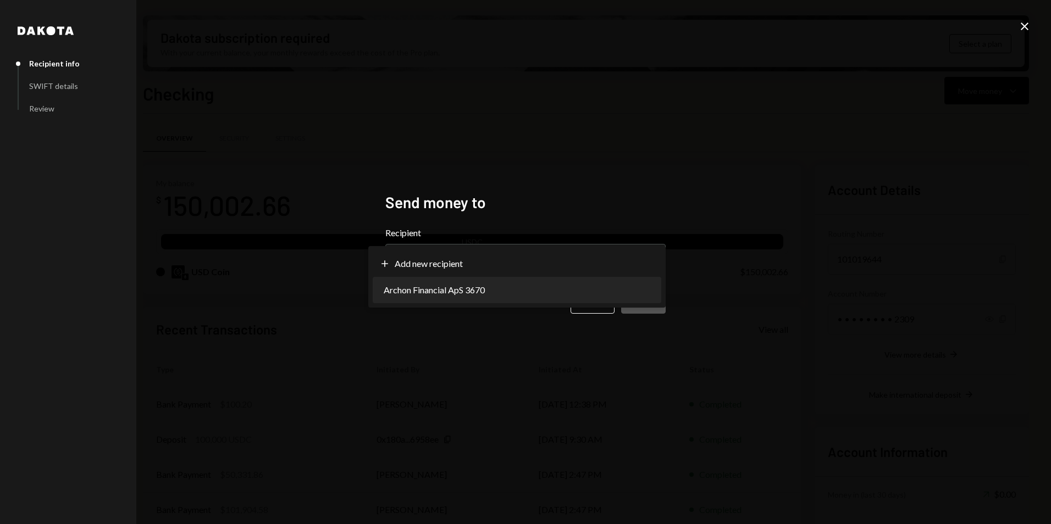
select select "**********"
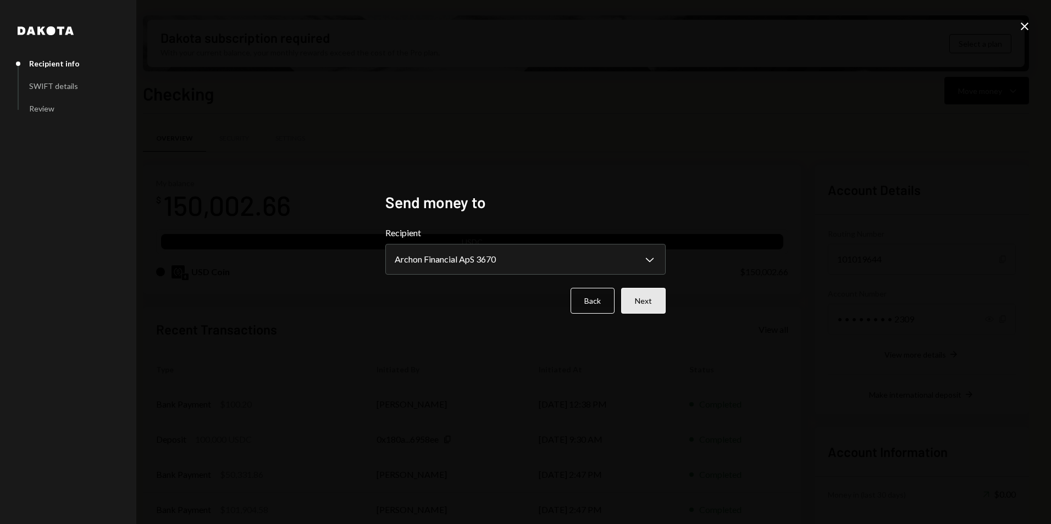
click at [656, 300] on button "Next" at bounding box center [643, 301] width 45 height 26
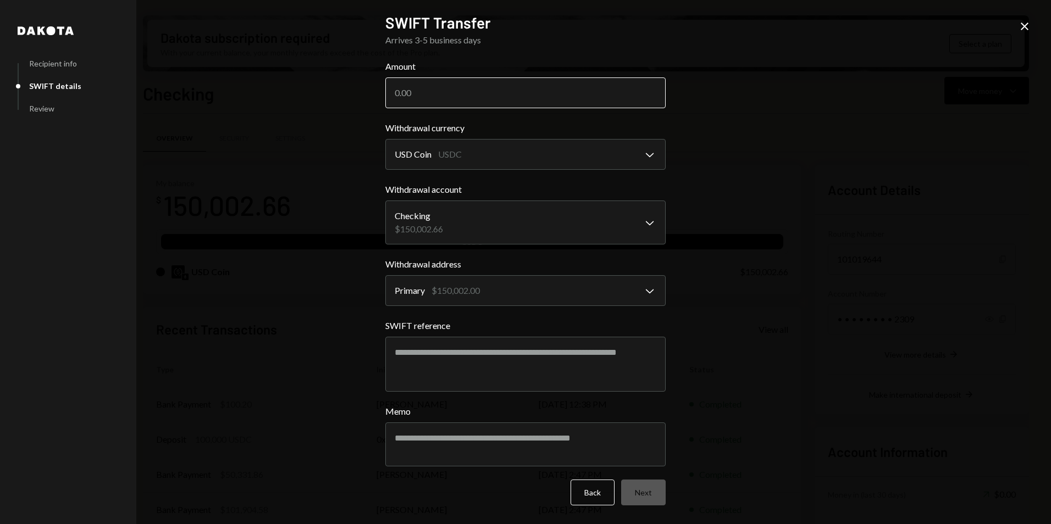
click at [434, 85] on input "Amount" at bounding box center [525, 93] width 280 height 31
type input "79900"
click at [480, 352] on textarea "SWIFT reference" at bounding box center [525, 364] width 280 height 55
type textarea "**********"
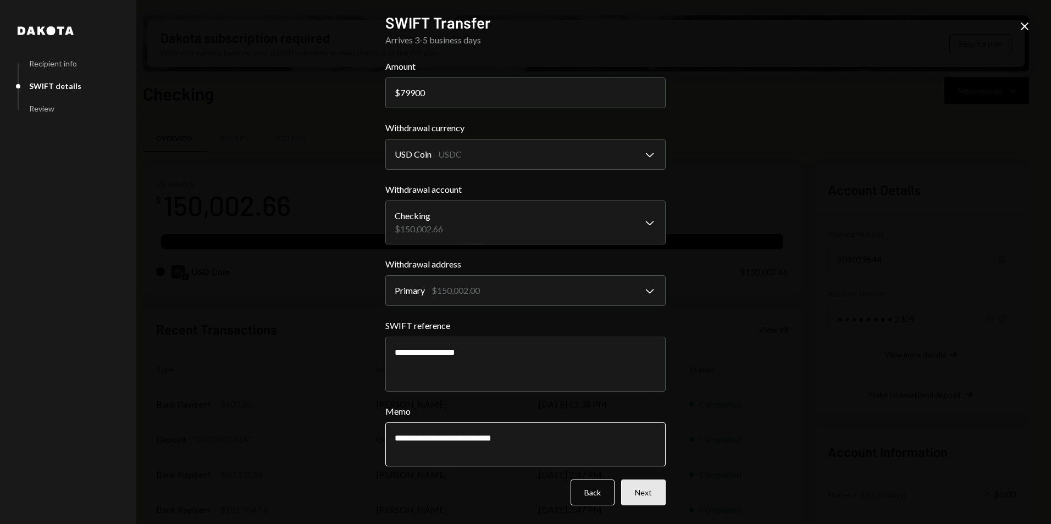
type textarea "**********"
click at [644, 496] on button "Next" at bounding box center [643, 493] width 45 height 26
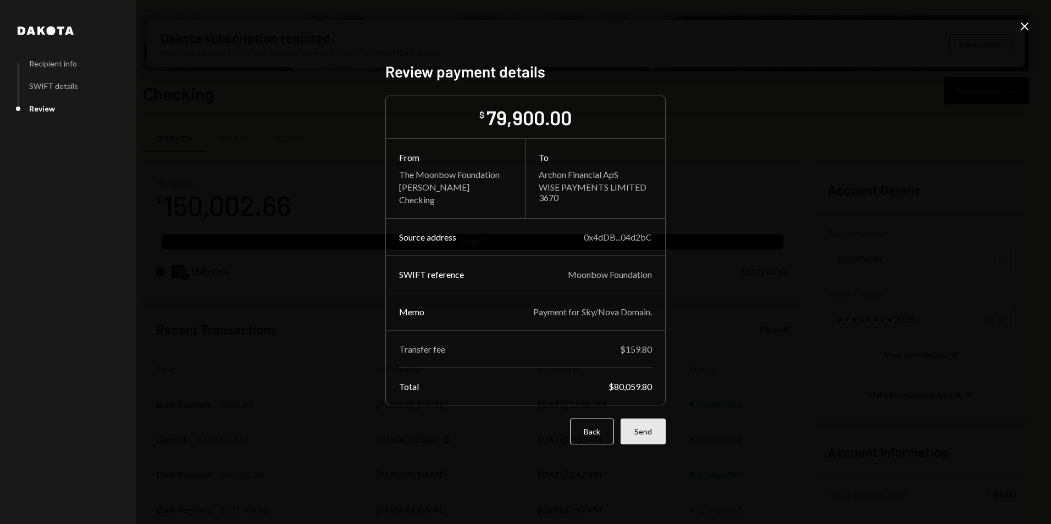
click at [648, 434] on button "Send" at bounding box center [643, 432] width 45 height 26
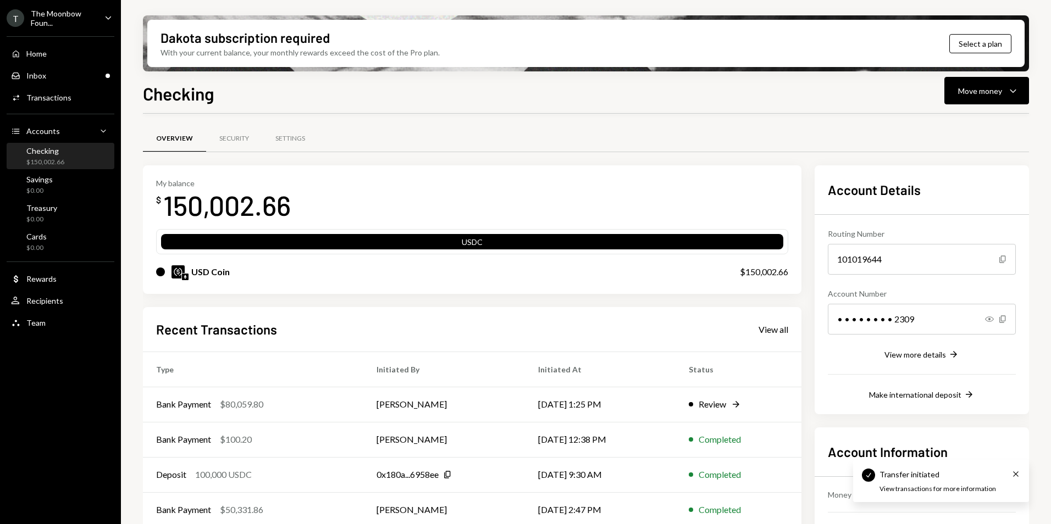
scroll to position [73, 0]
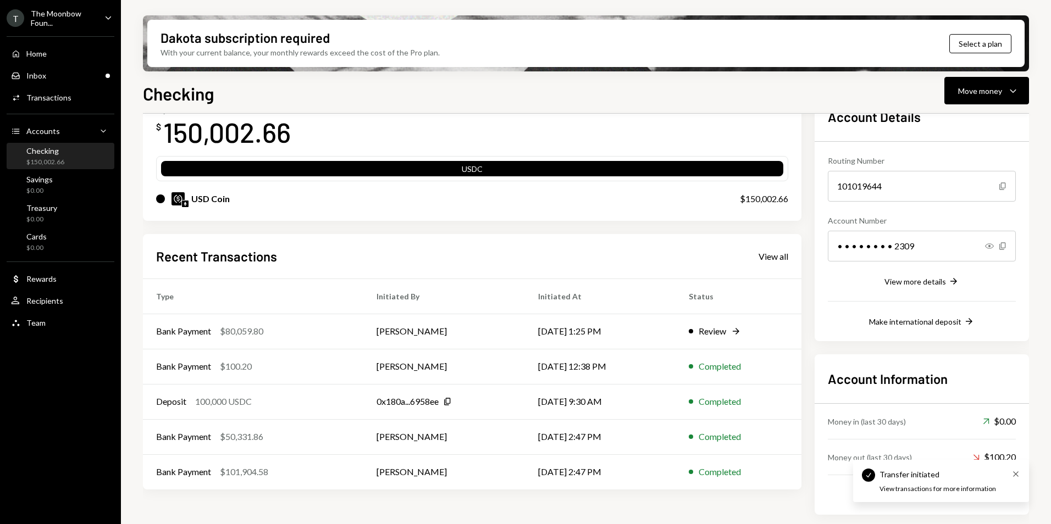
click at [1018, 471] on icon "Cross" at bounding box center [1016, 474] width 9 height 9
click at [306, 332] on div "Bank Payment $80,059.80" at bounding box center [253, 331] width 194 height 13
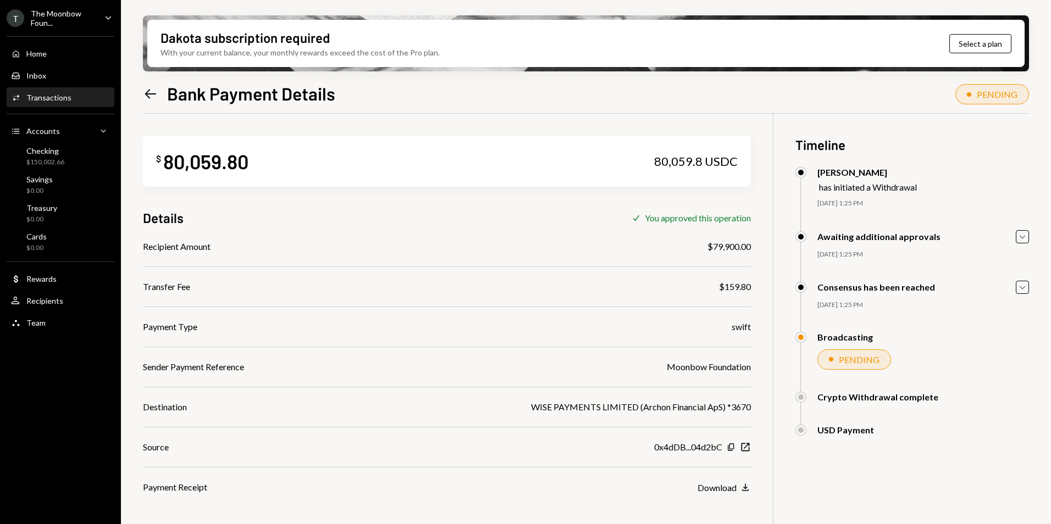
click at [146, 93] on icon at bounding box center [151, 93] width 12 height 9
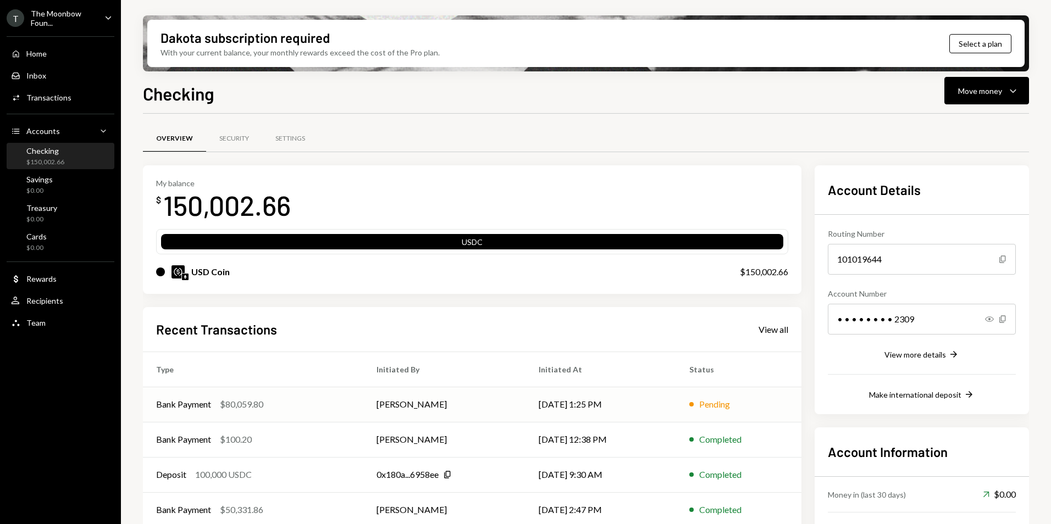
click at [487, 399] on td "[PERSON_NAME]" at bounding box center [444, 404] width 162 height 35
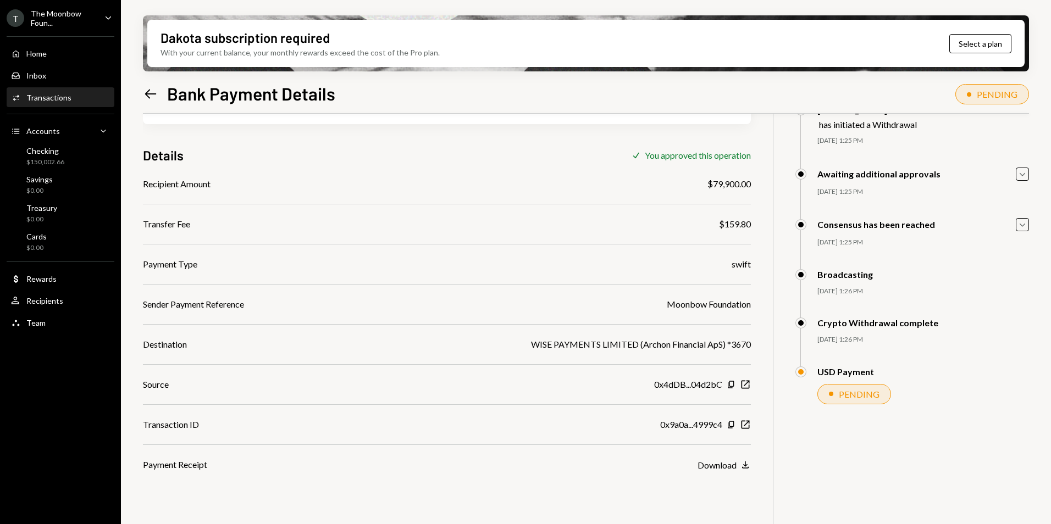
scroll to position [88, 0]
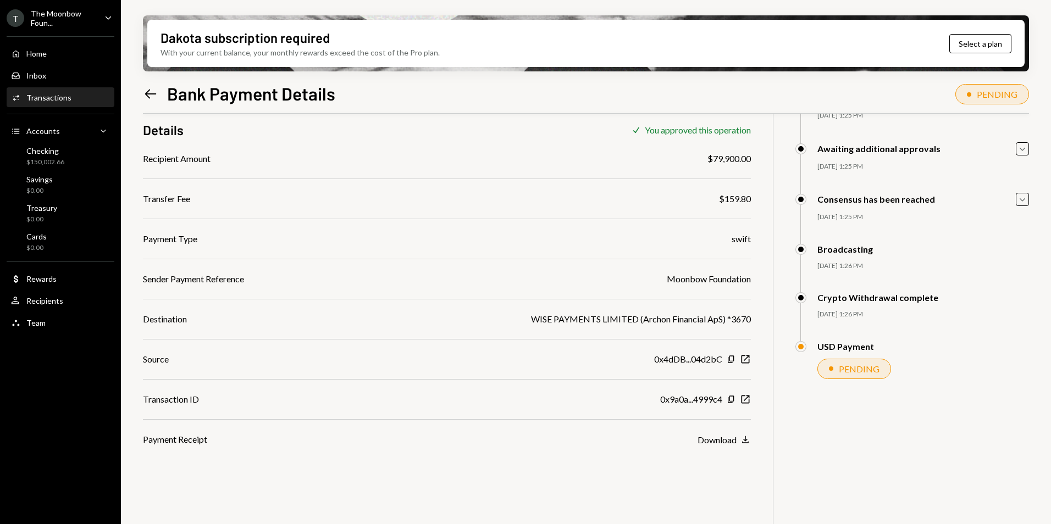
click at [39, 24] on div "The Moonbow Foun..." at bounding box center [63, 18] width 65 height 19
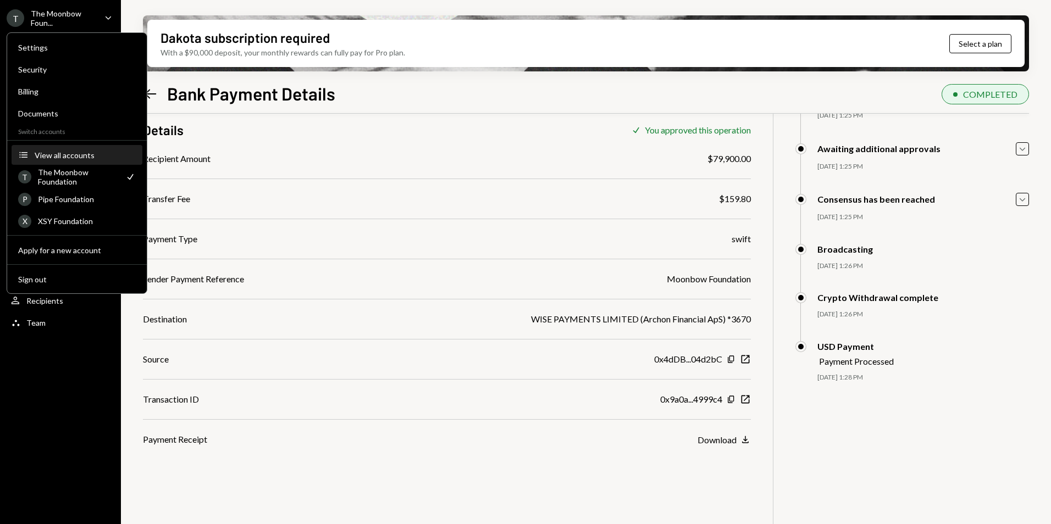
click at [85, 153] on div "View all accounts" at bounding box center [85, 155] width 101 height 9
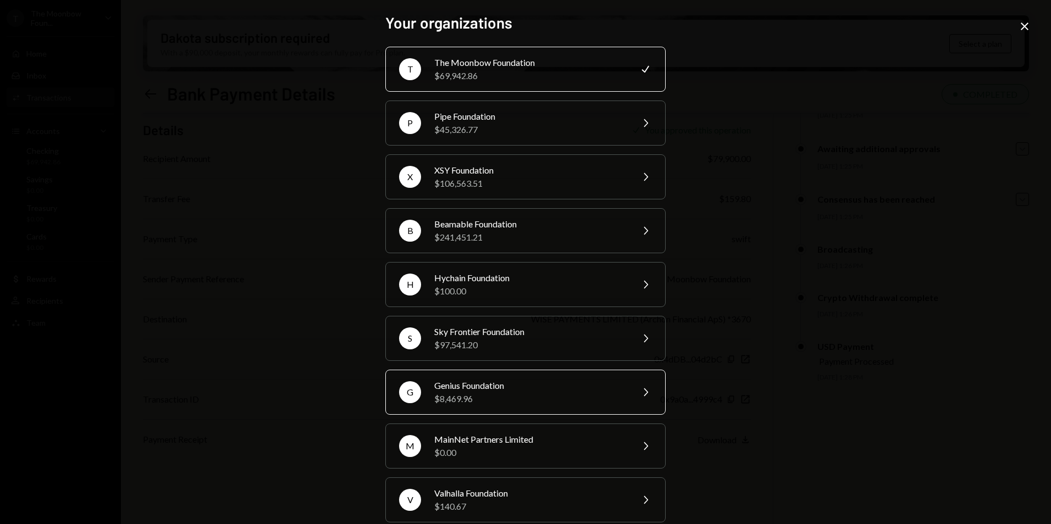
click at [472, 387] on div "Genius Foundation" at bounding box center [529, 385] width 191 height 13
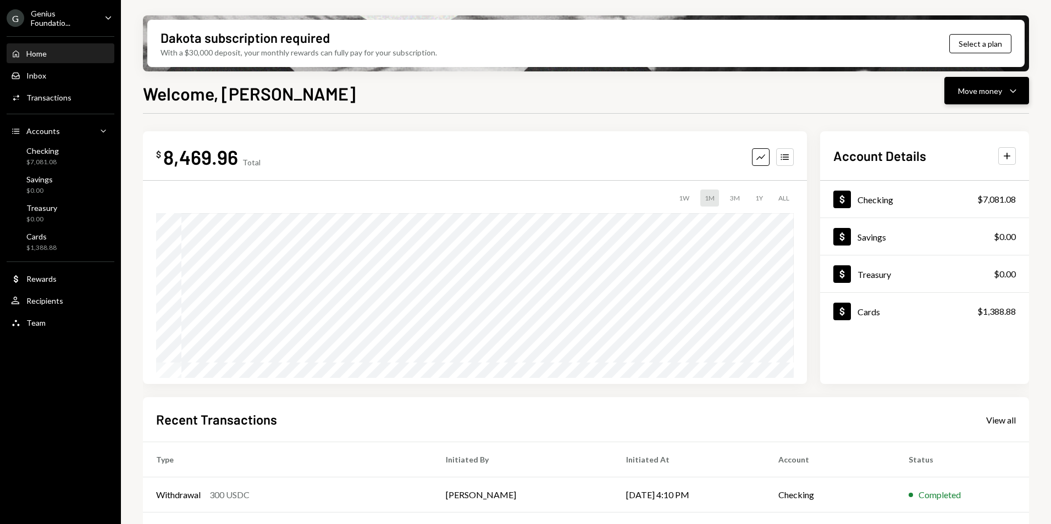
click at [989, 89] on div "Move money" at bounding box center [980, 91] width 44 height 12
click at [978, 181] on div "Deposit Deposit" at bounding box center [970, 173] width 110 height 25
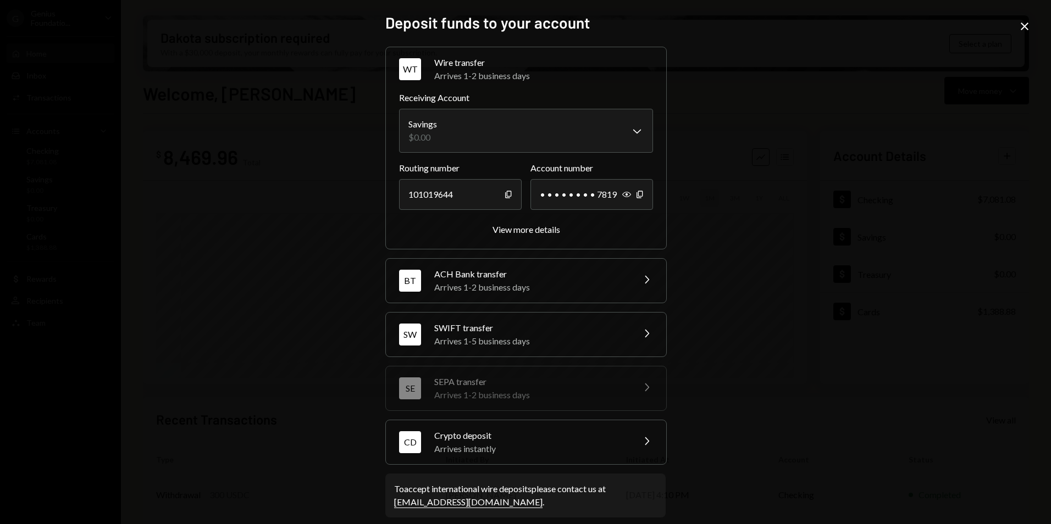
click at [531, 440] on div "Crypto deposit" at bounding box center [530, 435] width 192 height 13
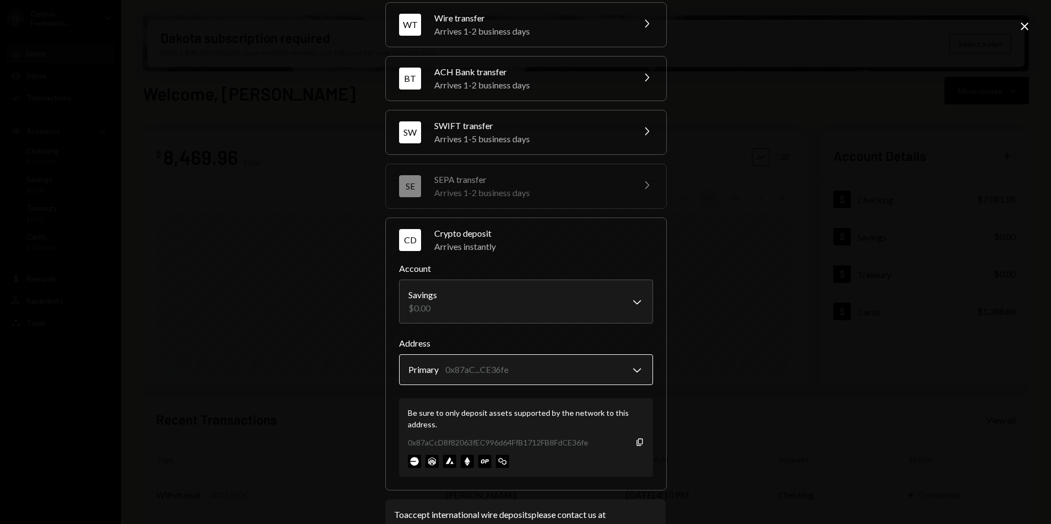
scroll to position [81, 0]
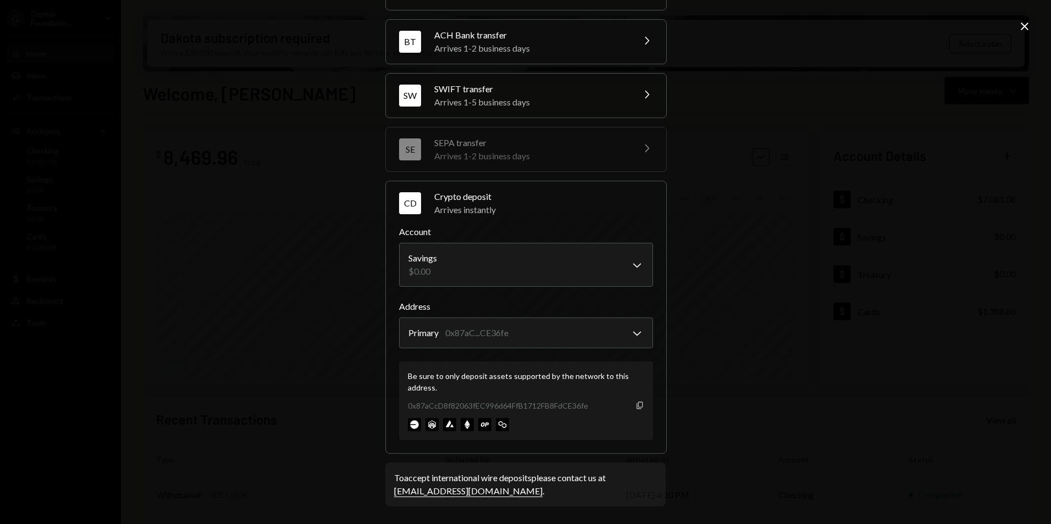
click at [636, 408] on icon "Copy" at bounding box center [640, 405] width 9 height 9
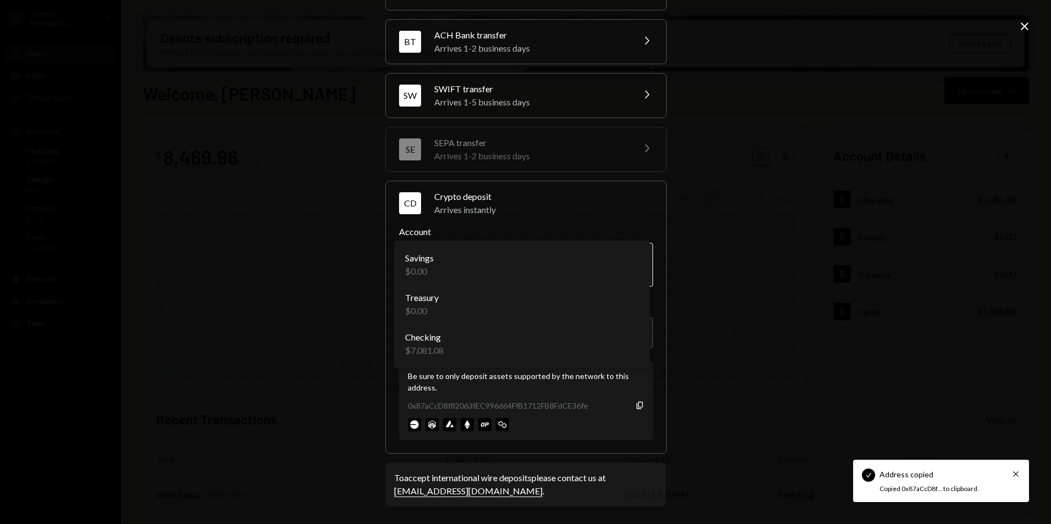
click at [498, 262] on body "Check Address copied Cross Copied 0x87aCcD8f... to clipboard. G Genius Foundati…" at bounding box center [525, 262] width 1051 height 524
select select "**********"
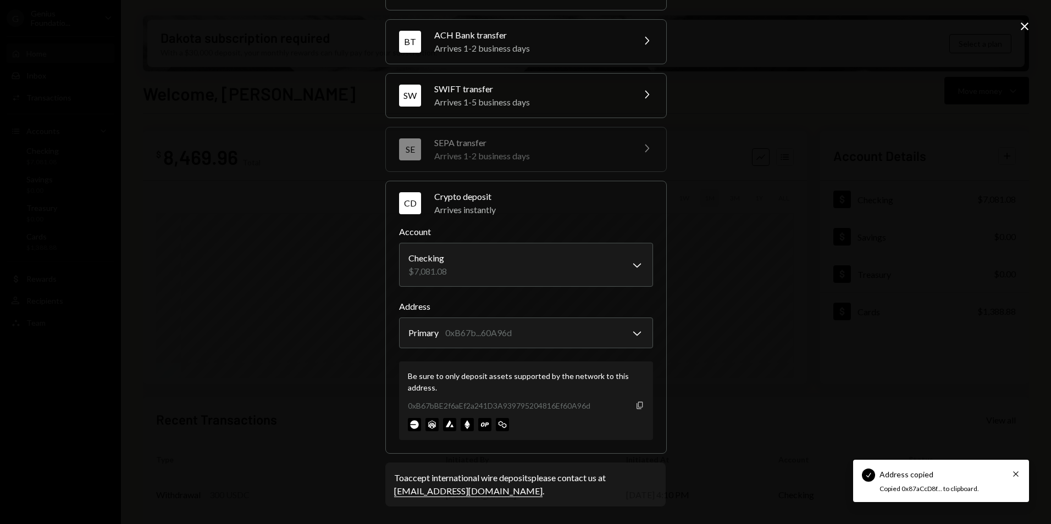
click at [637, 401] on icon "Copy" at bounding box center [640, 405] width 9 height 9
click at [637, 404] on icon "Copy" at bounding box center [640, 405] width 9 height 9
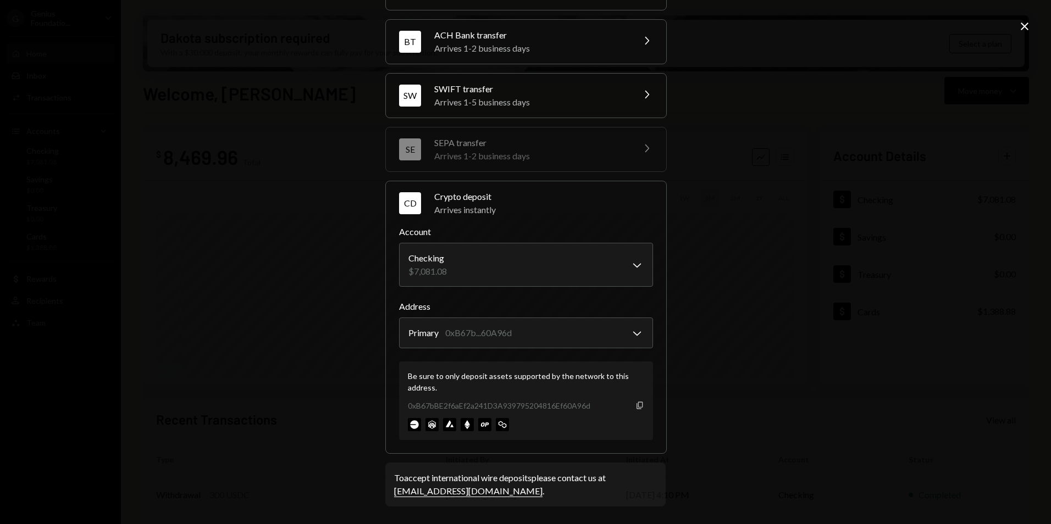
click at [637, 405] on icon "Copy" at bounding box center [640, 405] width 9 height 9
click at [1024, 34] on div "Close" at bounding box center [1024, 27] width 13 height 15
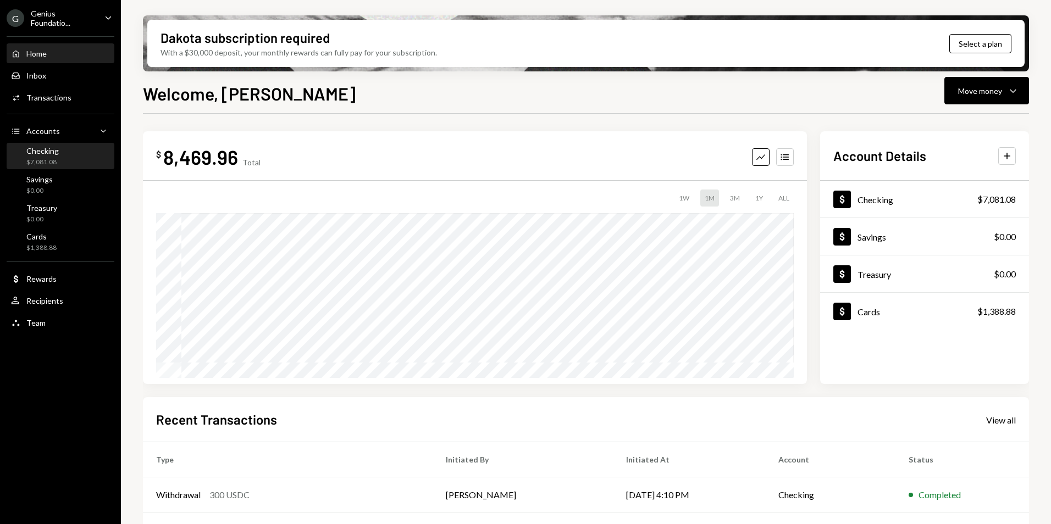
click at [38, 147] on div "Checking" at bounding box center [42, 150] width 32 height 9
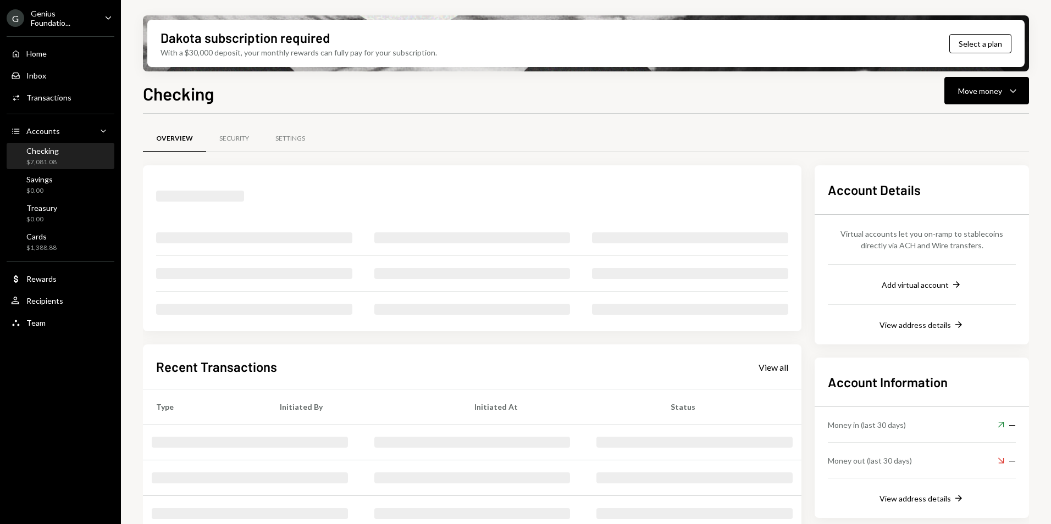
click at [56, 11] on div "G Genius Foundatio..." at bounding box center [51, 18] width 89 height 19
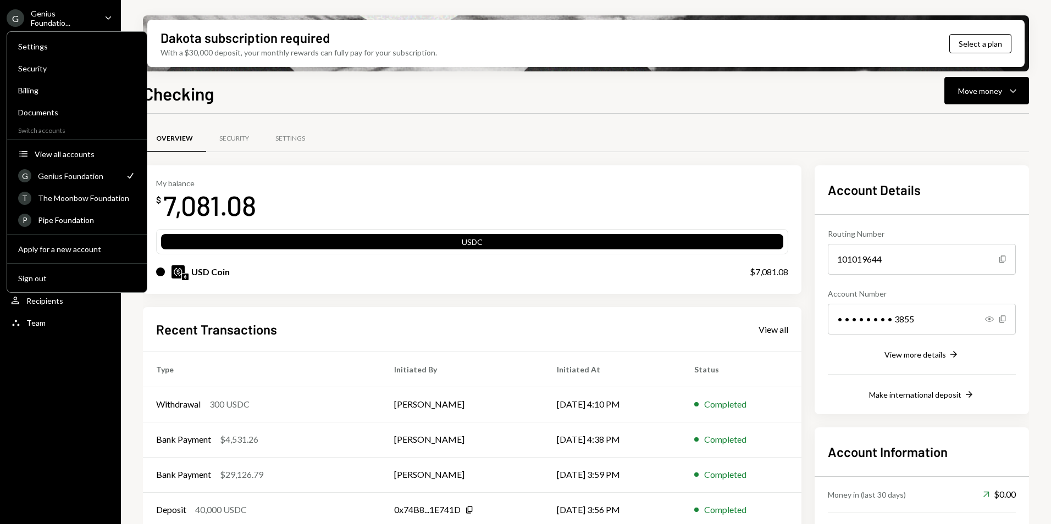
click at [60, 17] on div "Genius Foundatio..." at bounding box center [63, 18] width 65 height 19
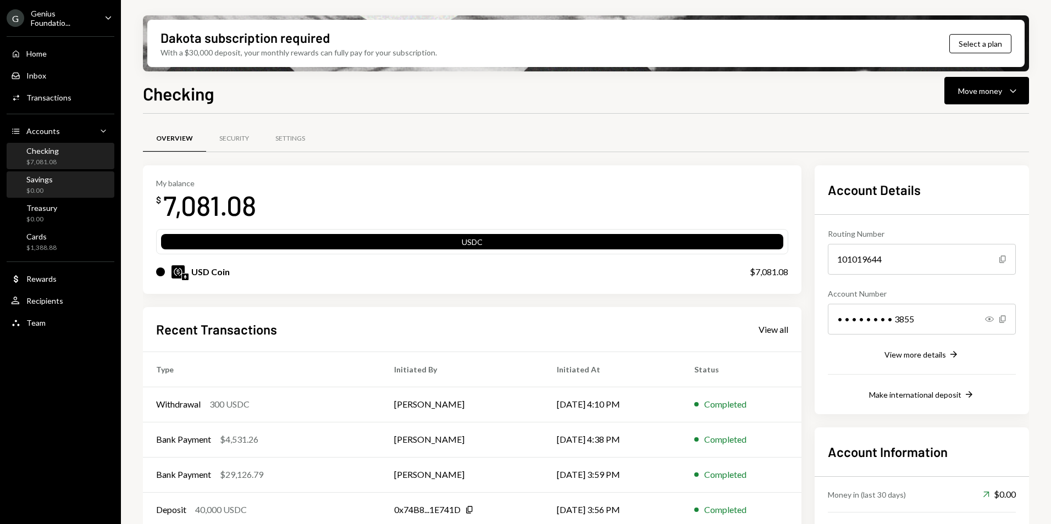
click at [46, 184] on div "Savings $0.00" at bounding box center [39, 185] width 26 height 21
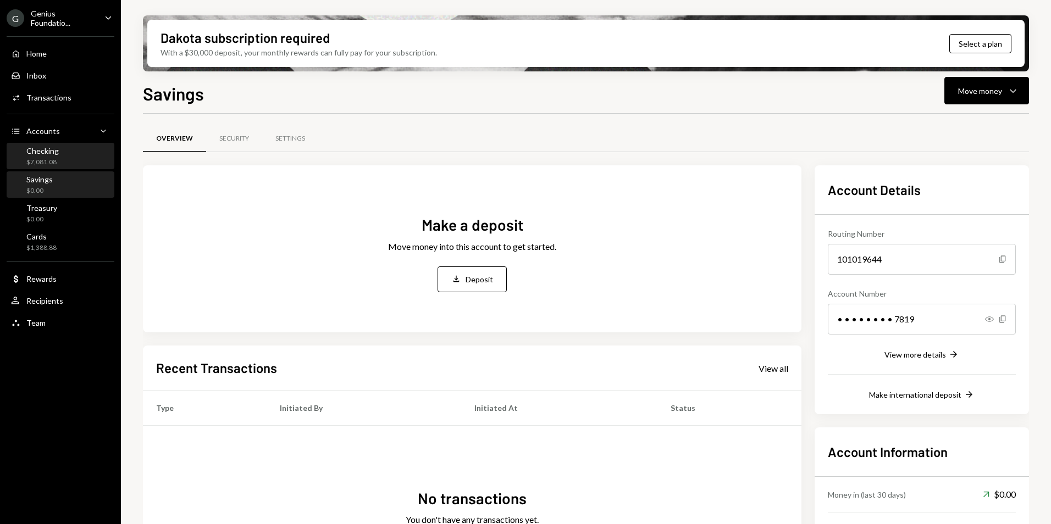
click at [75, 153] on div "Checking $7,081.08" at bounding box center [60, 156] width 99 height 21
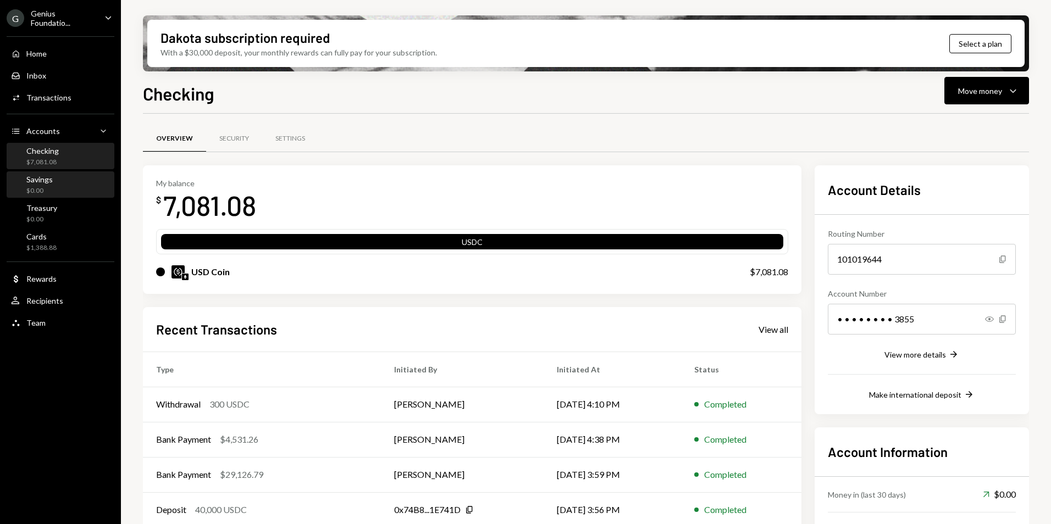
click at [64, 187] on div "Savings $0.00" at bounding box center [60, 185] width 99 height 21
click at [973, 82] on button "Move money Caret Down" at bounding box center [986, 90] width 85 height 27
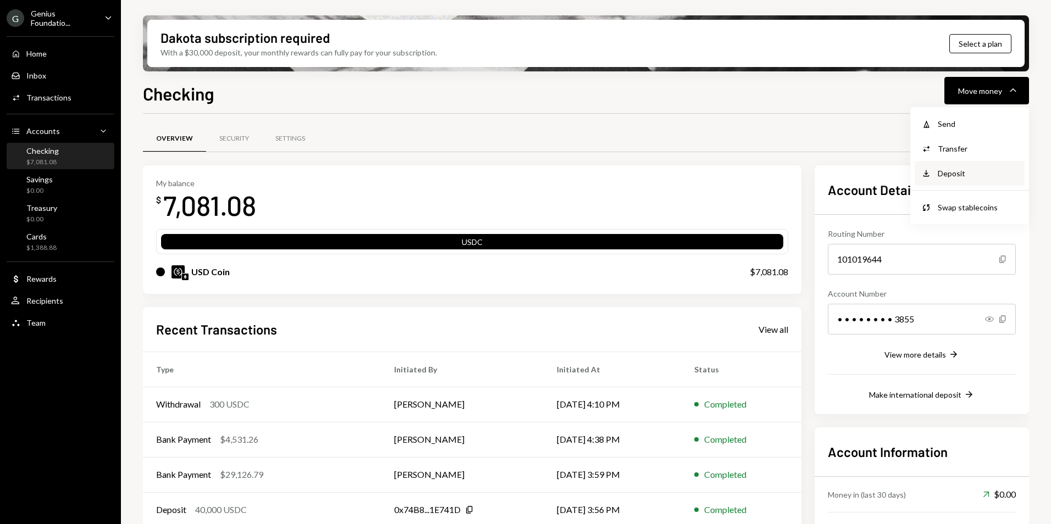
click at [966, 176] on div "Deposit" at bounding box center [978, 174] width 80 height 12
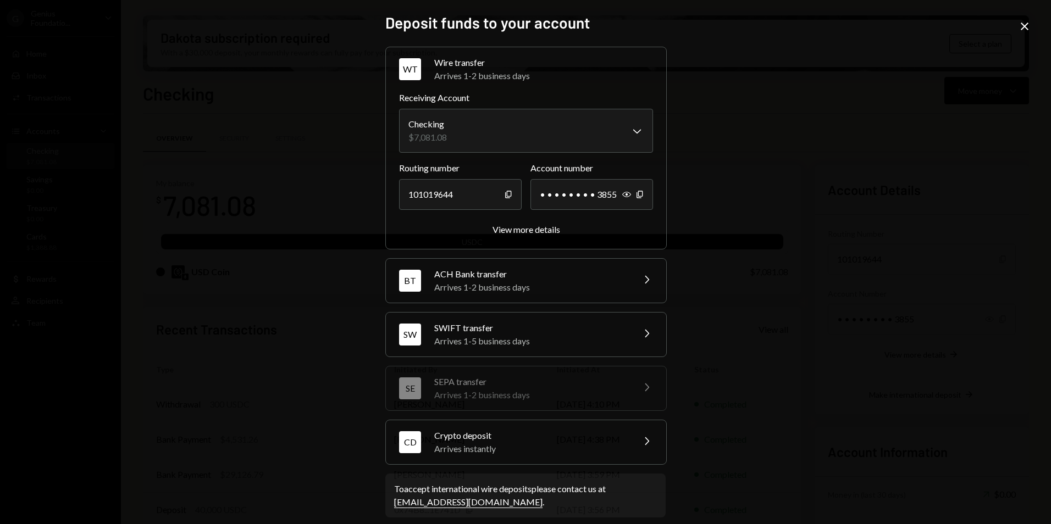
click at [518, 445] on div "Arrives instantly" at bounding box center [530, 449] width 192 height 13
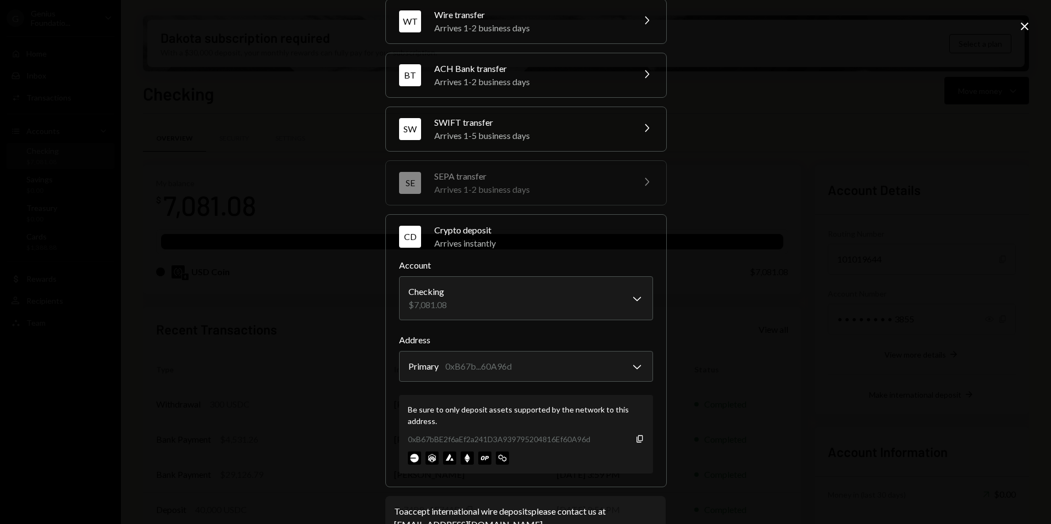
scroll to position [81, 0]
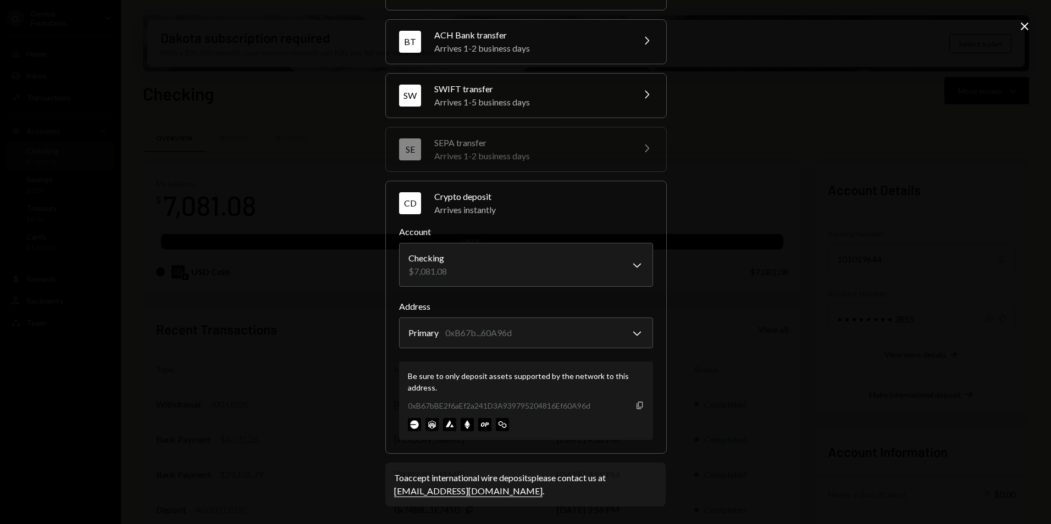
click at [636, 406] on icon "Copy" at bounding box center [640, 405] width 9 height 9
click at [1023, 20] on icon "Close" at bounding box center [1024, 26] width 13 height 13
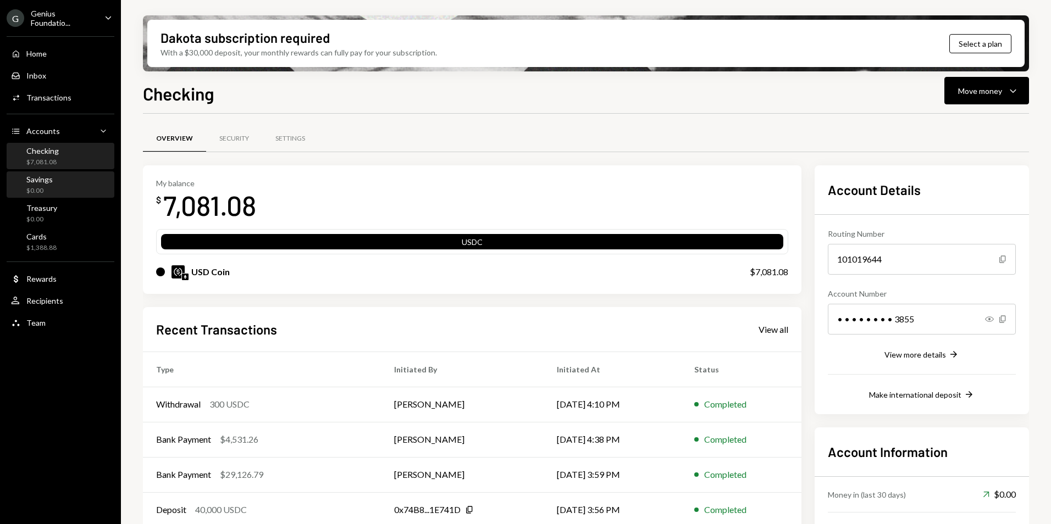
click at [97, 184] on div "Savings $0.00" at bounding box center [60, 185] width 99 height 21
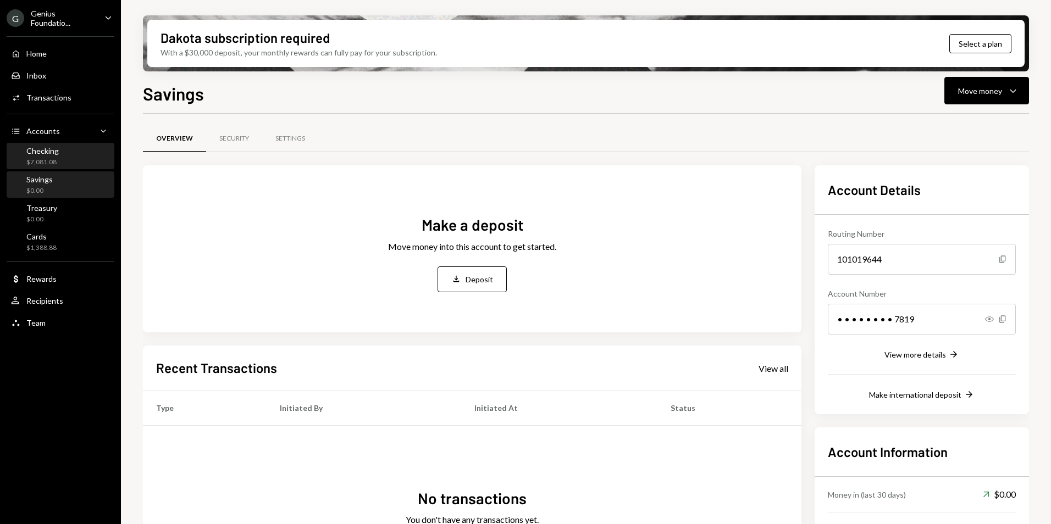
click at [90, 160] on div "Checking $7,081.08" at bounding box center [60, 156] width 99 height 21
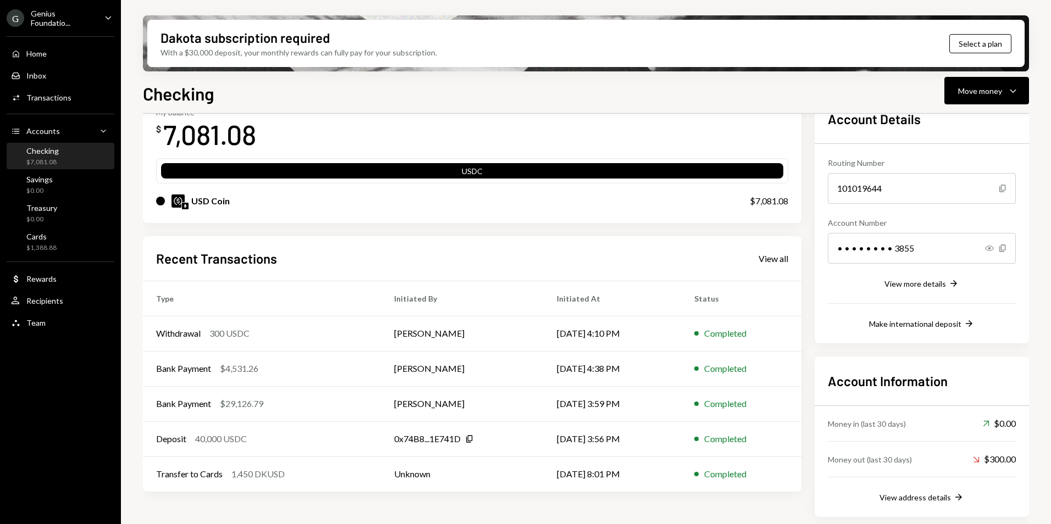
scroll to position [73, 0]
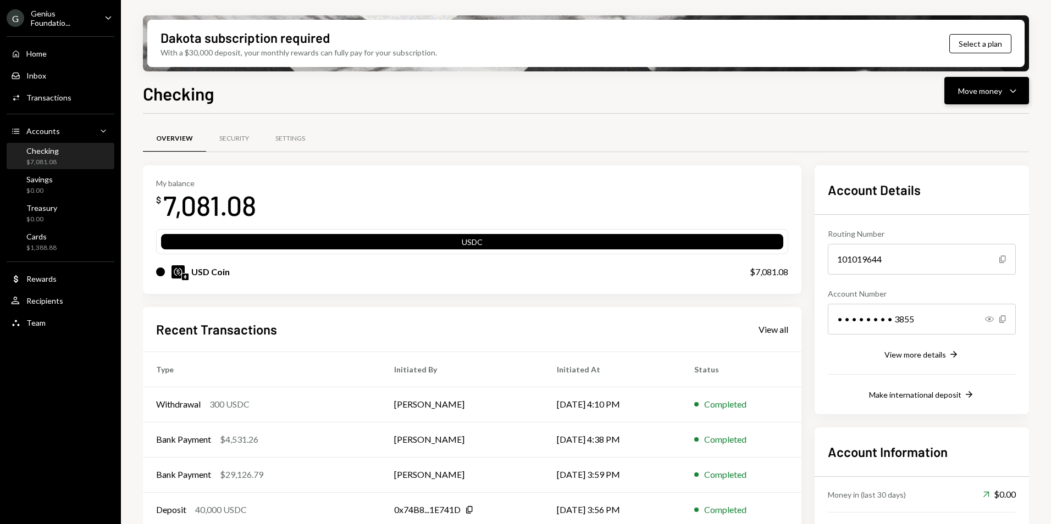
click at [975, 91] on div "Move money" at bounding box center [980, 91] width 44 height 12
click at [969, 174] on div "Deposit" at bounding box center [978, 174] width 80 height 12
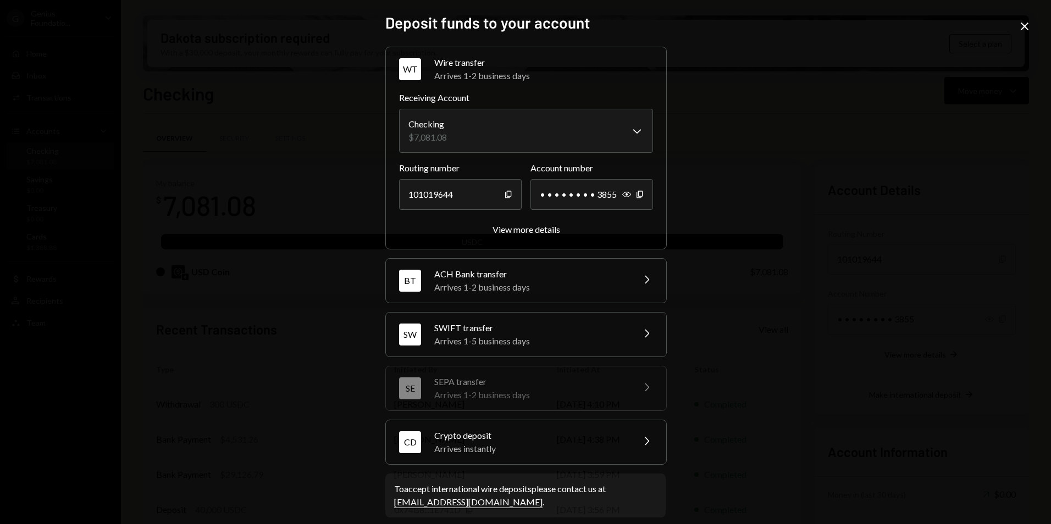
click at [488, 455] on div "Arrives instantly" at bounding box center [530, 449] width 192 height 13
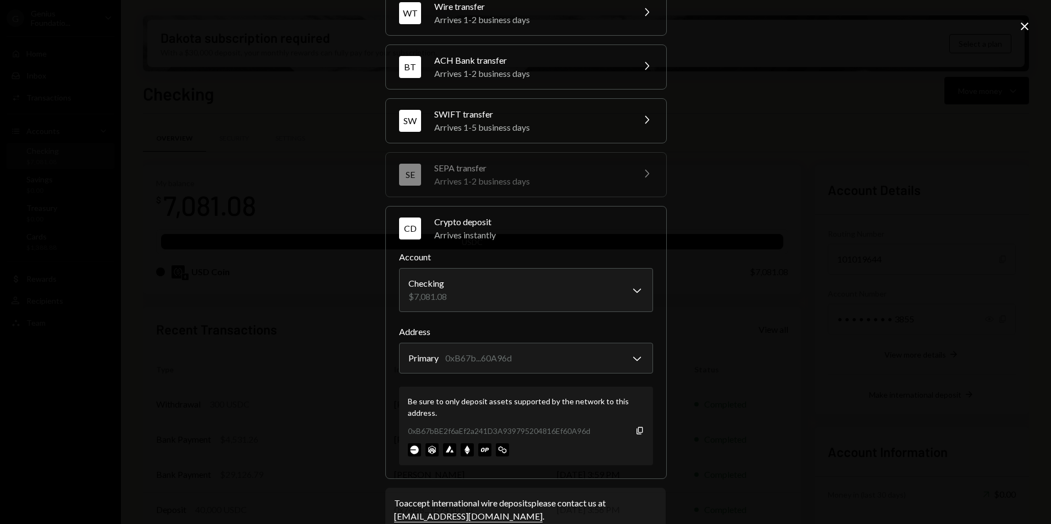
scroll to position [81, 0]
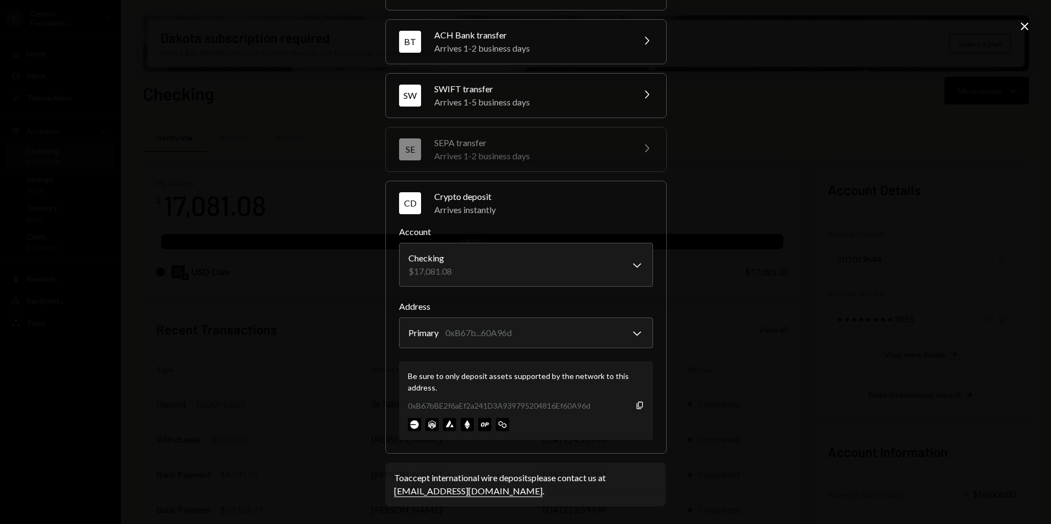
click at [1021, 25] on icon "Close" at bounding box center [1024, 26] width 13 height 13
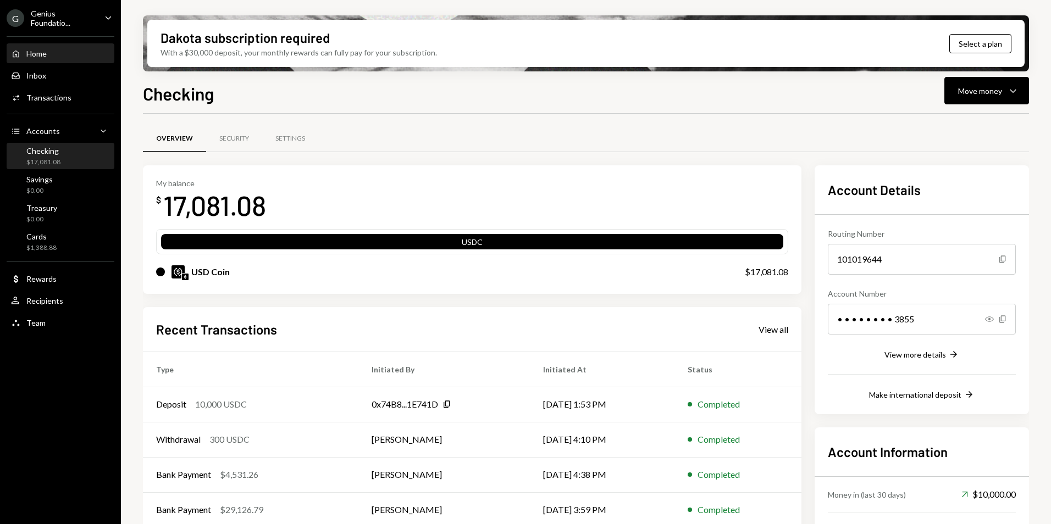
click at [53, 52] on div "Home Home" at bounding box center [60, 54] width 99 height 10
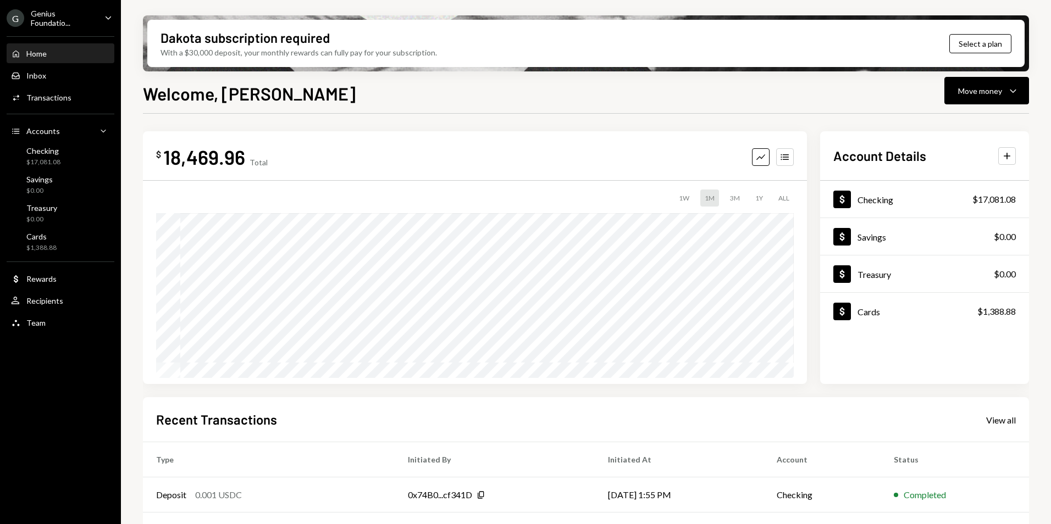
click at [57, 21] on div "Genius Foundatio..." at bounding box center [63, 18] width 65 height 19
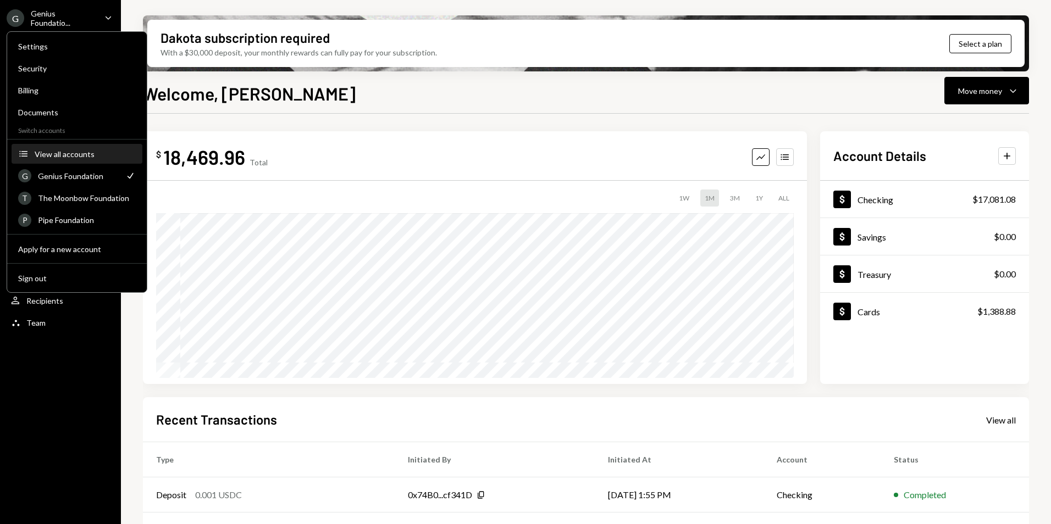
click at [76, 161] on button "Accounts View all accounts" at bounding box center [77, 155] width 131 height 20
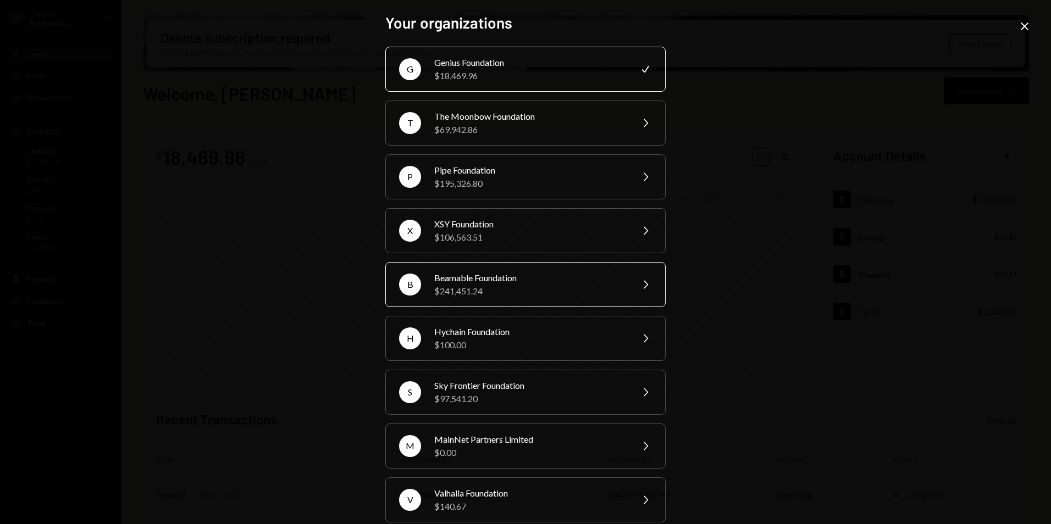
click at [516, 286] on div "$241,451.24" at bounding box center [529, 291] width 191 height 13
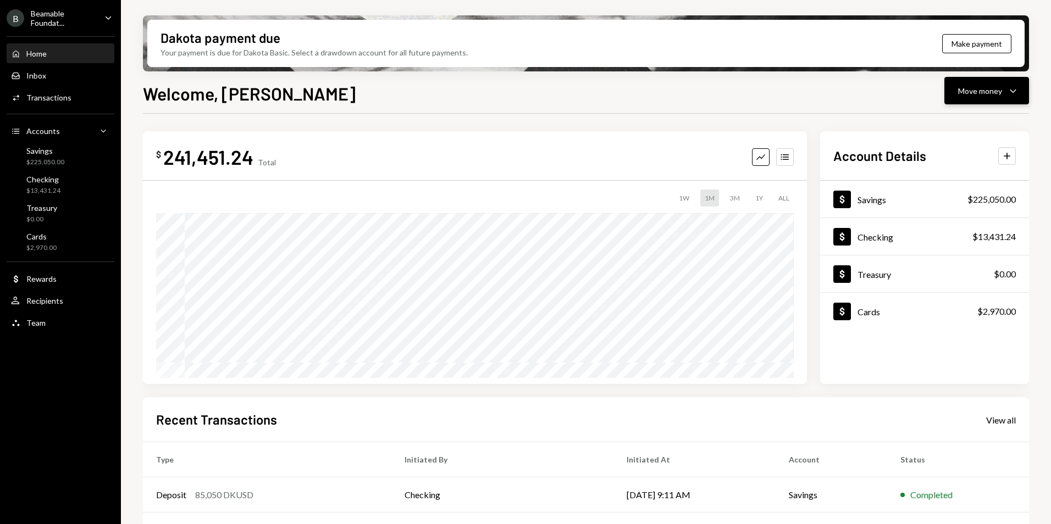
click at [977, 90] on div "Move money" at bounding box center [980, 91] width 44 height 12
click at [37, 18] on div "Beamable Foundat..." at bounding box center [63, 18] width 65 height 19
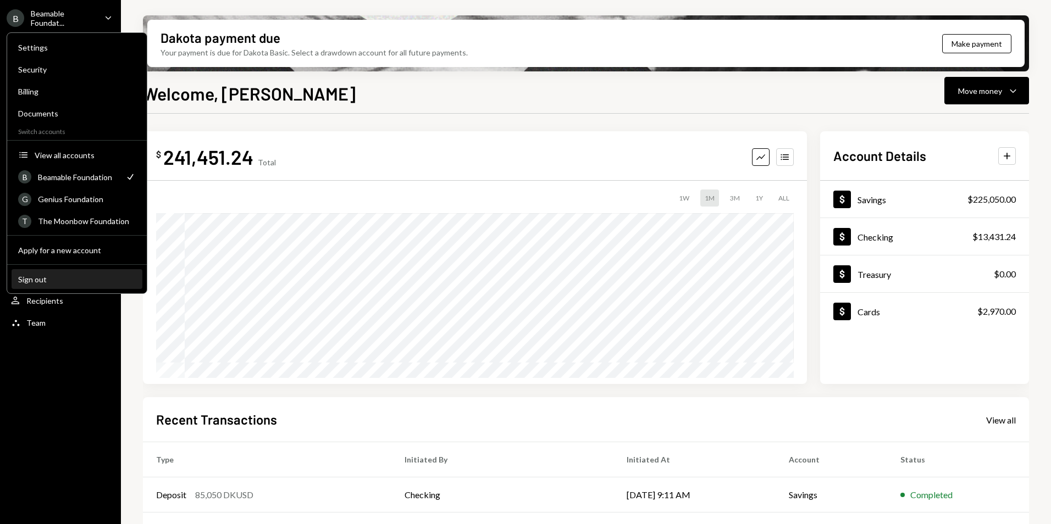
click at [60, 279] on div "Sign out" at bounding box center [77, 279] width 118 height 9
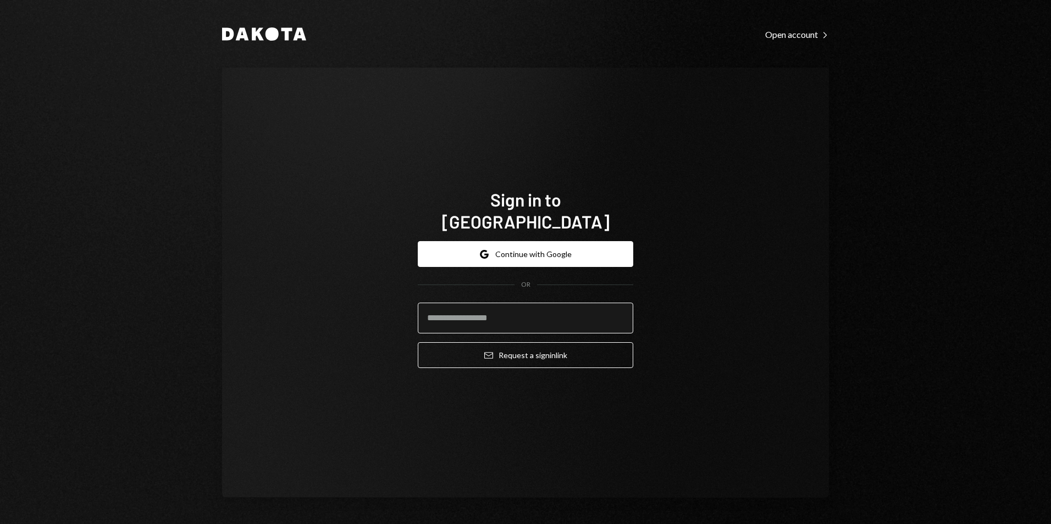
click at [494, 303] on input "email" at bounding box center [526, 318] width 216 height 31
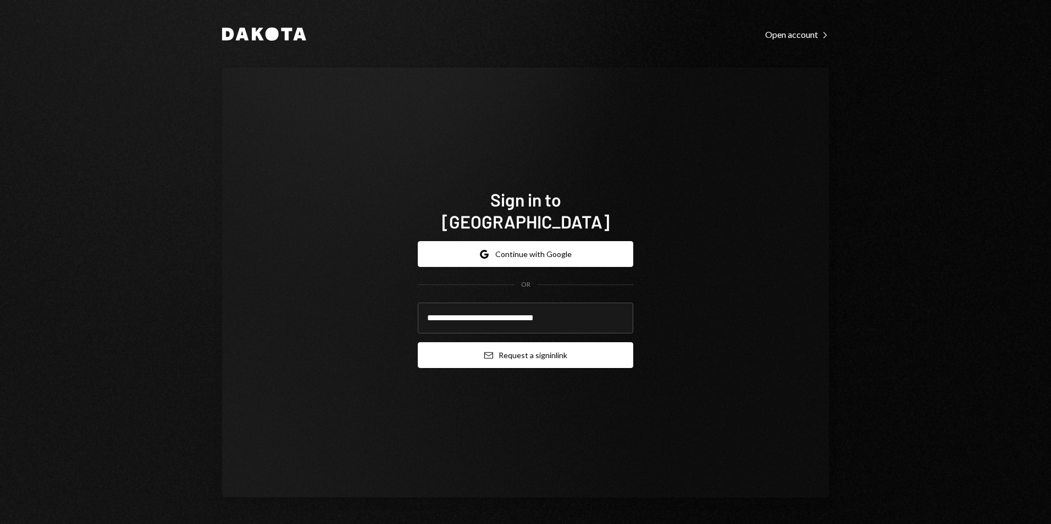
type input "**********"
click at [522, 349] on button "Email Request a sign in link" at bounding box center [526, 355] width 216 height 26
